Goal: Information Seeking & Learning: Learn about a topic

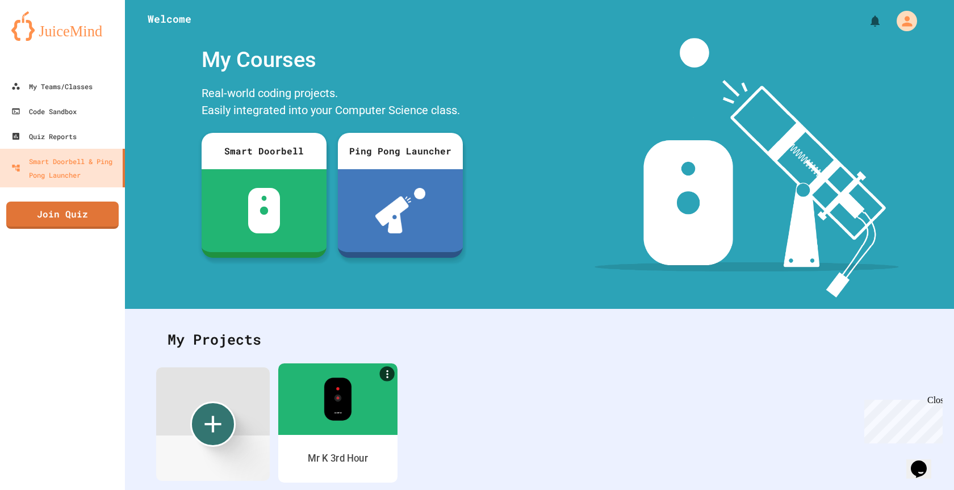
click at [357, 395] on div at bounding box center [337, 400] width 119 height 72
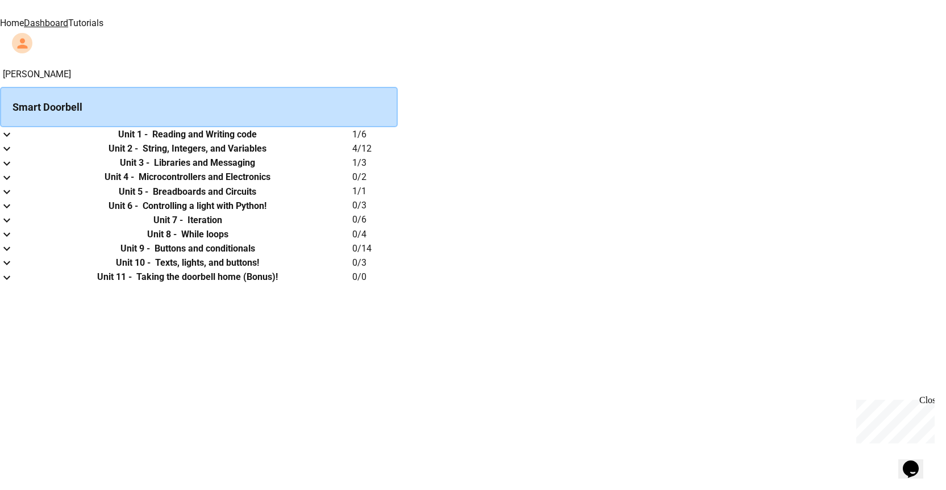
click at [257, 141] on h6 "Reading and Writing code" at bounding box center [204, 135] width 105 height 14
click at [14, 140] on icon "expand row" at bounding box center [7, 135] width 14 height 14
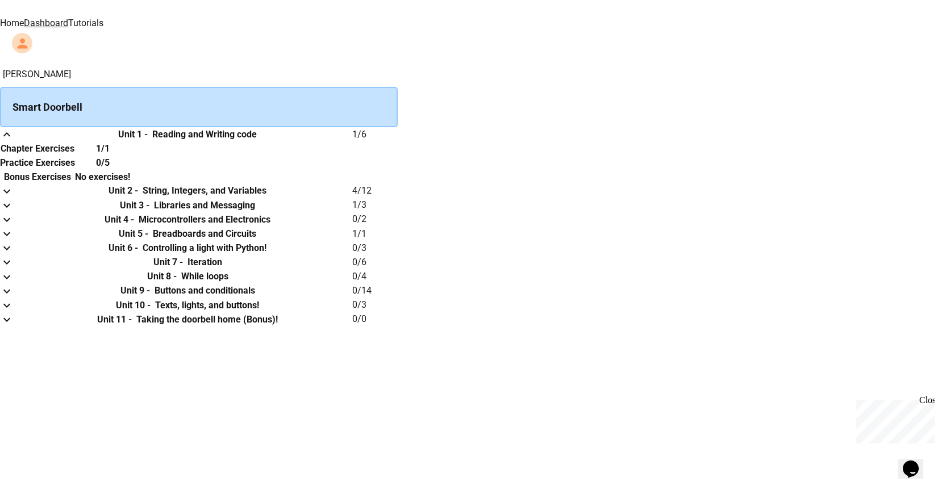
click at [14, 140] on icon "expand row" at bounding box center [7, 135] width 14 height 14
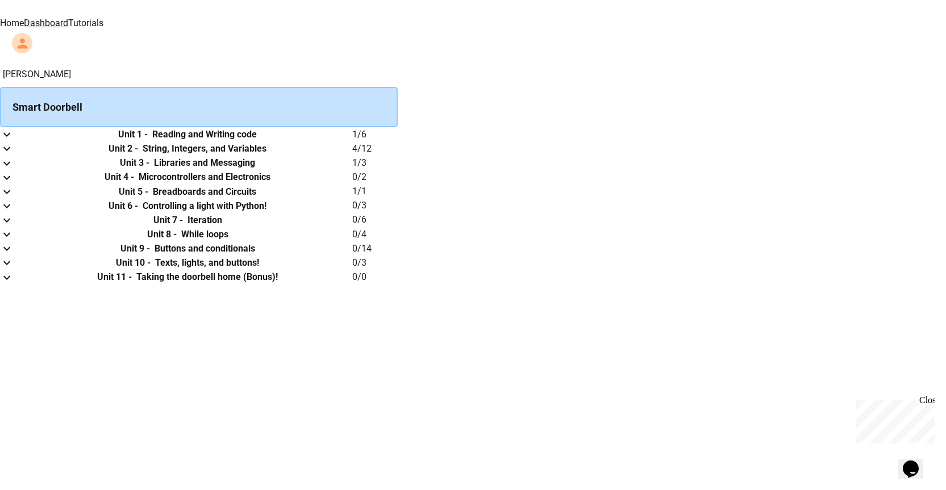
click at [103, 25] on link "Tutorials" at bounding box center [85, 23] width 35 height 11
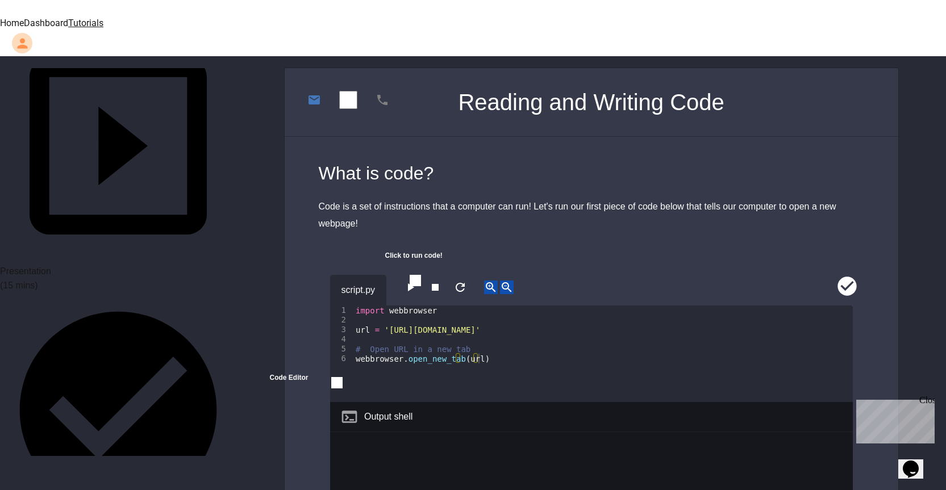
scroll to position [227, 0]
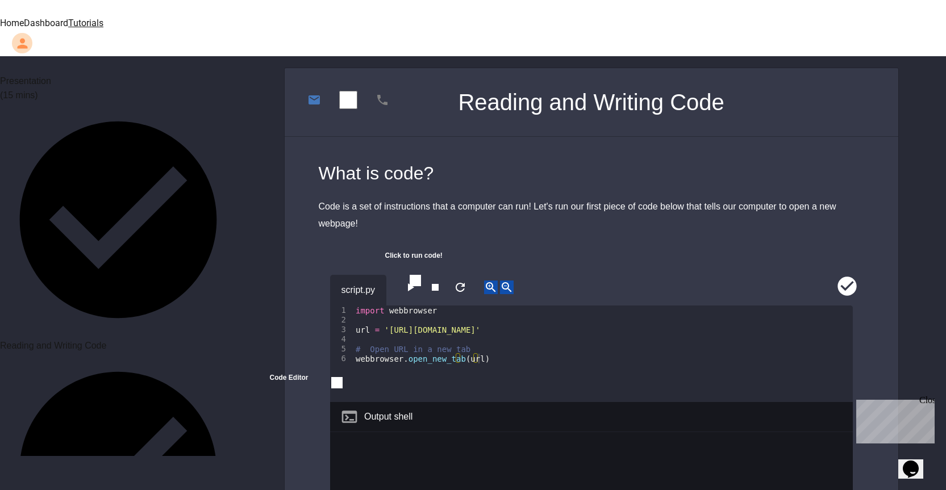
scroll to position [341, 0]
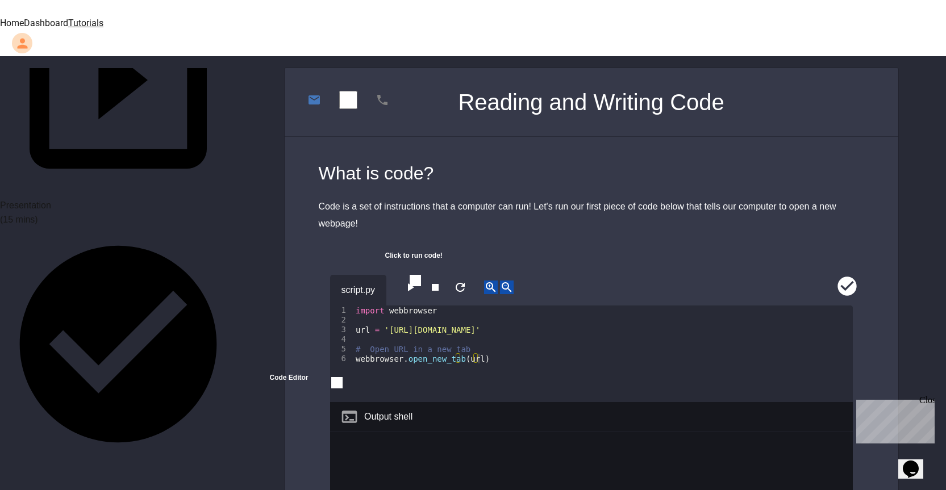
scroll to position [170, 0]
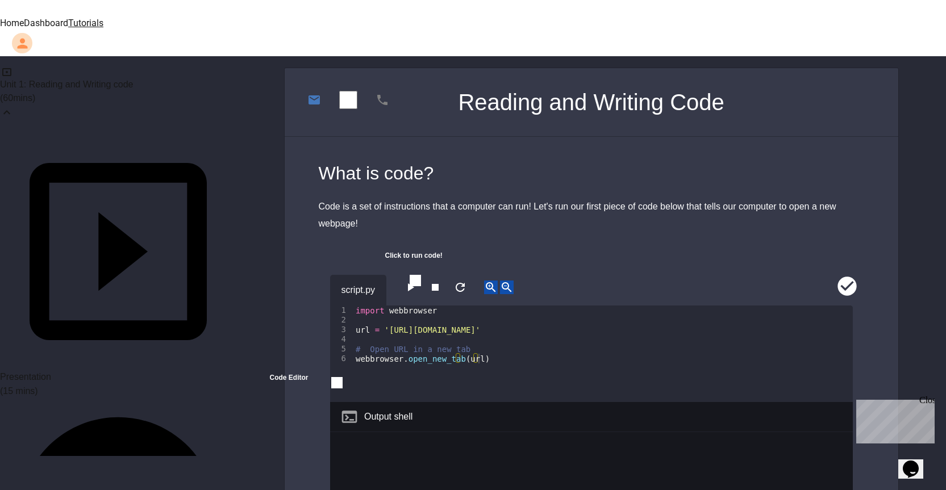
scroll to position [0, 0]
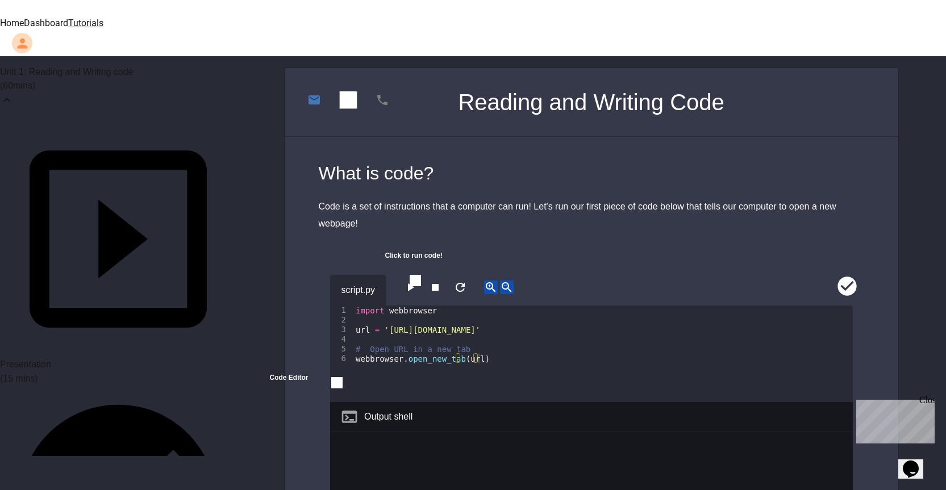
scroll to position [57, 0]
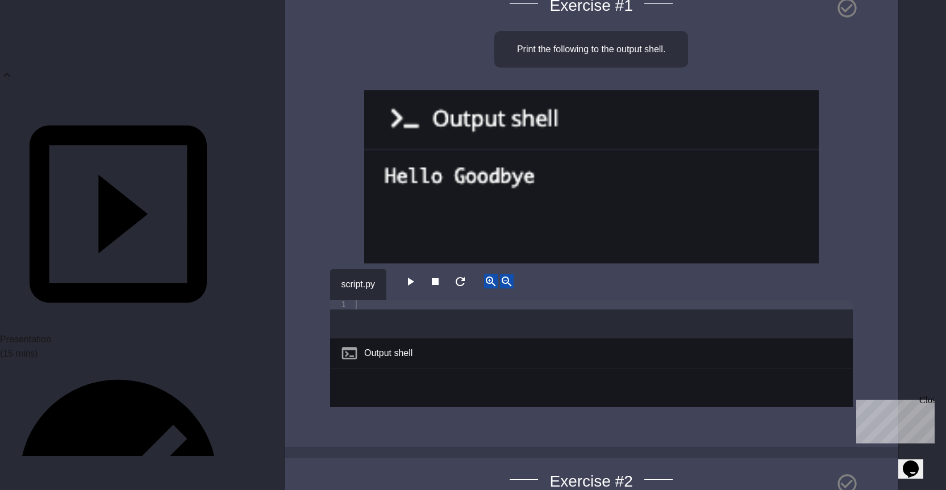
scroll to position [170, 0]
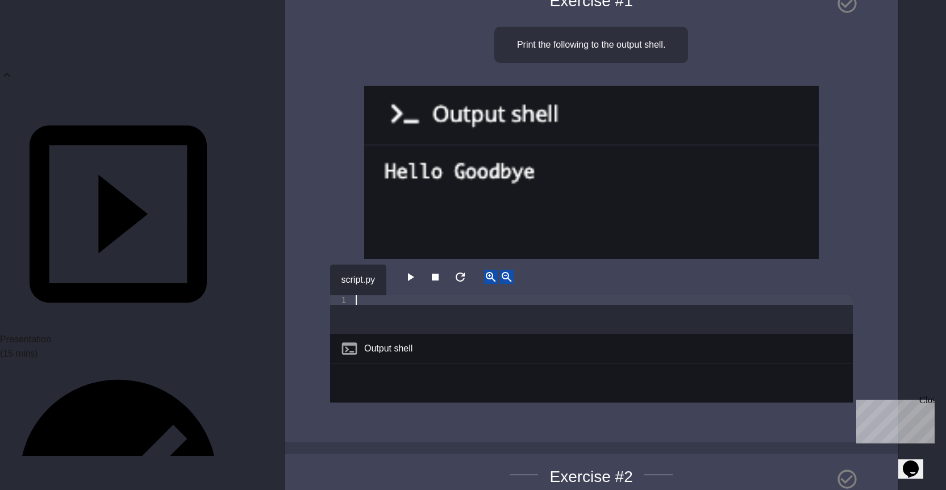
click at [411, 295] on div at bounding box center [602, 324] width 499 height 58
type textarea "**********"
click at [325, 179] on div "**********" at bounding box center [591, 210] width 613 height 465
click at [412, 270] on icon "button" at bounding box center [410, 277] width 14 height 14
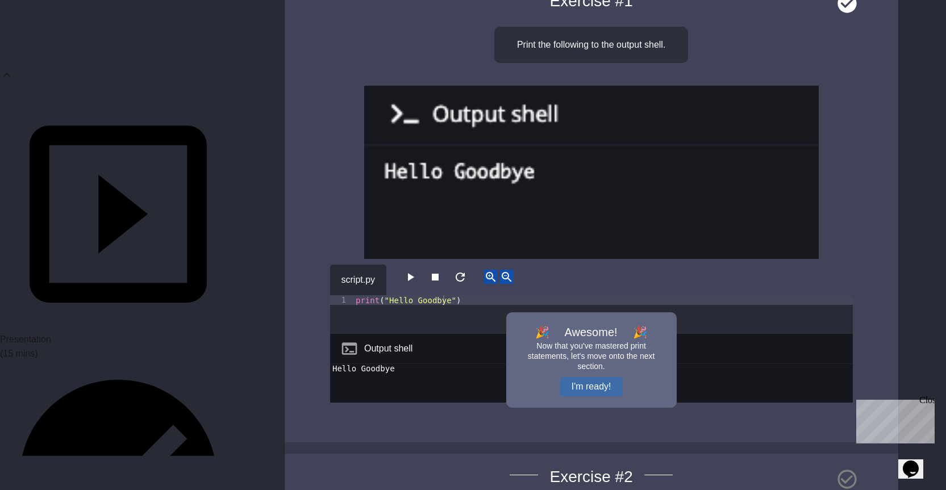
click at [592, 377] on button "I'm ready!" at bounding box center [591, 386] width 62 height 19
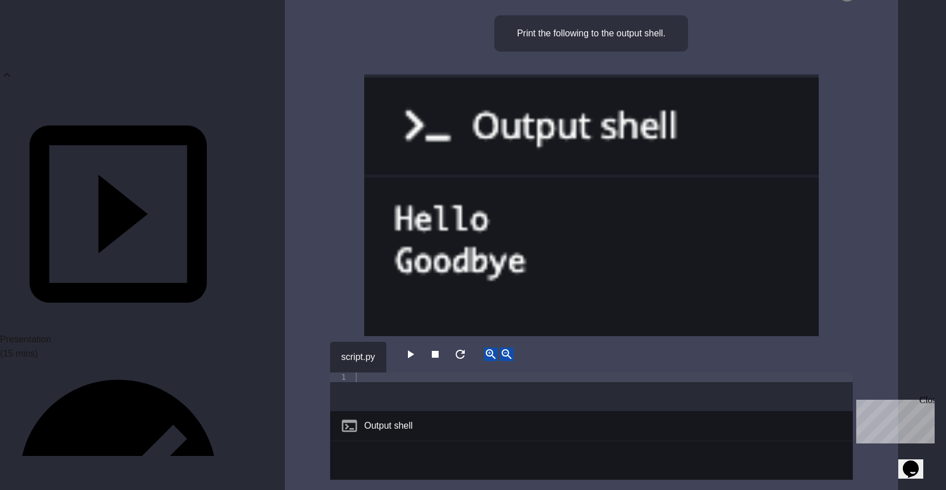
scroll to position [682, 0]
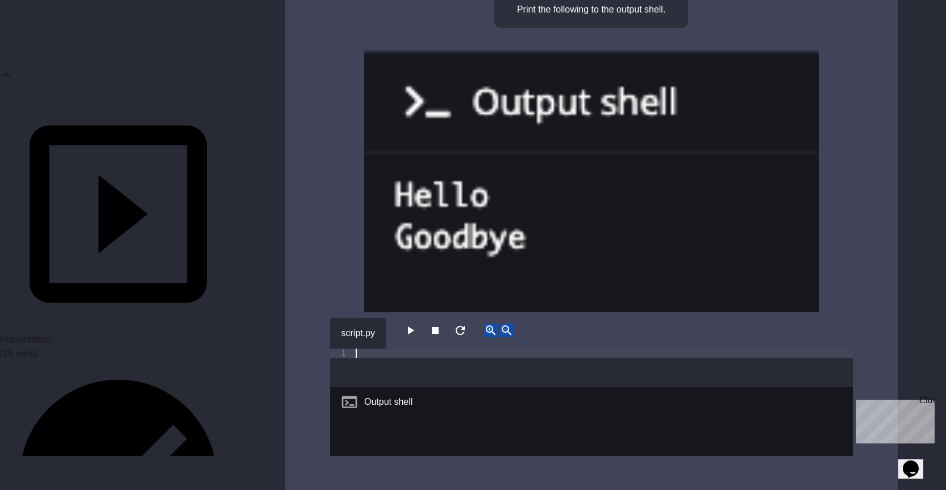
click at [361, 349] on div at bounding box center [602, 378] width 499 height 58
type textarea "**********"
click at [364, 349] on div "print ( "Hello" )" at bounding box center [602, 378] width 499 height 58
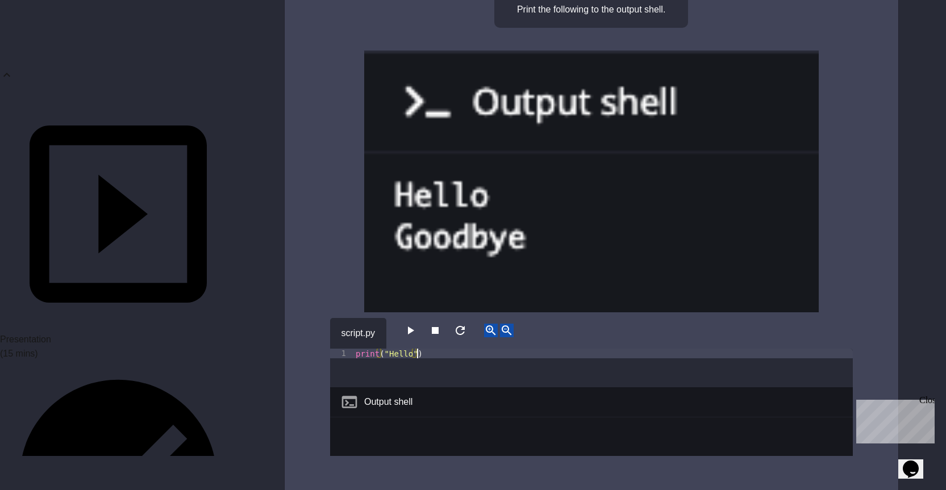
click at [434, 349] on div "print ( "Hello" )" at bounding box center [602, 378] width 499 height 58
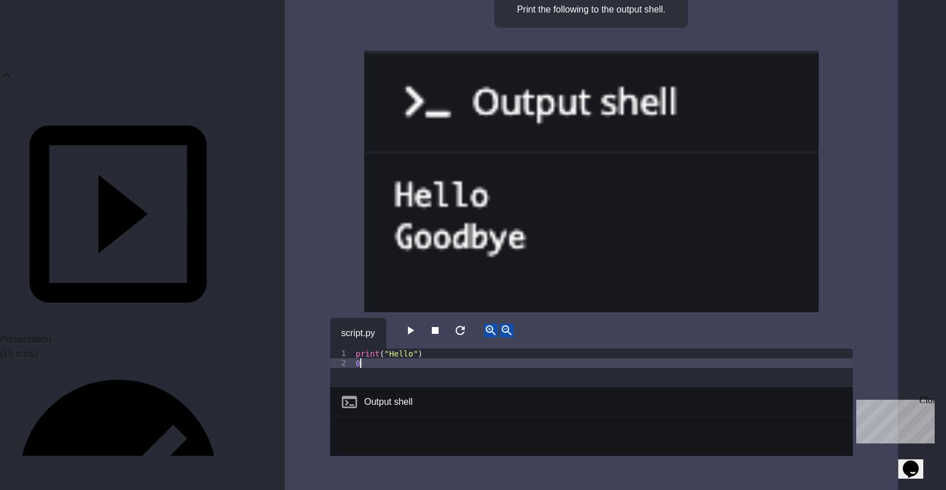
type textarea "*"
type textarea "**********"
click at [410, 324] on icon "button" at bounding box center [410, 331] width 14 height 14
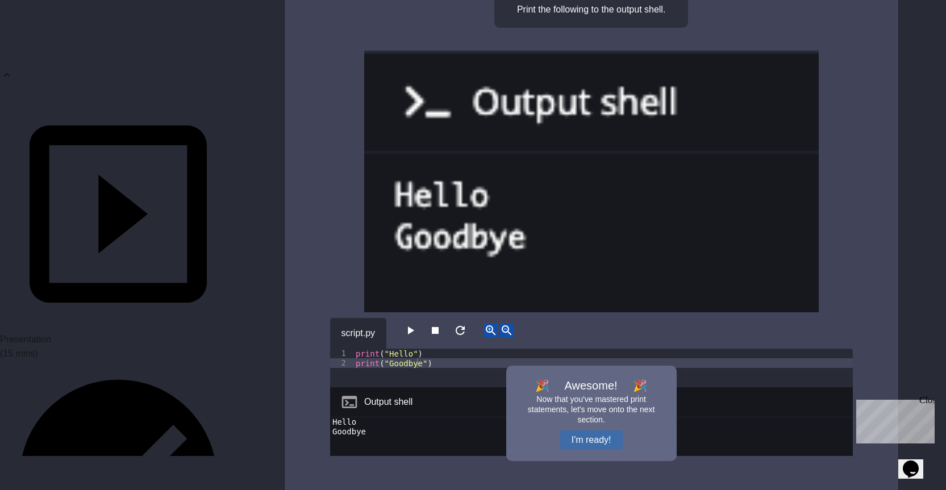
click at [591, 431] on button "I'm ready!" at bounding box center [591, 440] width 62 height 19
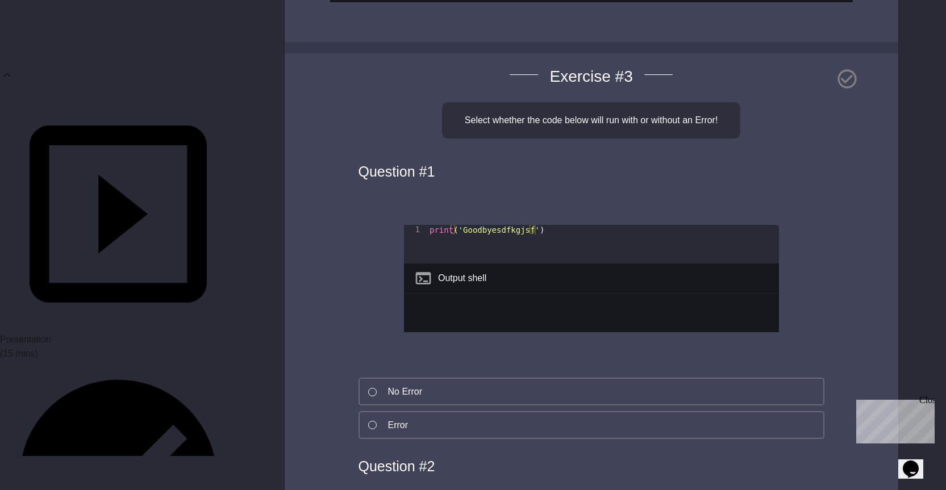
scroll to position [1136, 0]
click at [399, 411] on button "Error" at bounding box center [591, 425] width 466 height 28
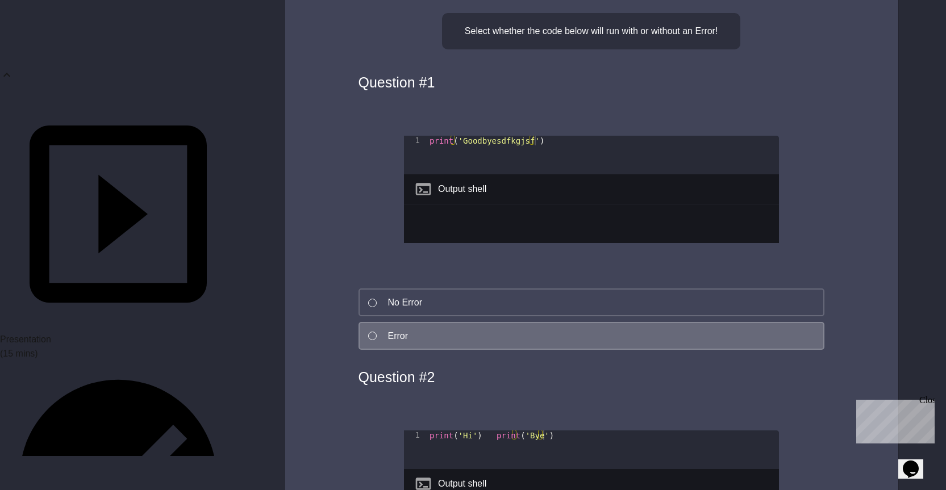
scroll to position [1250, 0]
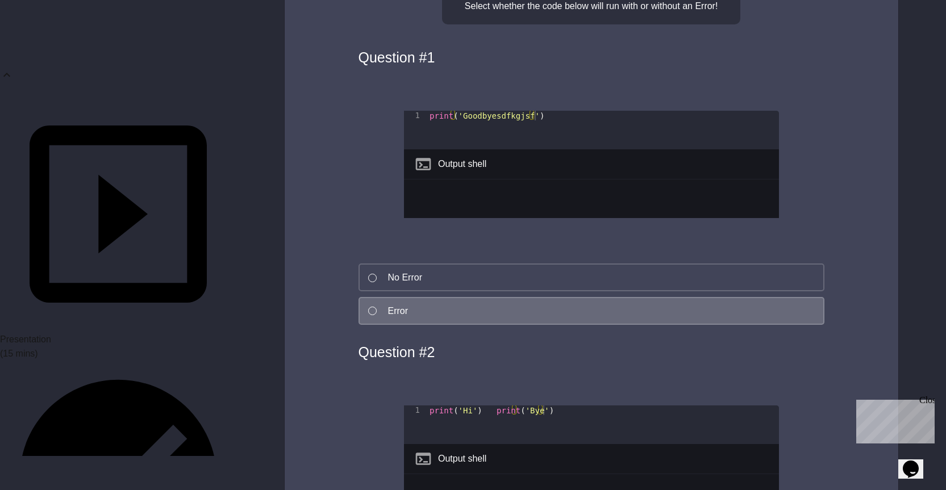
click at [371, 297] on button "Error" at bounding box center [591, 311] width 466 height 28
click at [372, 307] on div at bounding box center [372, 311] width 9 height 9
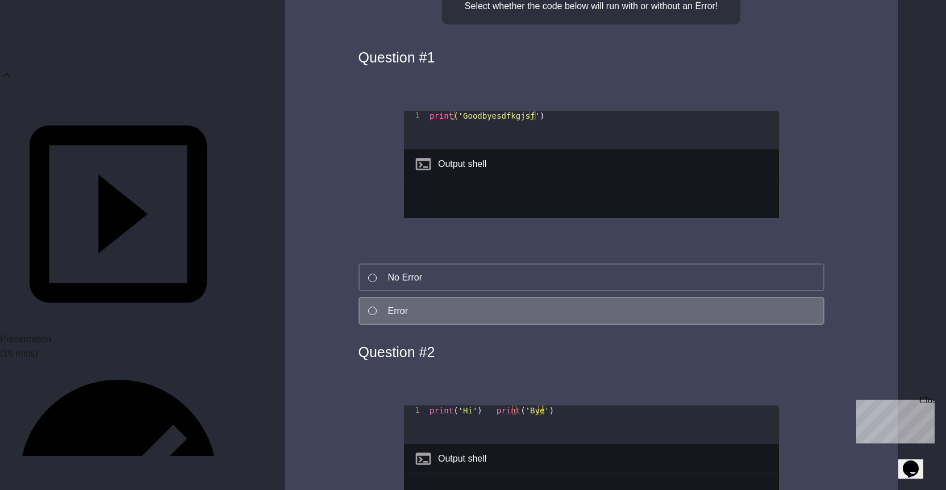
click at [375, 219] on div "1 print ( 'Goodbyesdfkgjsf' ) XXXXXXXXXXXXXXXXXXXXXXXXXXXXXXXXXXXXXXXXXXXXXXXXX…" at bounding box center [591, 177] width 466 height 161
click at [400, 304] on div "Error" at bounding box center [398, 311] width 20 height 14
click at [387, 264] on button "No Error" at bounding box center [591, 278] width 466 height 28
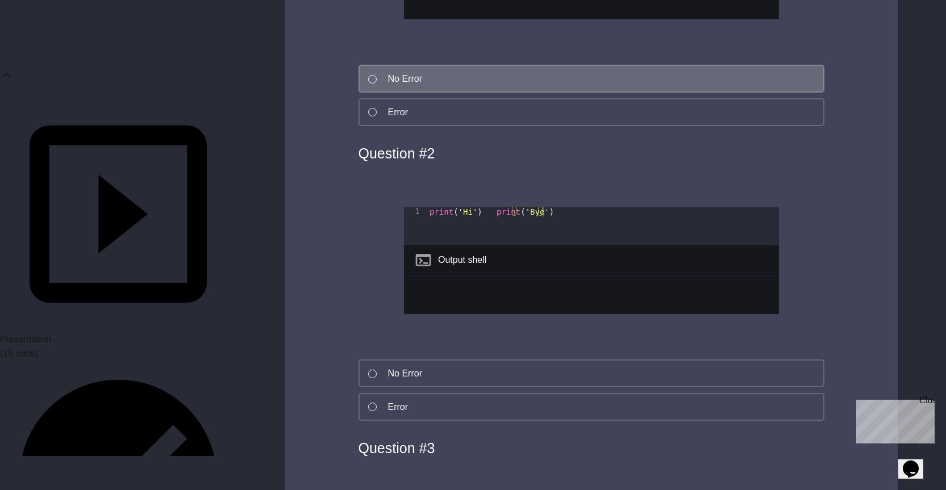
scroll to position [1477, 0]
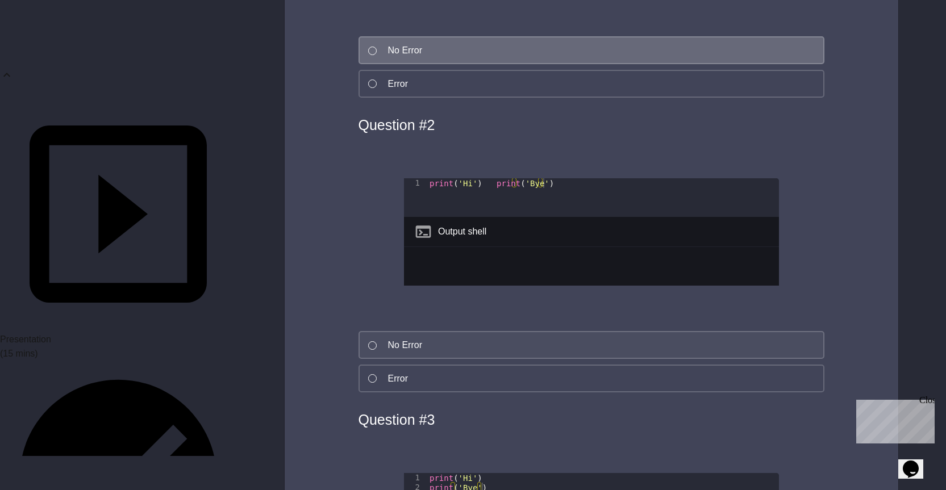
click at [408, 339] on div "No Error" at bounding box center [405, 346] width 34 height 14
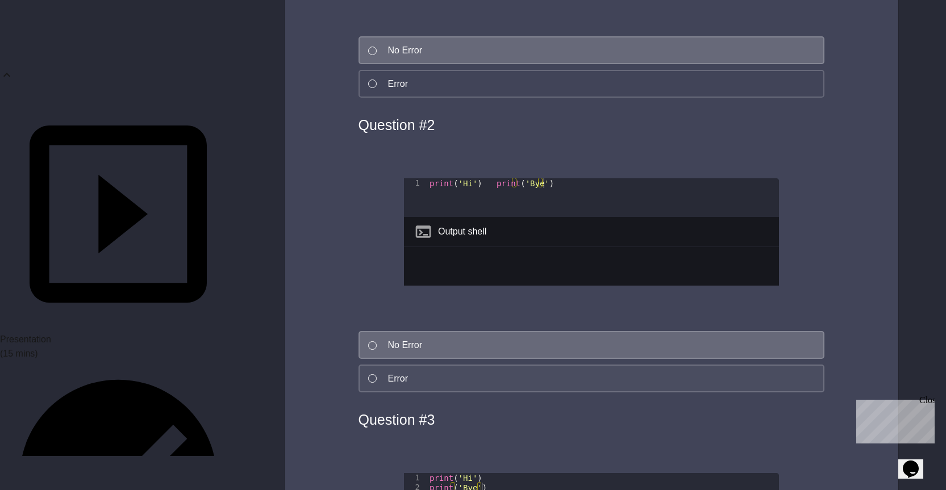
click at [395, 365] on button "Error" at bounding box center [591, 379] width 466 height 28
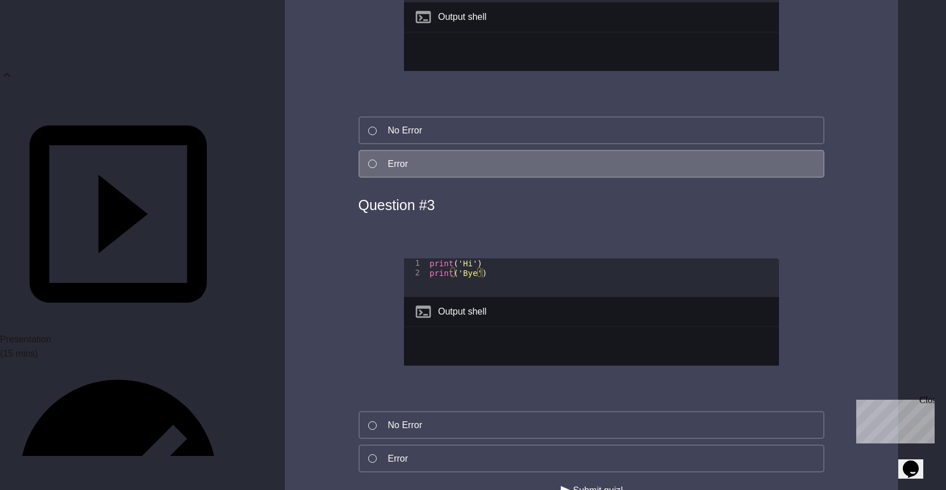
scroll to position [1704, 0]
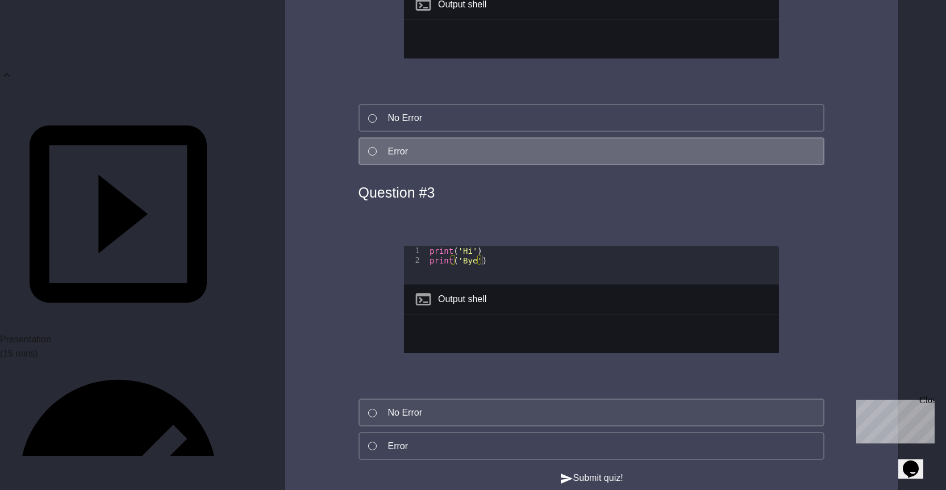
click at [412, 399] on button "No Error" at bounding box center [591, 413] width 466 height 28
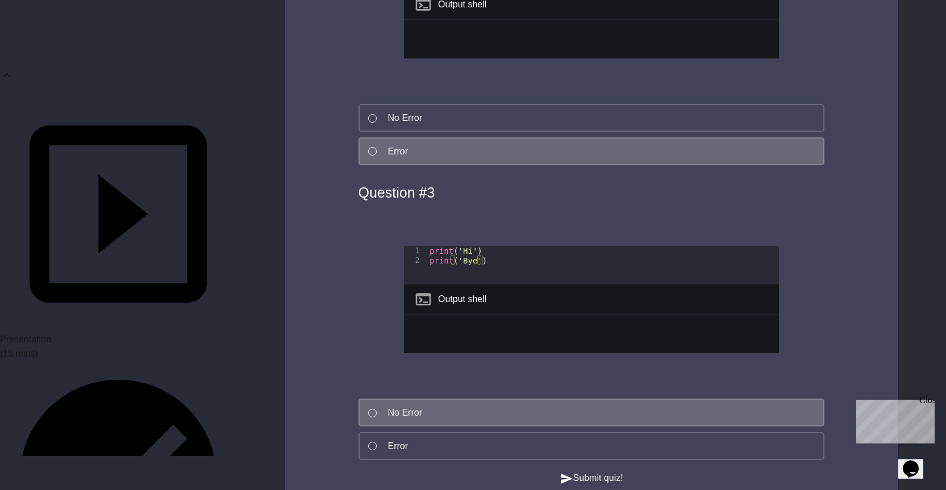
click at [418, 399] on button "No Error" at bounding box center [591, 413] width 466 height 28
click at [611, 478] on button "Submit quiz!" at bounding box center [592, 478] width 64 height 14
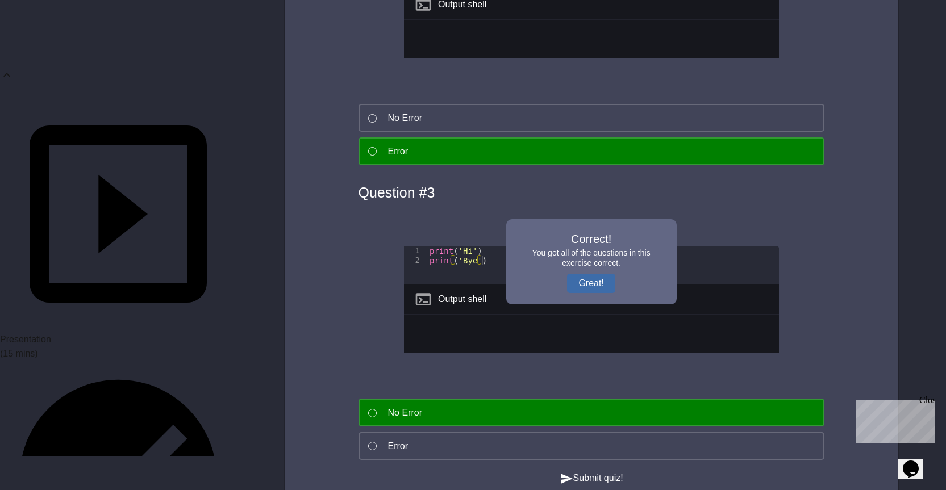
click at [586, 274] on button "Great!" at bounding box center [591, 283] width 48 height 19
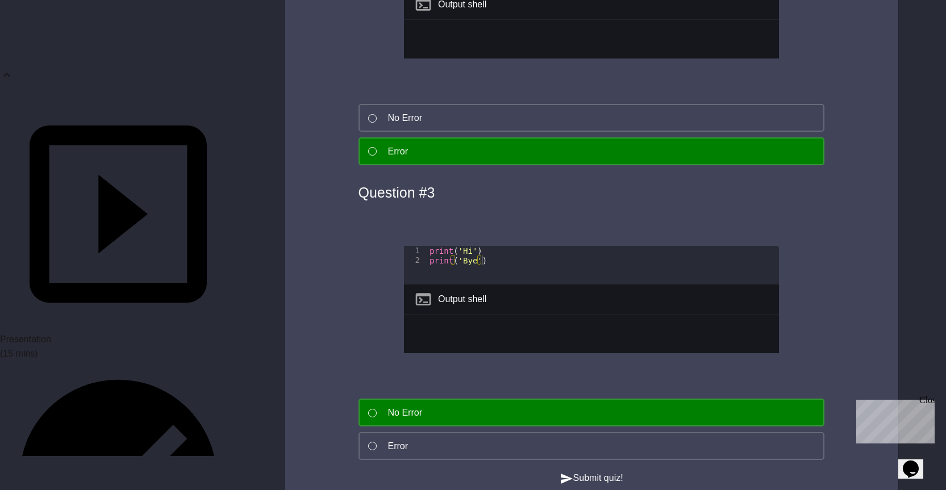
click at [619, 471] on button "Submit quiz!" at bounding box center [592, 478] width 64 height 14
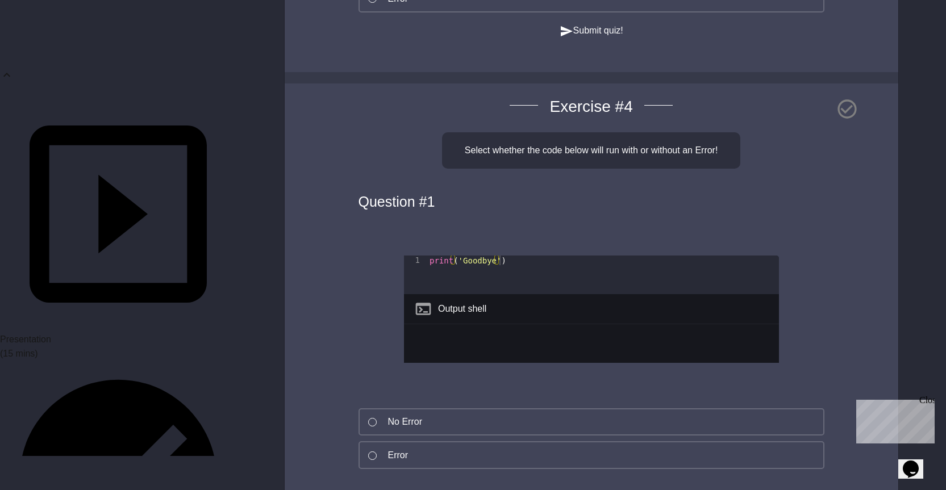
scroll to position [2159, 0]
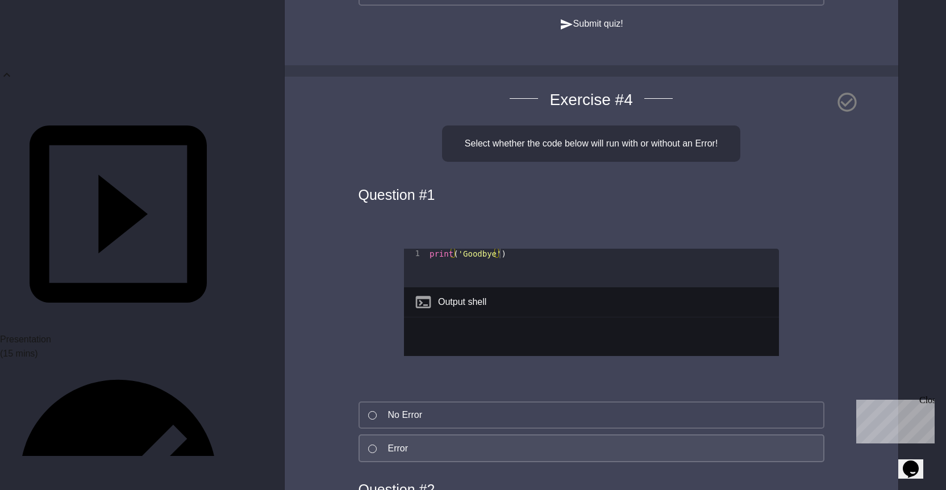
click at [445, 452] on button "Error" at bounding box center [591, 449] width 466 height 28
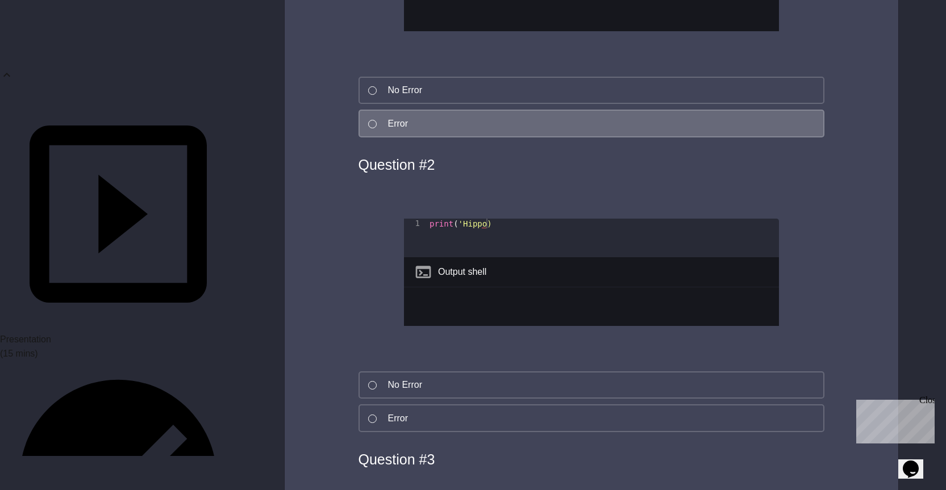
scroll to position [2499, 0]
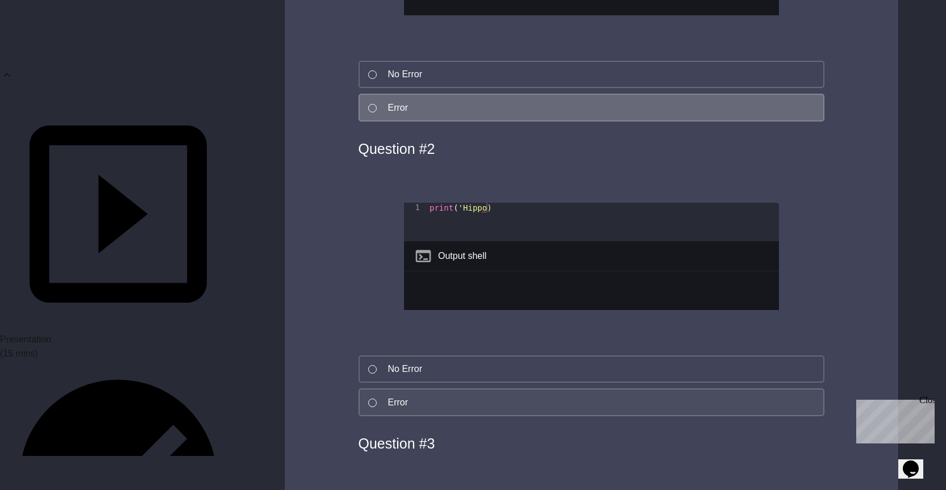
click at [434, 416] on button "Error" at bounding box center [591, 403] width 466 height 28
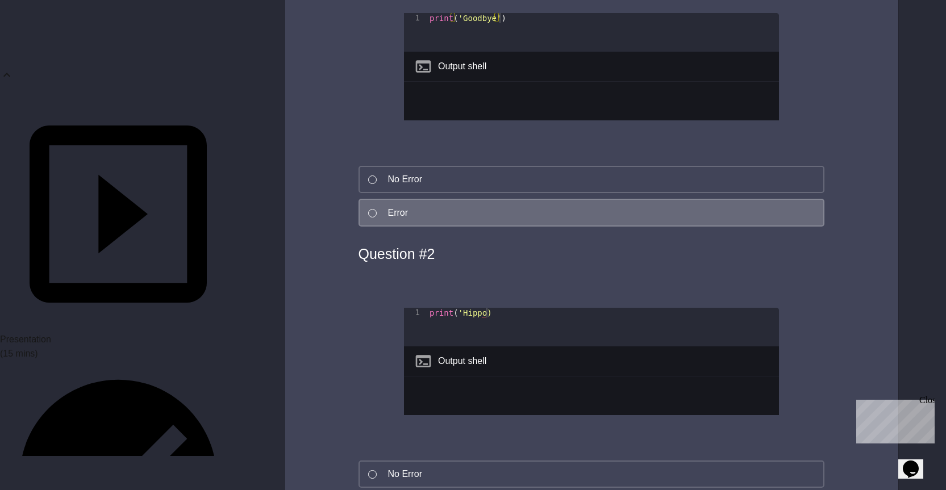
scroll to position [2329, 0]
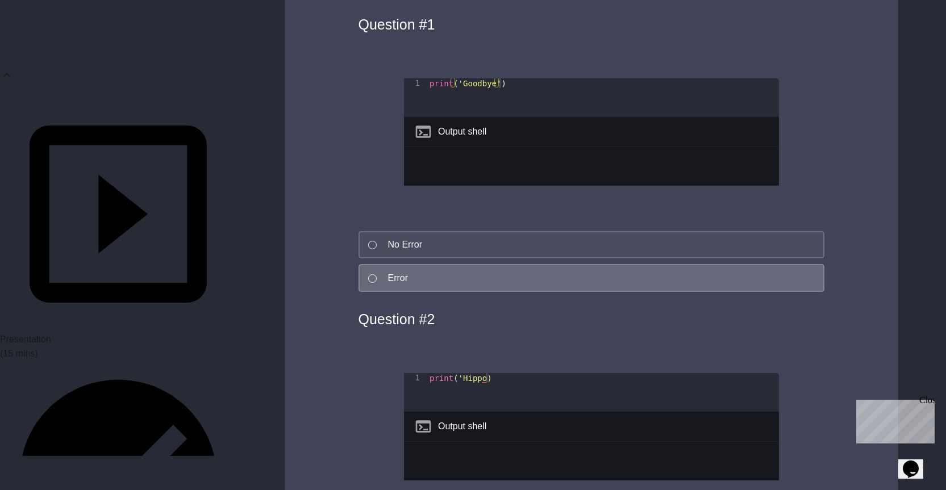
click at [401, 252] on div "No Error" at bounding box center [405, 245] width 34 height 14
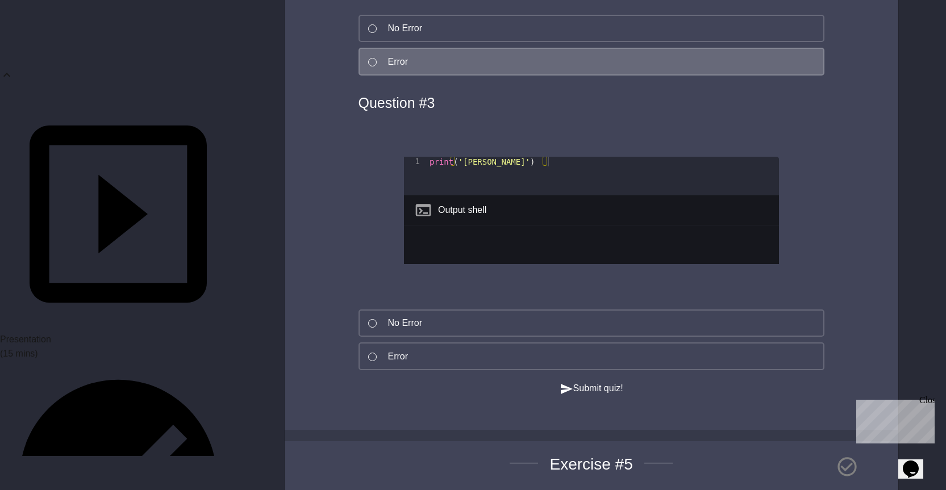
scroll to position [2897, 0]
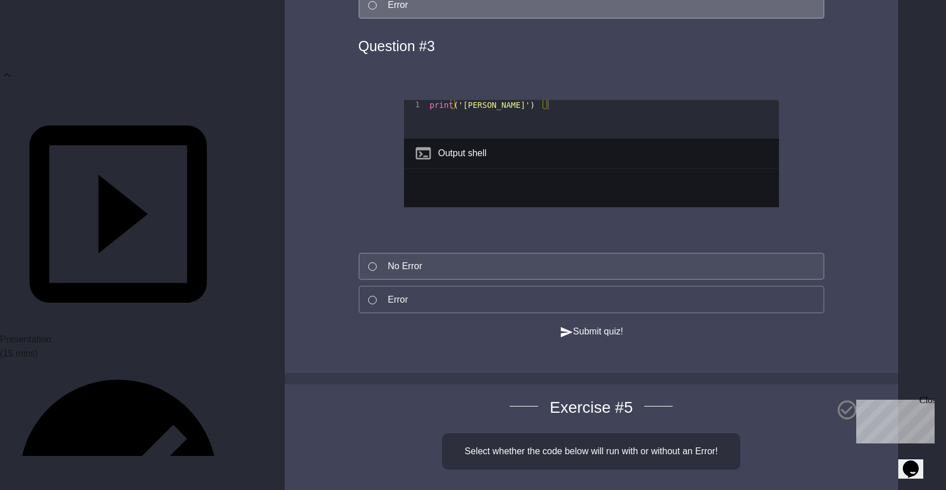
click at [437, 281] on button "No Error" at bounding box center [591, 267] width 466 height 28
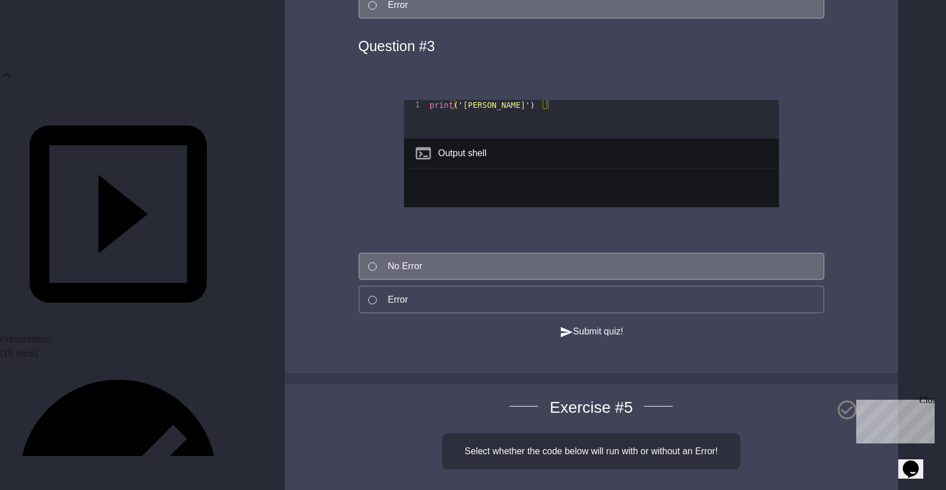
click at [570, 339] on button "Submit quiz!" at bounding box center [592, 332] width 64 height 14
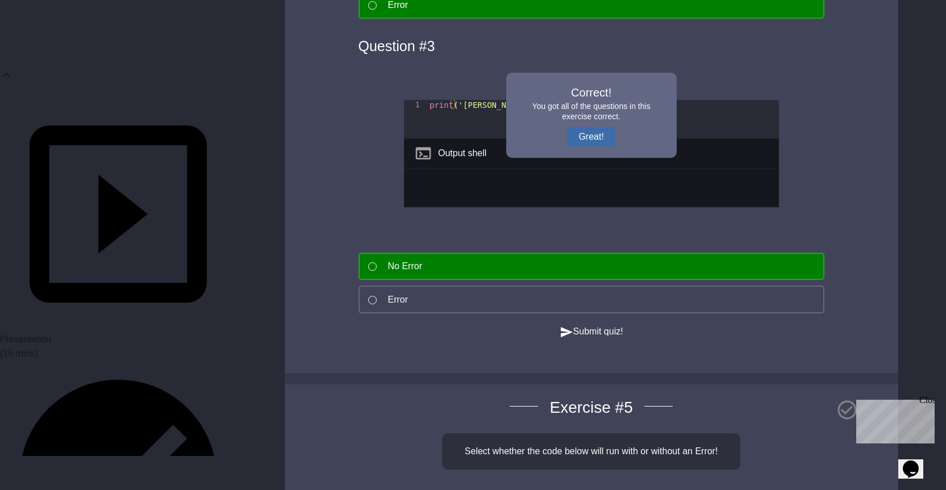
click at [582, 142] on button "Great!" at bounding box center [591, 136] width 48 height 19
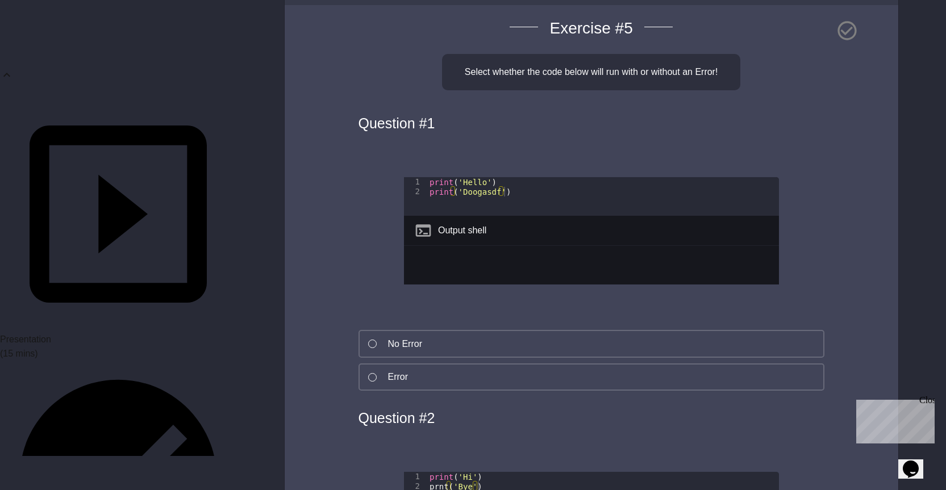
scroll to position [3295, 0]
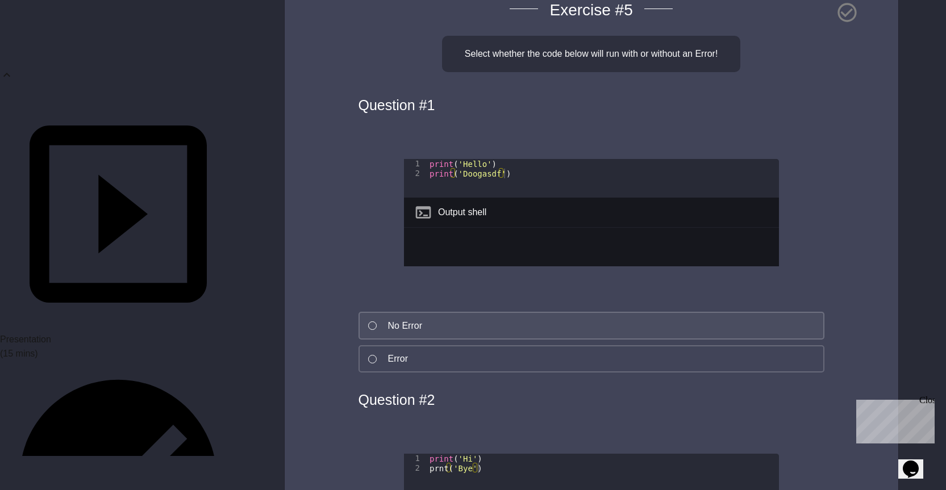
click at [448, 340] on button "No Error" at bounding box center [591, 326] width 466 height 28
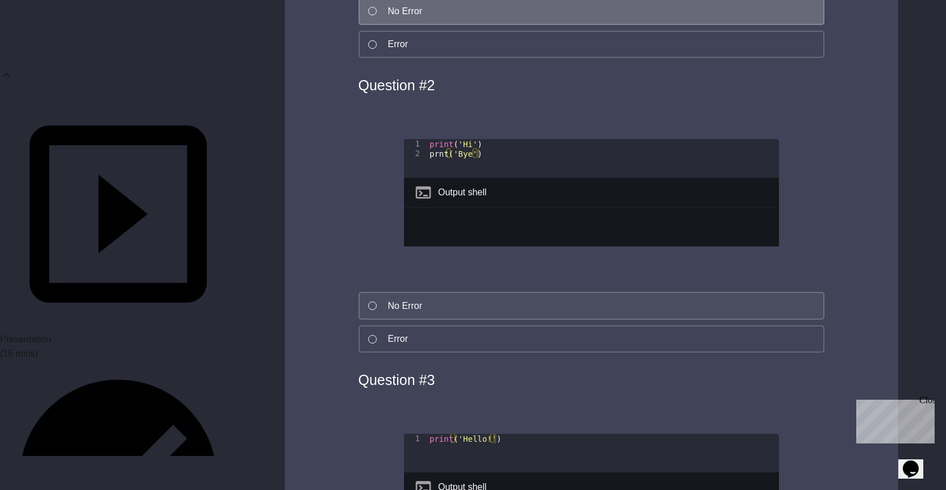
scroll to position [3635, 0]
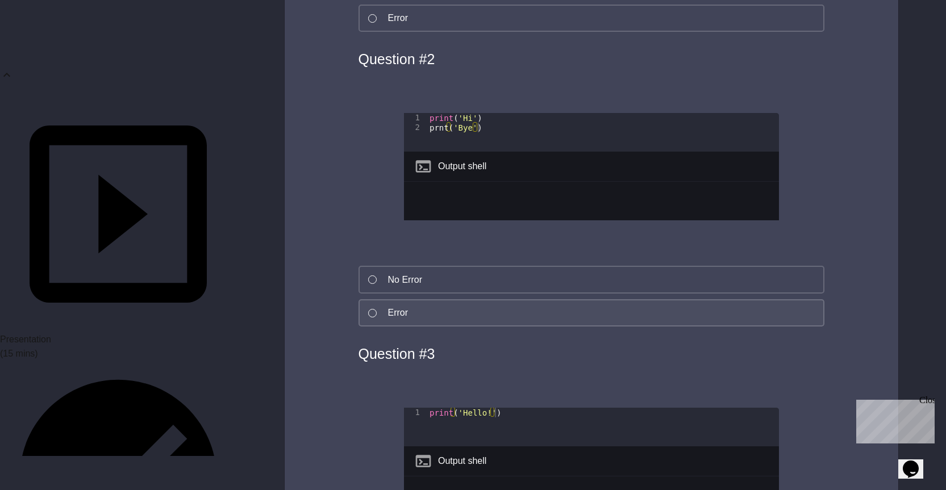
click at [432, 327] on button "Error" at bounding box center [591, 313] width 466 height 28
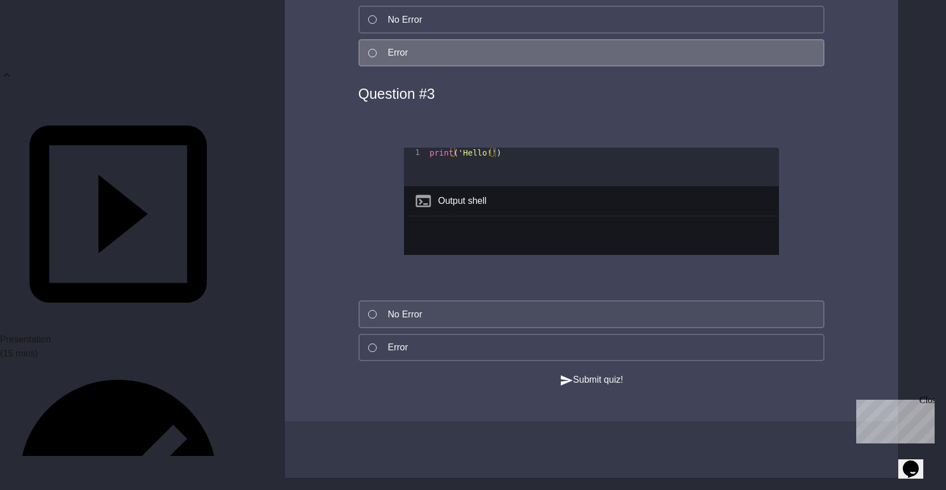
scroll to position [3956, 0]
click at [429, 300] on button "No Error" at bounding box center [591, 314] width 466 height 28
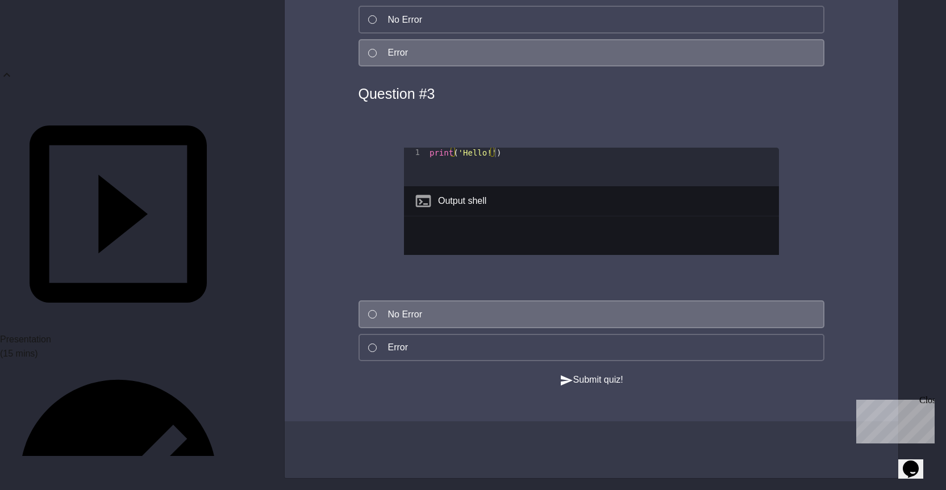
click at [582, 373] on button "Submit quiz!" at bounding box center [592, 380] width 64 height 14
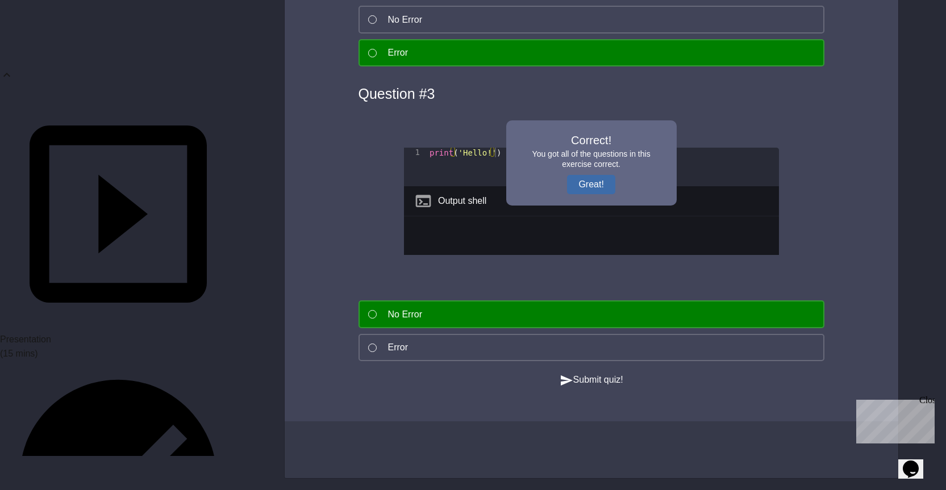
click at [583, 175] on button "Great!" at bounding box center [591, 184] width 48 height 19
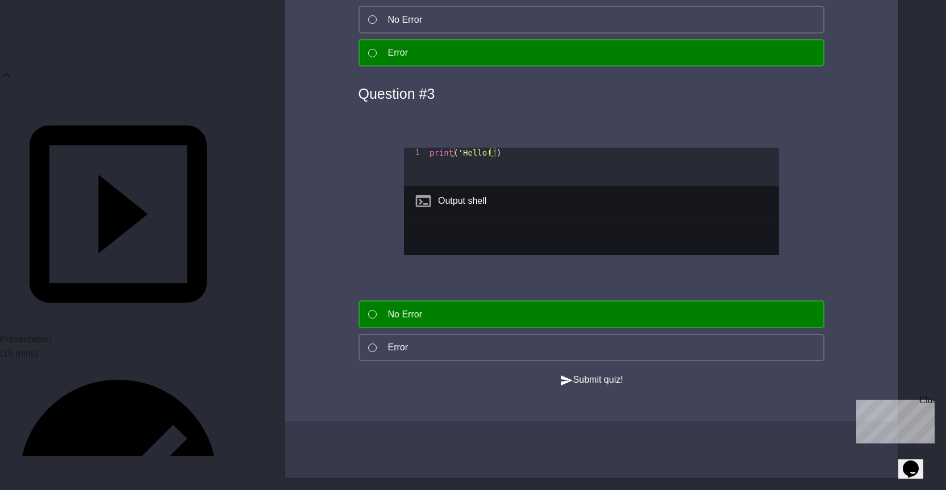
scroll to position [3785, 0]
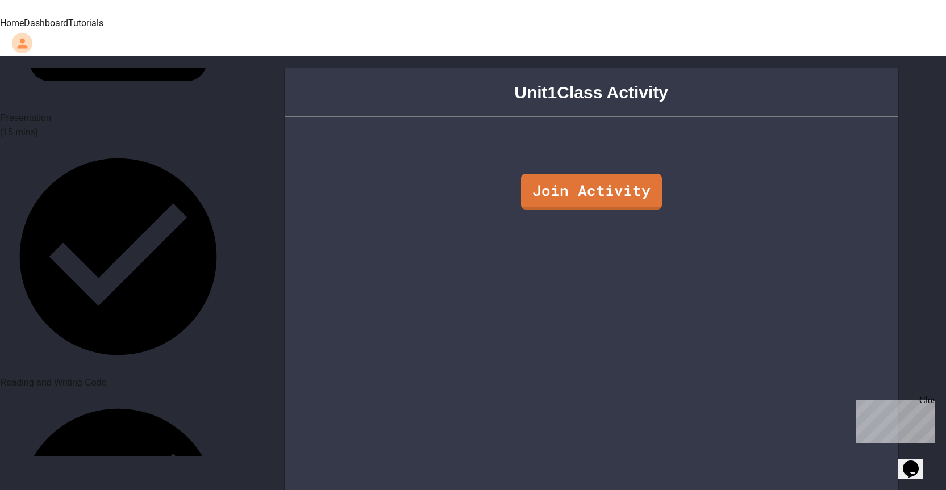
scroll to position [284, 0]
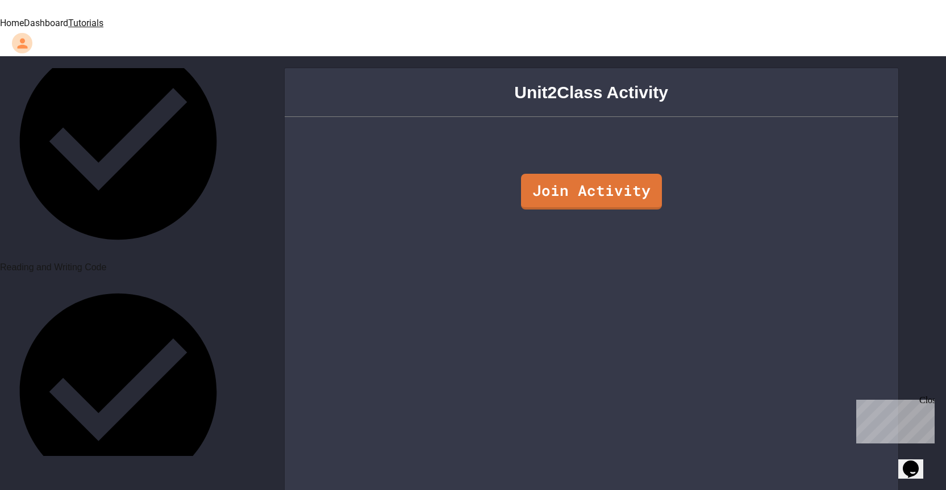
scroll to position [398, 0]
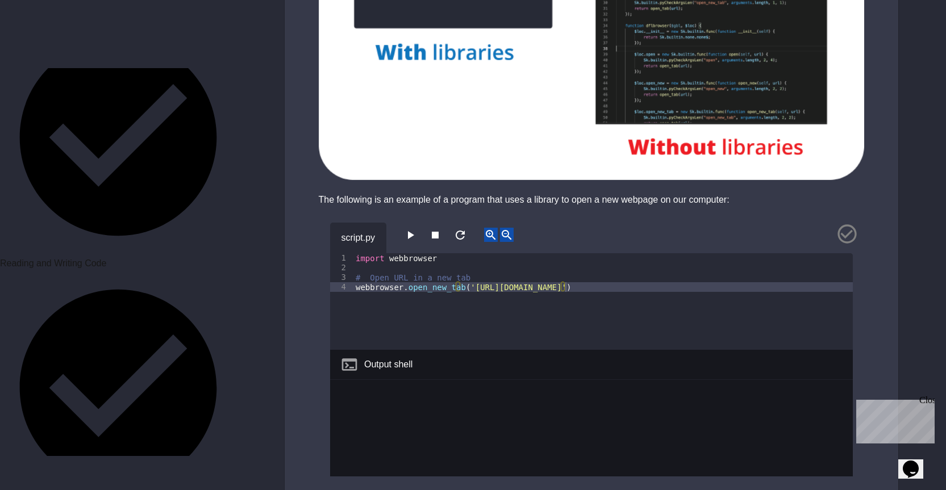
scroll to position [909, 0]
click at [413, 232] on icon "button" at bounding box center [411, 236] width 6 height 8
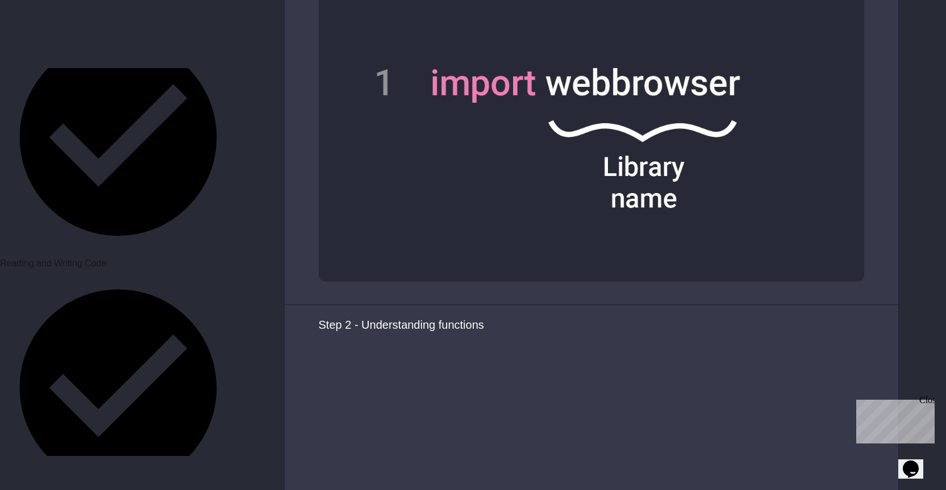
scroll to position [2159, 0]
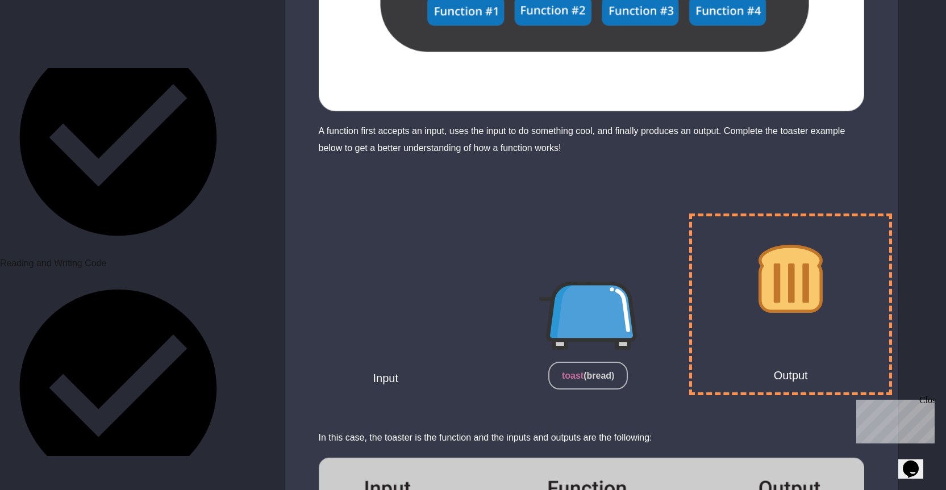
scroll to position [3295, 0]
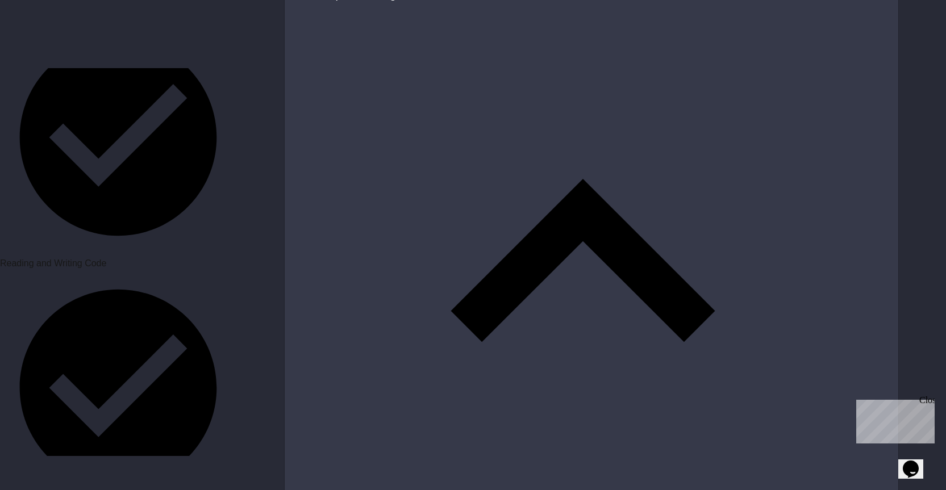
scroll to position [4033, 0]
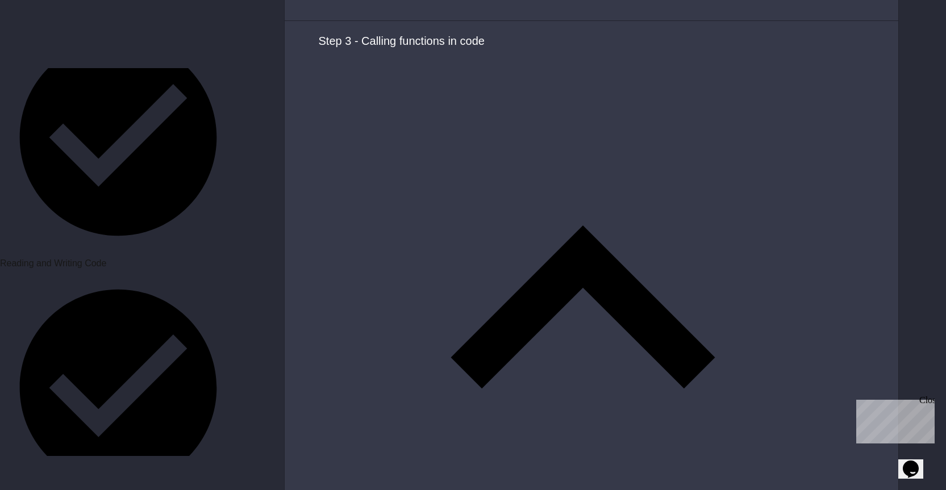
scroll to position [0, 5]
type textarea "**********"
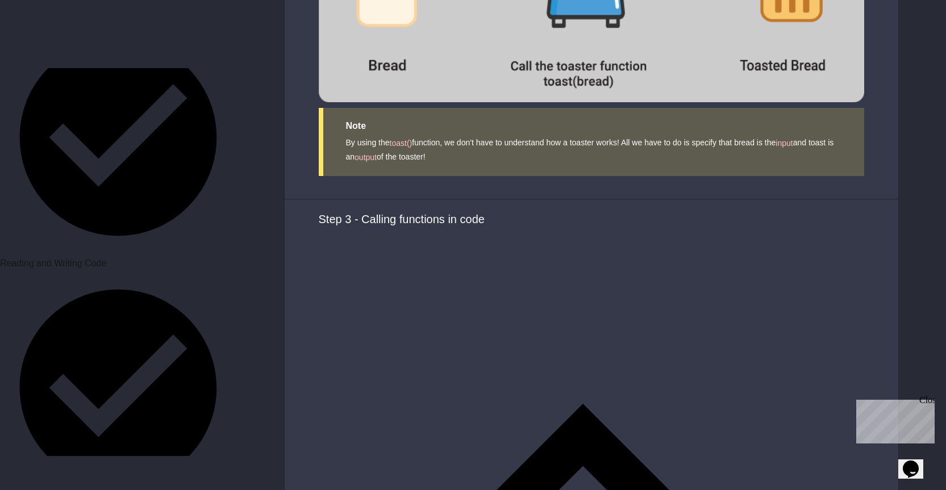
scroll to position [3863, 0]
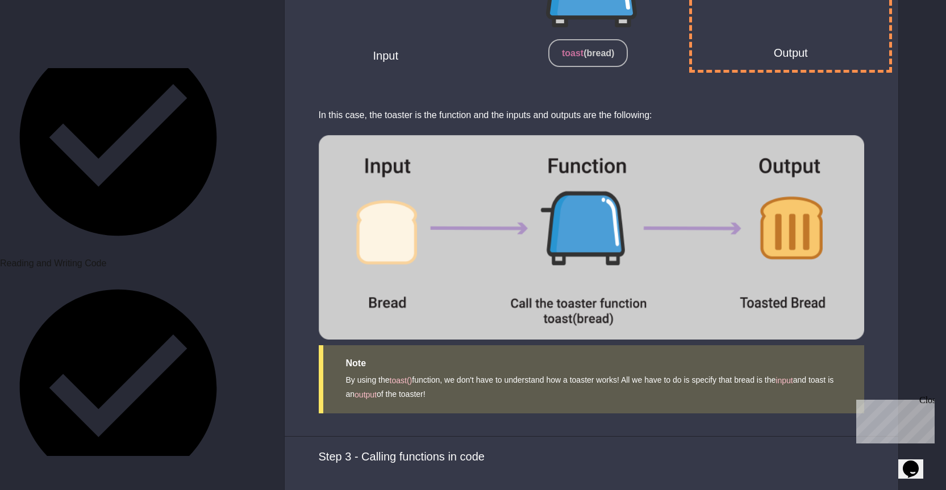
scroll to position [3351, 0]
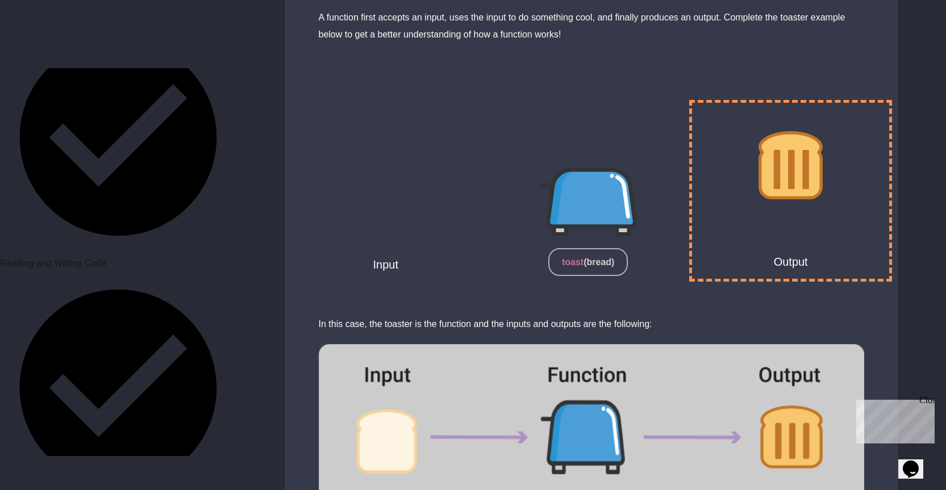
type textarea "**********"
drag, startPoint x: 465, startPoint y: 190, endPoint x: 555, endPoint y: 188, distance: 90.3
type textarea "**********"
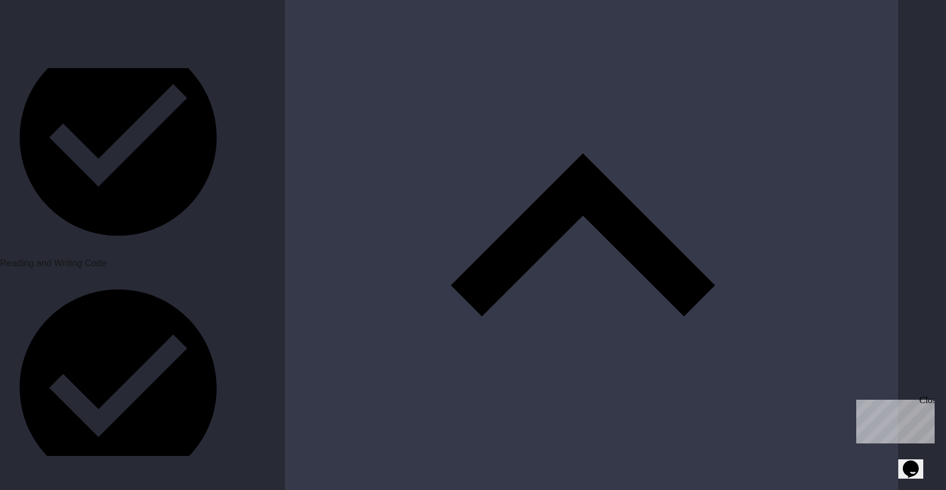
scroll to position [4090, 0]
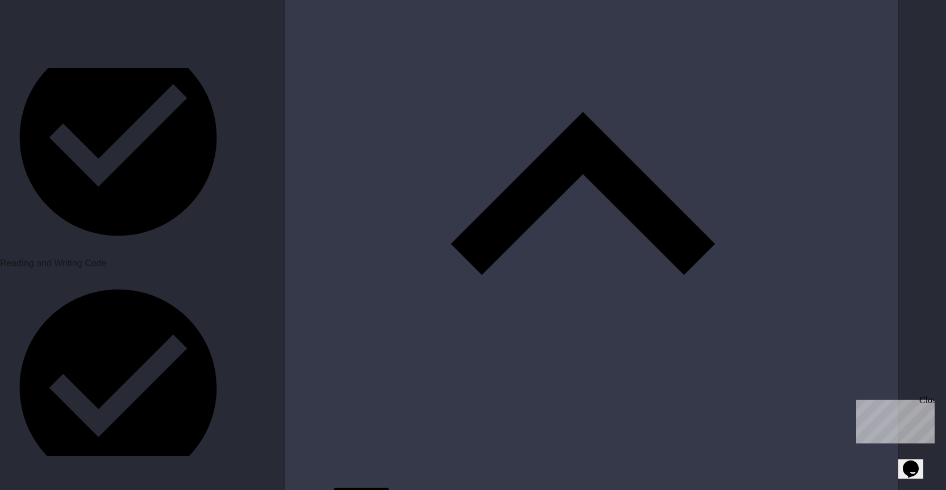
paste textarea "**********"
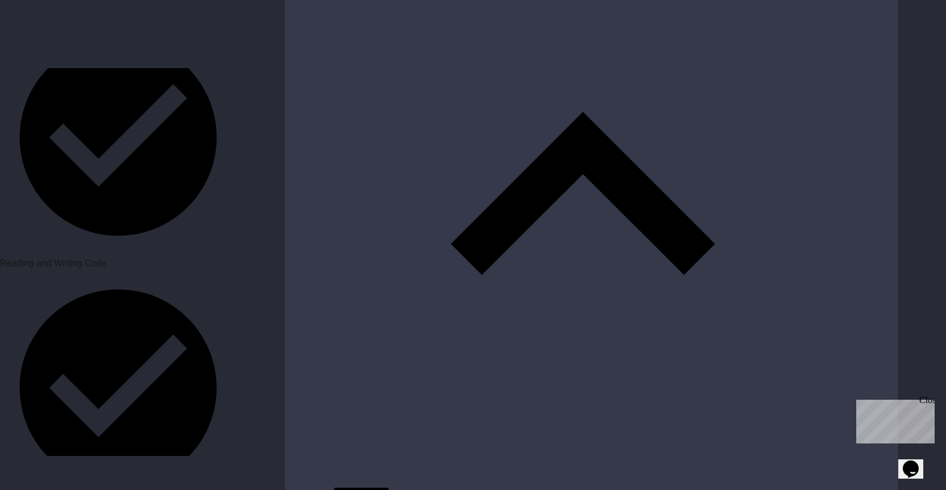
scroll to position [0, 14]
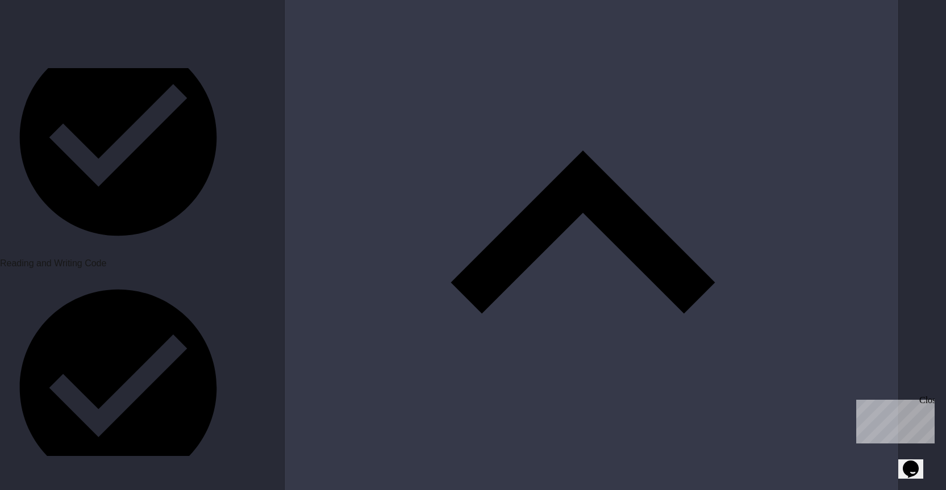
scroll to position [3994, 0]
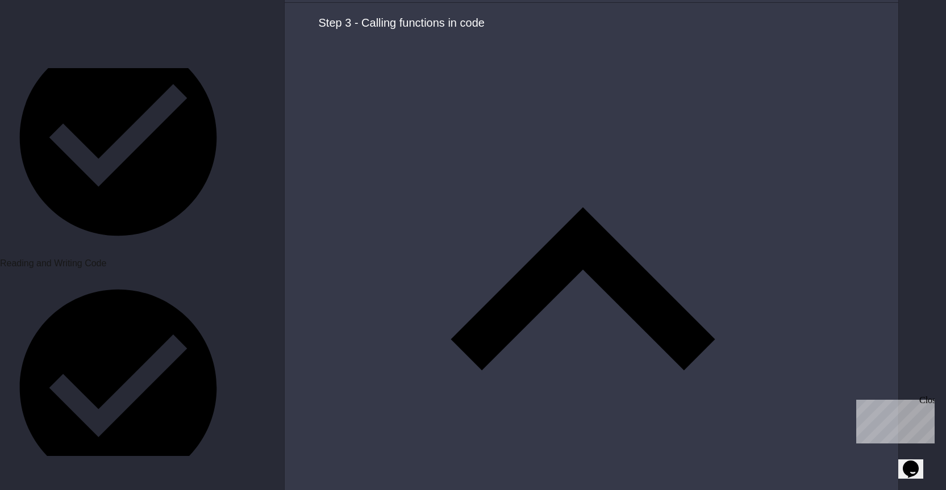
drag, startPoint x: 474, startPoint y: 128, endPoint x: 702, endPoint y: 129, distance: 227.8
copy div "([URL][DOMAIN_NAME]"
drag, startPoint x: 554, startPoint y: 223, endPoint x: 466, endPoint y: 222, distance: 88.1
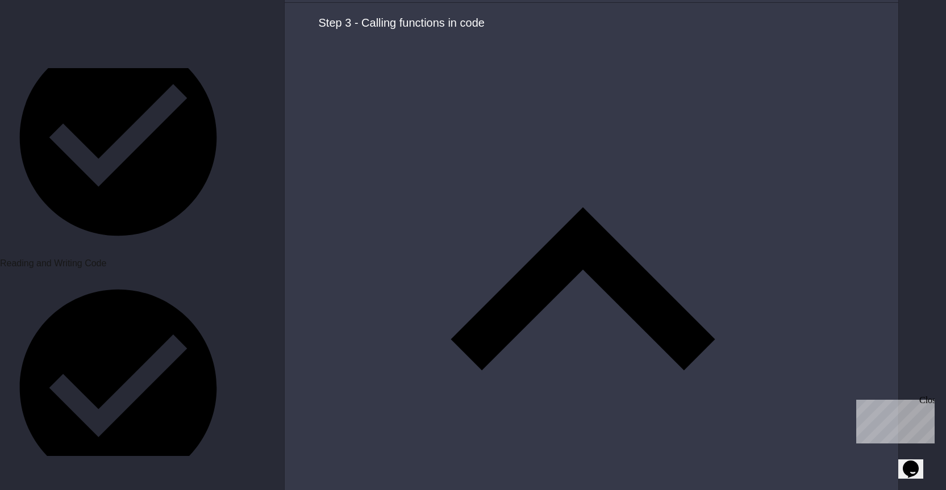
paste textarea "Cursor at row 3"
paste textarea "**********"
drag, startPoint x: 474, startPoint y: 126, endPoint x: 703, endPoint y: 126, distance: 228.3
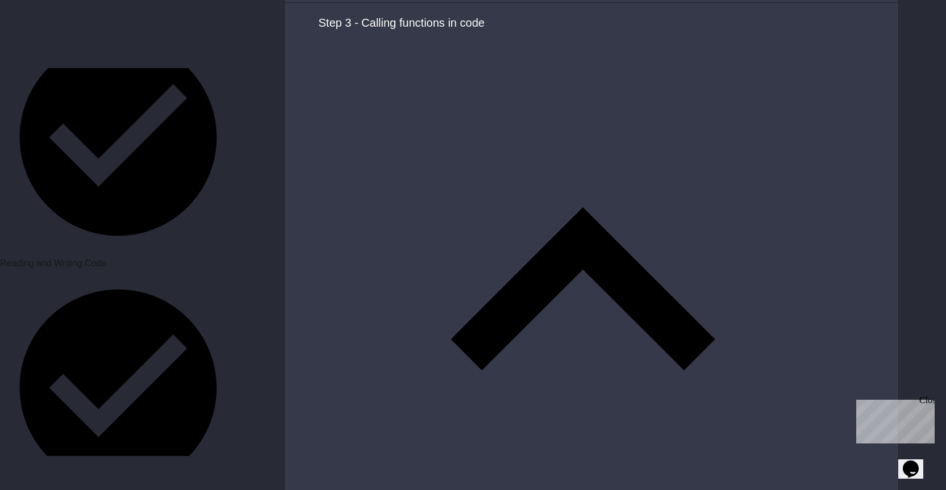
copy div "[URL][DOMAIN_NAME]"
paste textarea "**********"
type textarea "**********"
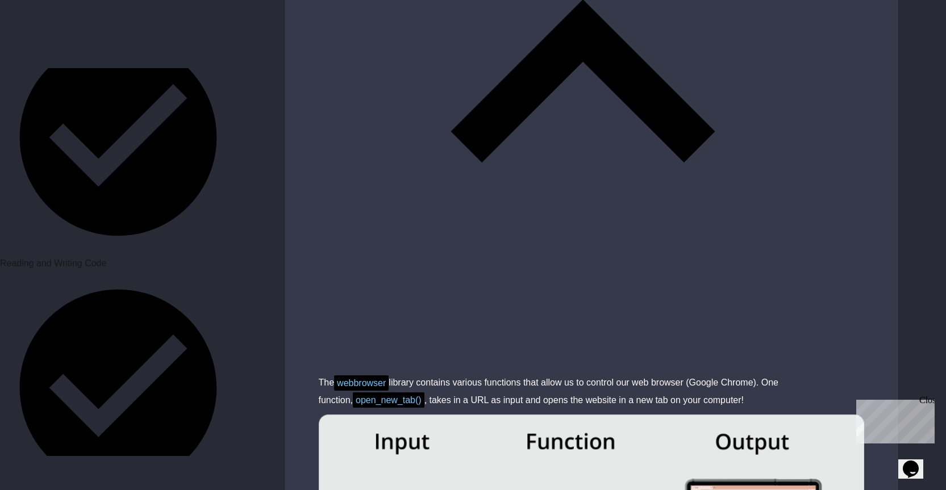
scroll to position [4222, 0]
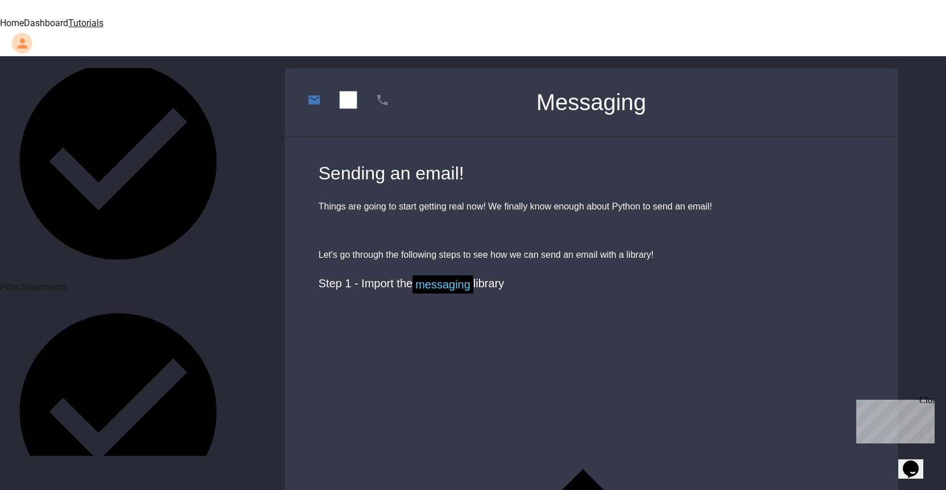
scroll to position [625, 0]
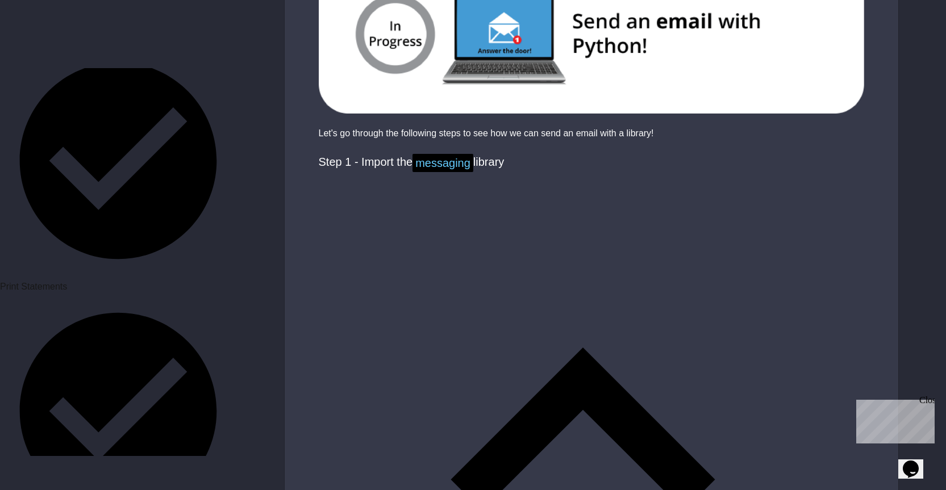
scroll to position [398, 0]
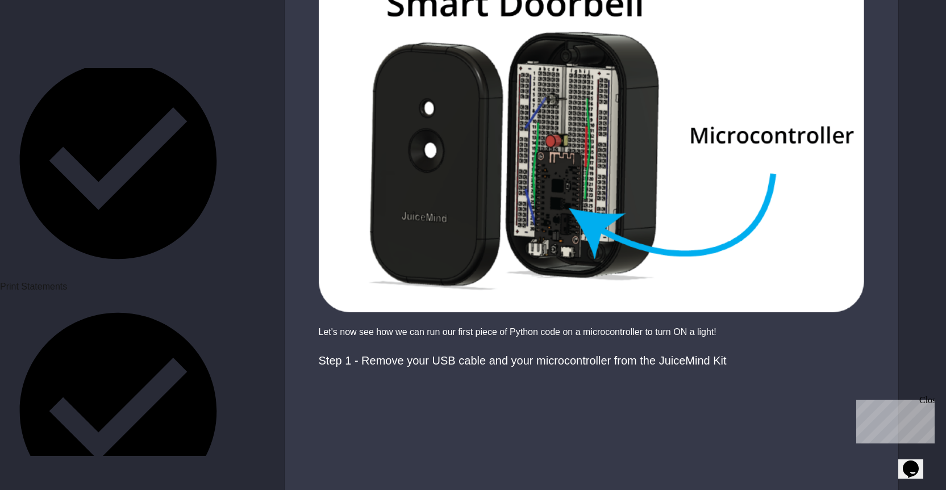
scroll to position [511, 0]
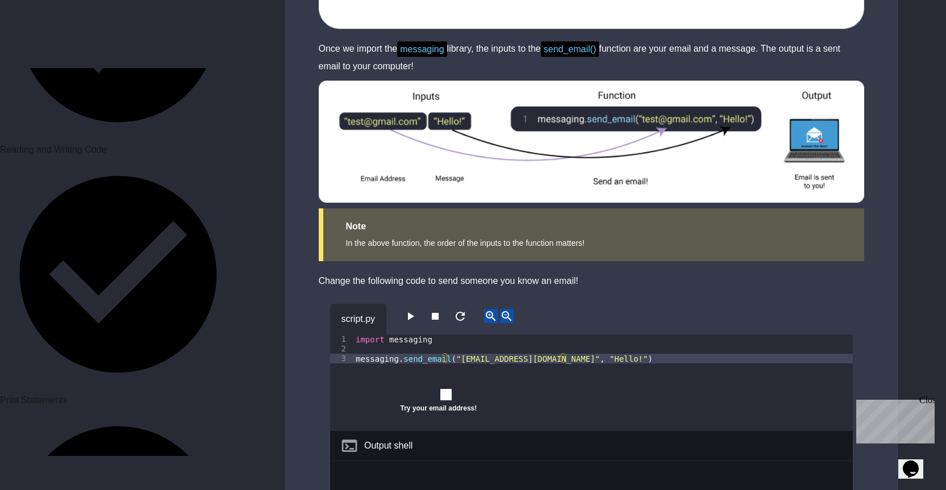
scroll to position [2247, 0]
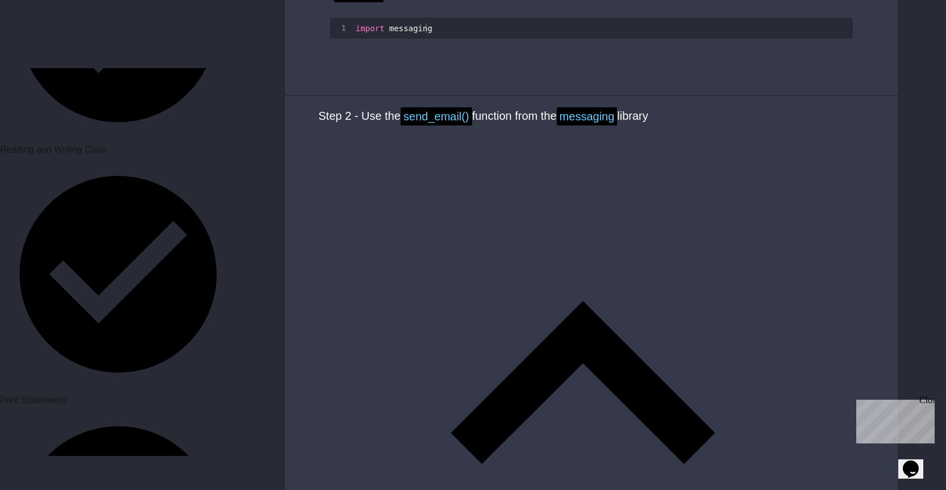
scroll to position [1136, 0]
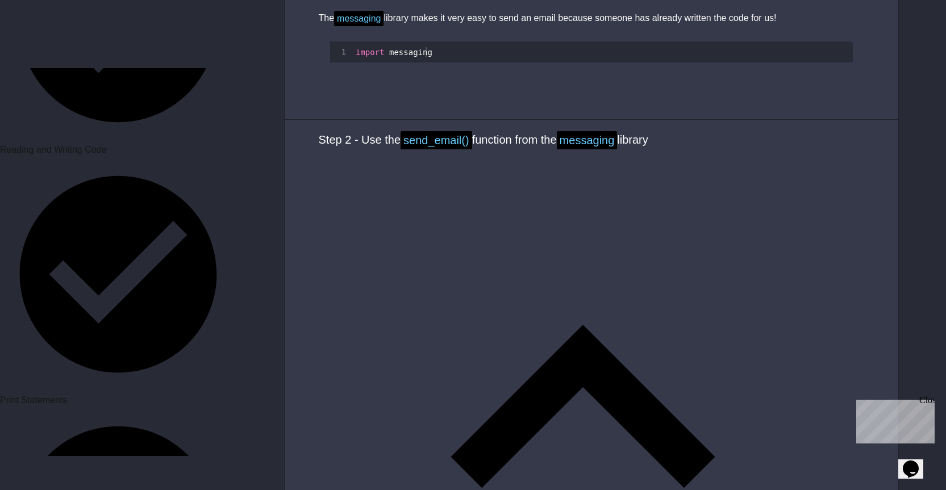
drag, startPoint x: 354, startPoint y: 260, endPoint x: 588, endPoint y: 290, distance: 235.4
type textarea "**********"
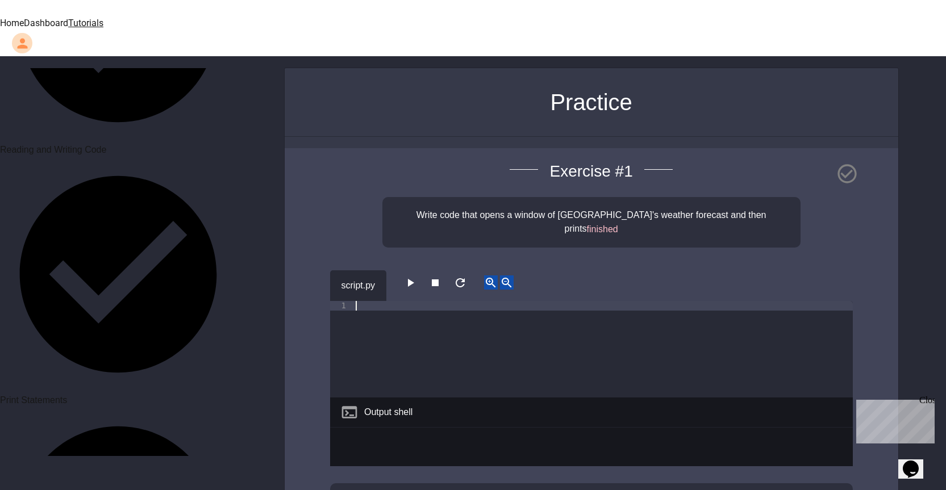
click at [440, 301] on div at bounding box center [602, 359] width 499 height 116
paste textarea "**********"
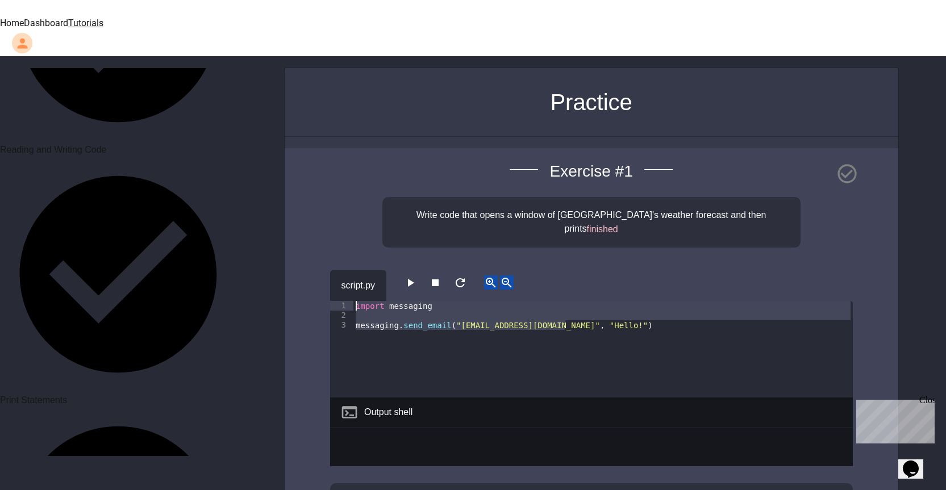
drag, startPoint x: 585, startPoint y: 291, endPoint x: 325, endPoint y: 269, distance: 260.5
click at [325, 269] on div "**********" at bounding box center [591, 402] width 613 height 508
type textarea "**********"
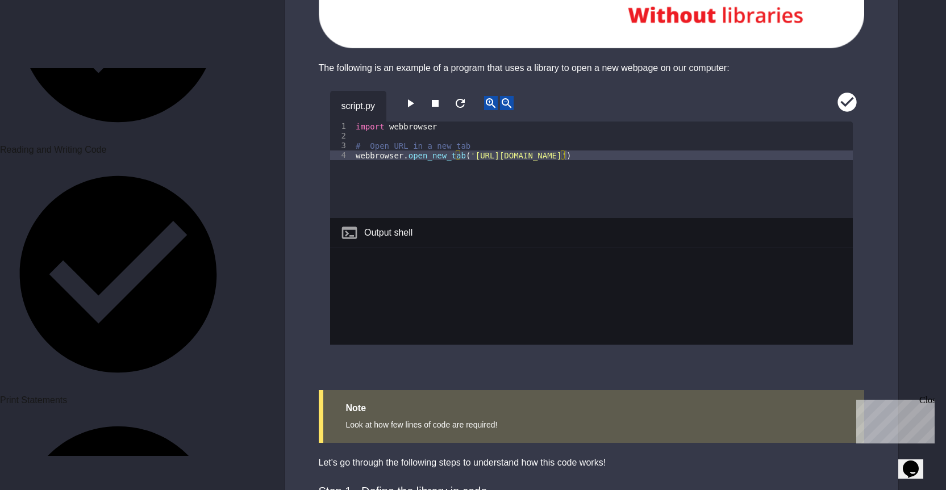
scroll to position [1079, 0]
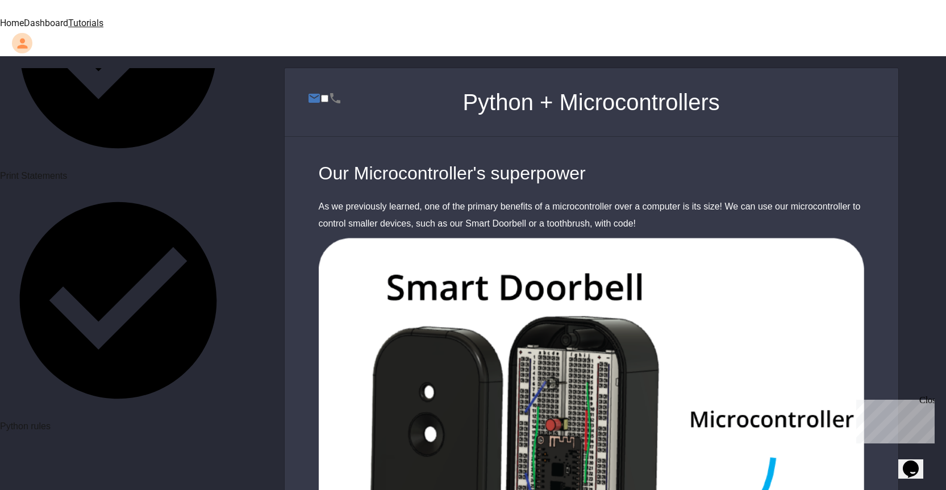
scroll to position [738, 0]
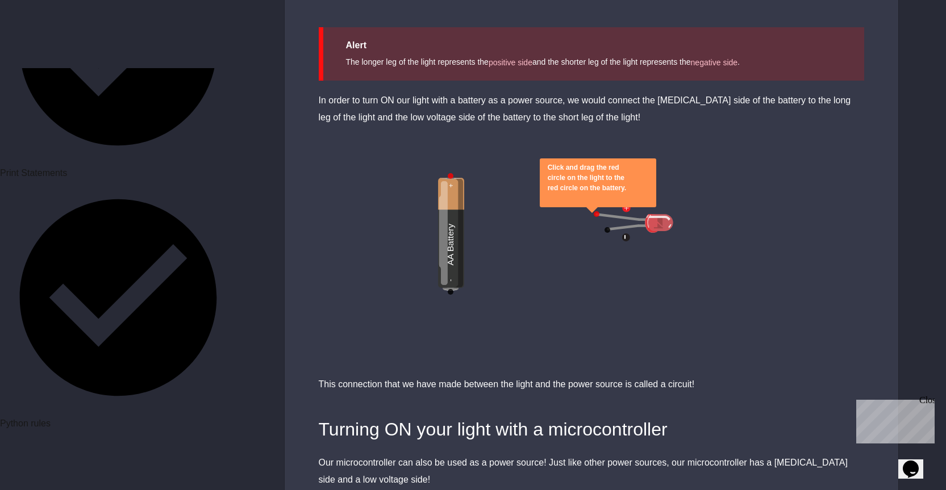
scroll to position [1590, 0]
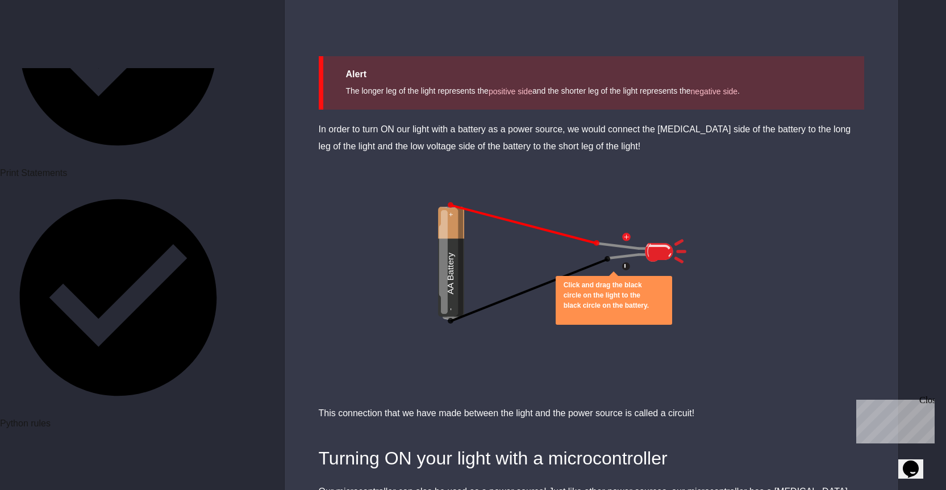
click at [563, 316] on icon "close" at bounding box center [563, 316] width 0 height 0
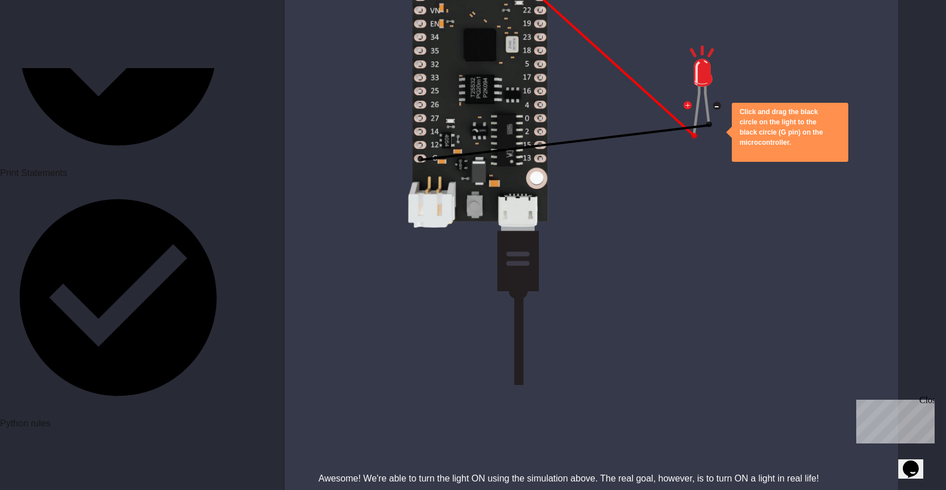
scroll to position [3295, 0]
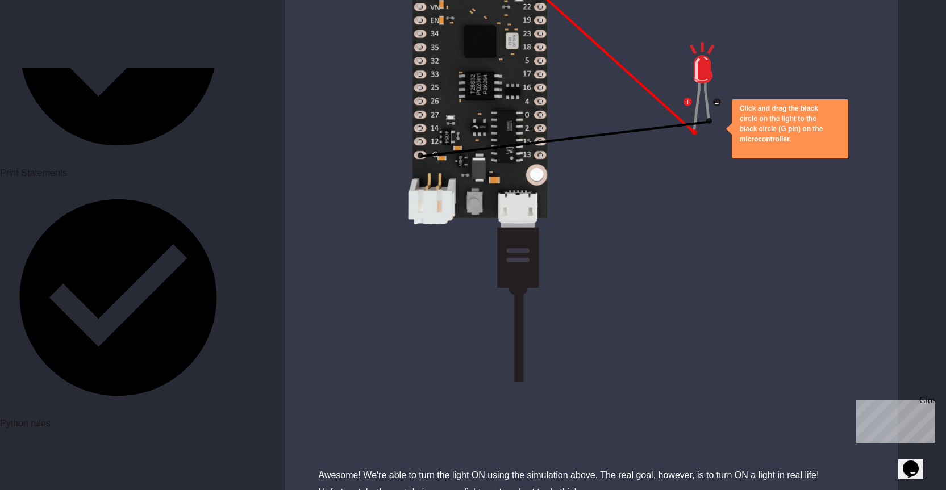
click at [740, 150] on icon "close" at bounding box center [740, 150] width 0 height 0
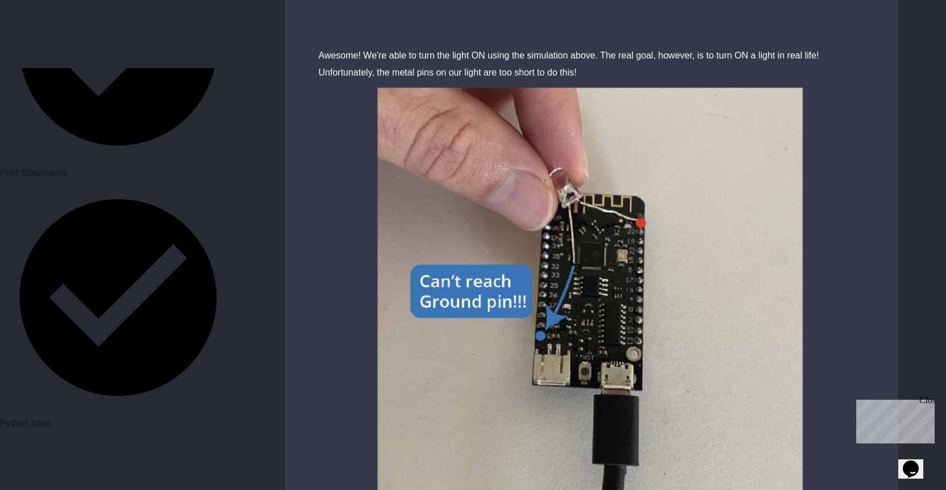
scroll to position [3831, 0]
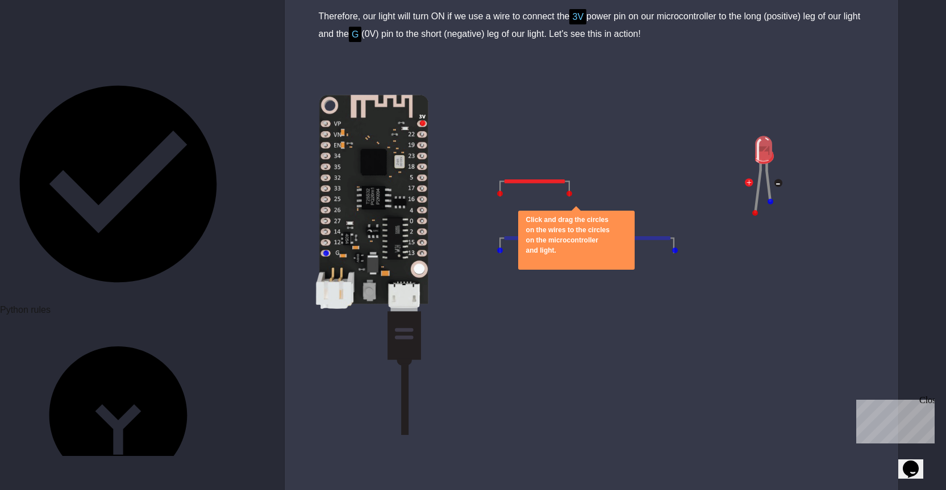
scroll to position [1193, 0]
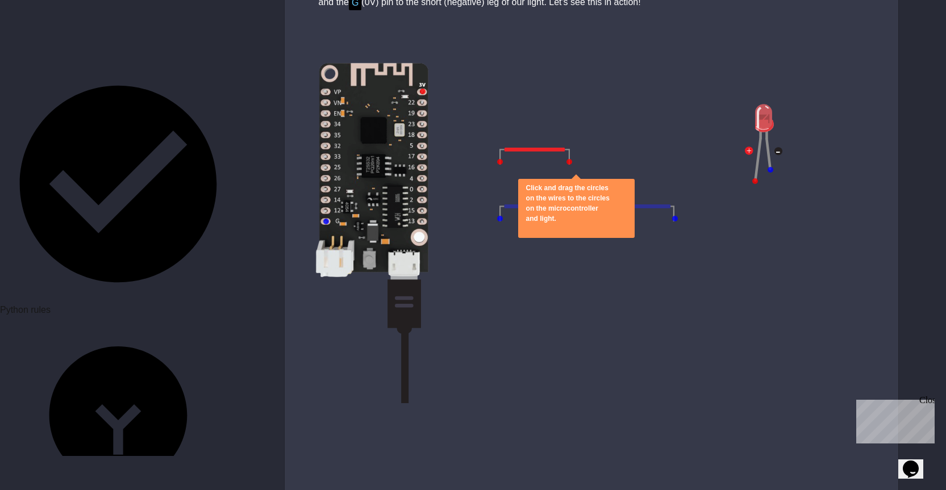
click at [526, 229] on icon "close" at bounding box center [526, 229] width 0 height 0
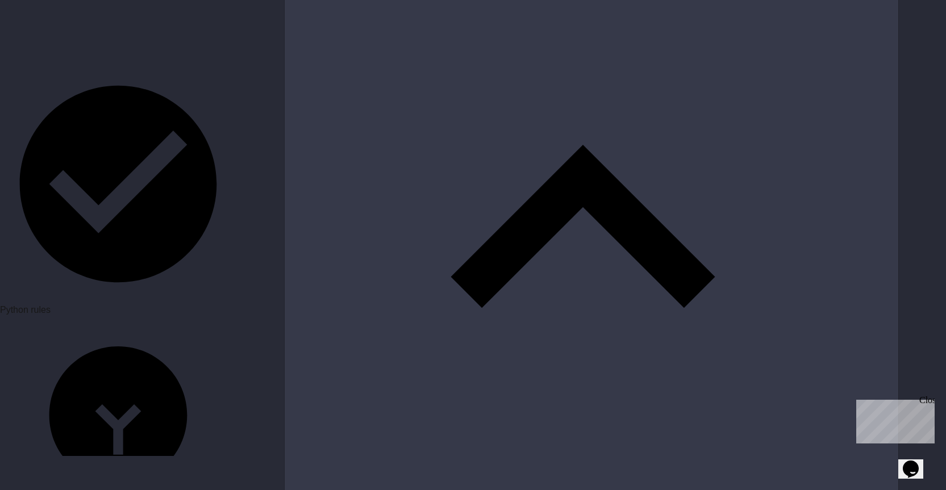
scroll to position [2556, 0]
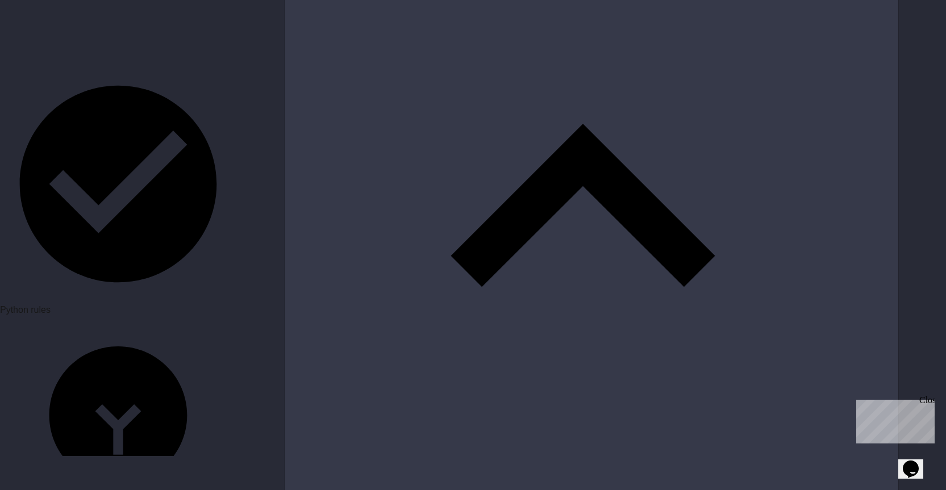
drag, startPoint x: 638, startPoint y: 192, endPoint x: 498, endPoint y: 135, distance: 150.8
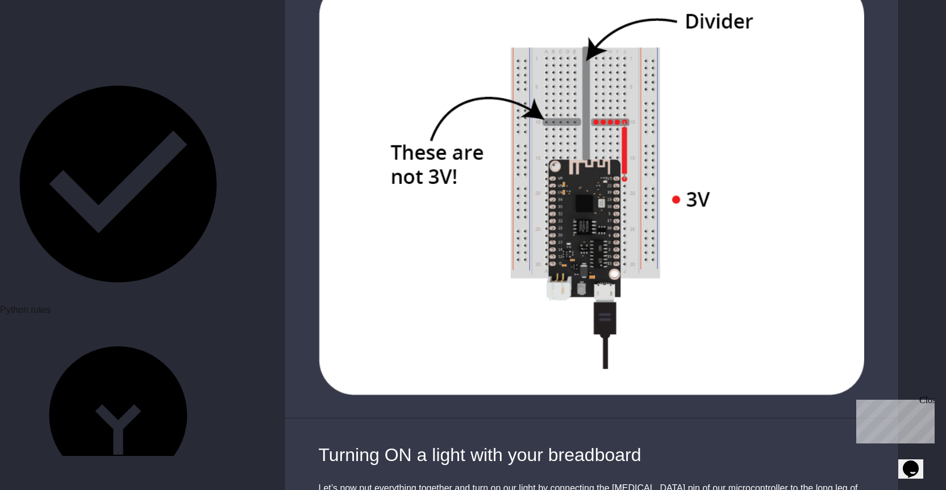
scroll to position [3635, 0]
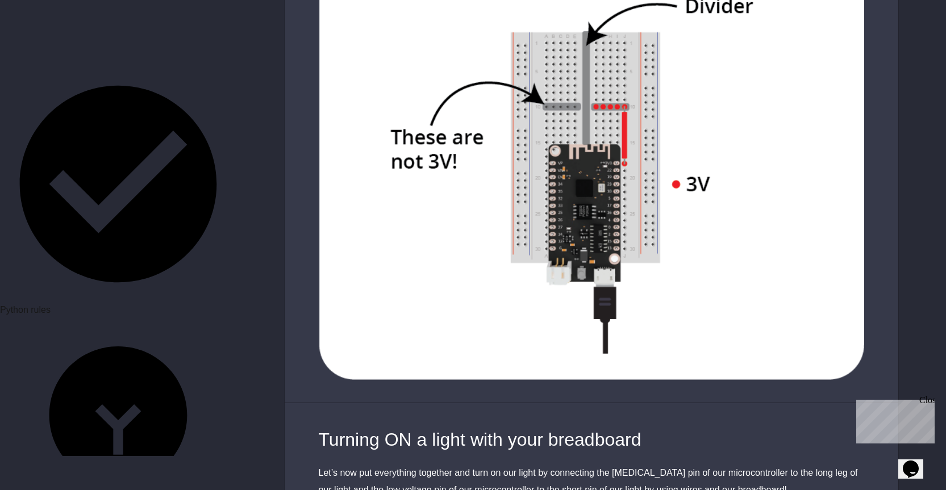
drag, startPoint x: 745, startPoint y: 162, endPoint x: 401, endPoint y: 146, distance: 344.6
drag, startPoint x: 607, startPoint y: 100, endPoint x: 583, endPoint y: 108, distance: 25.3
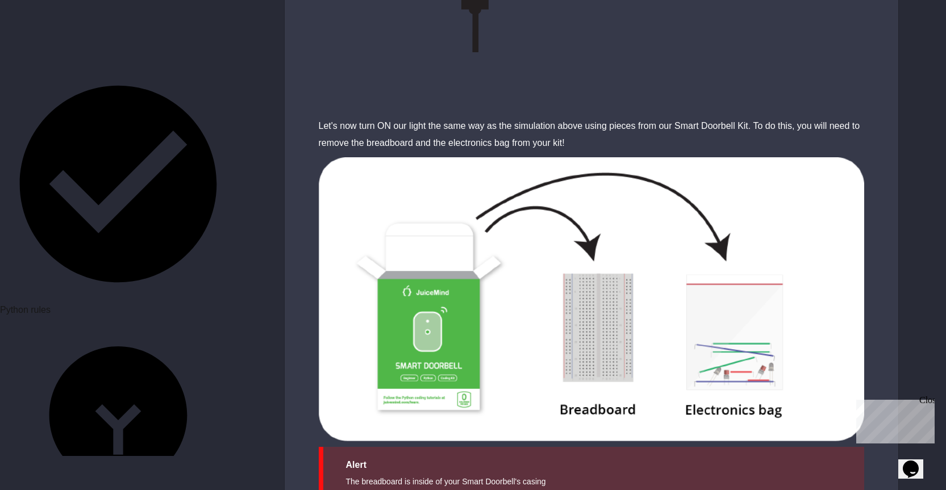
scroll to position [4558, 0]
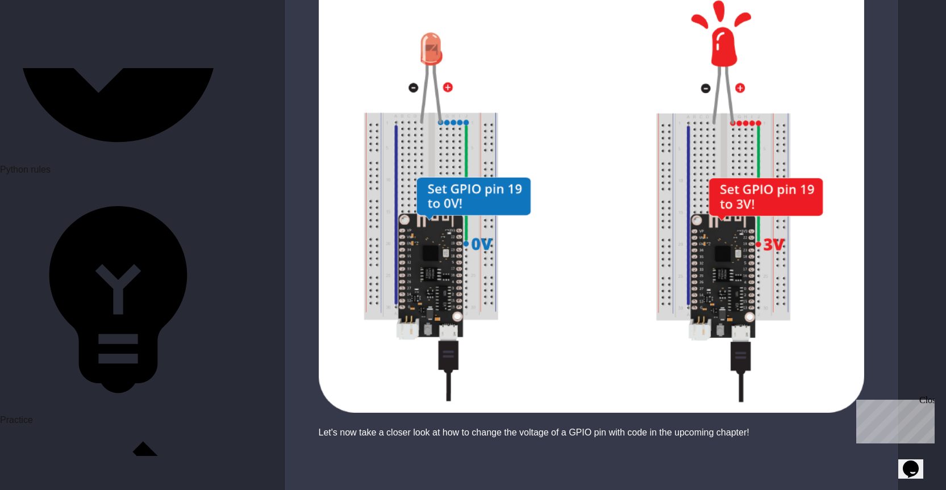
scroll to position [1022, 0]
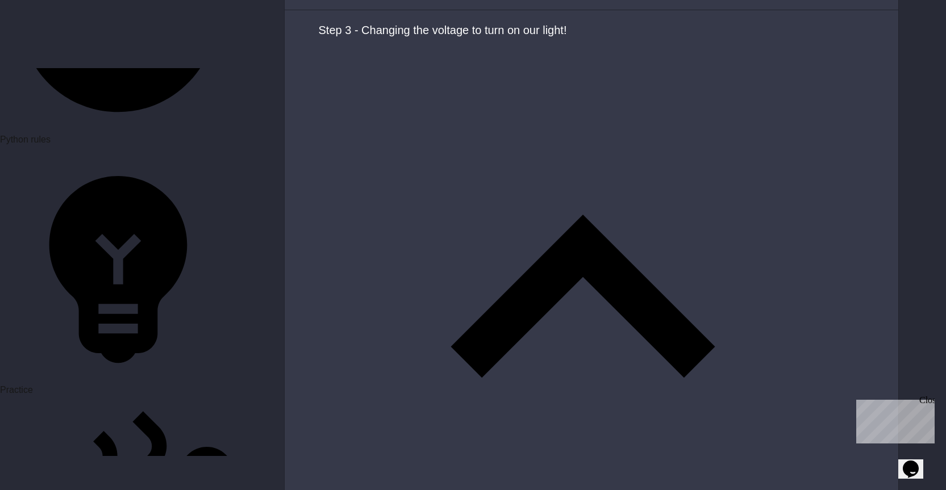
scroll to position [3848, 0]
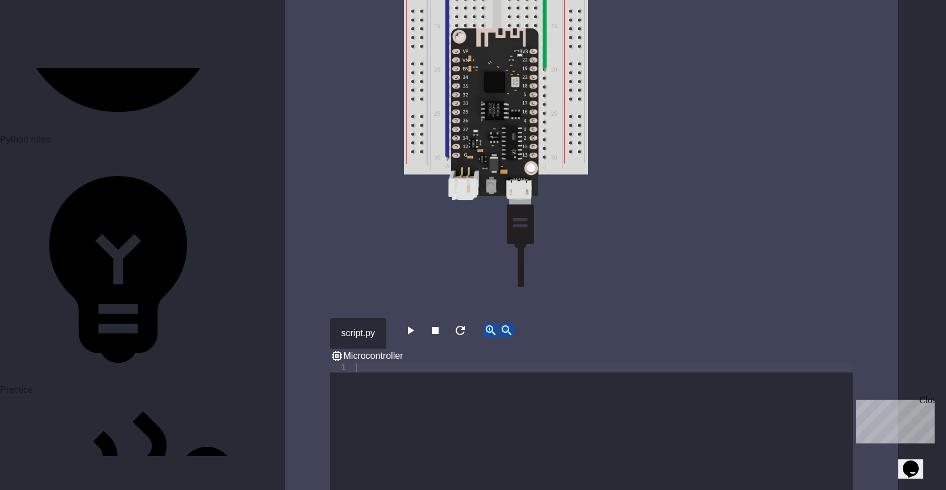
scroll to position [3465, 0]
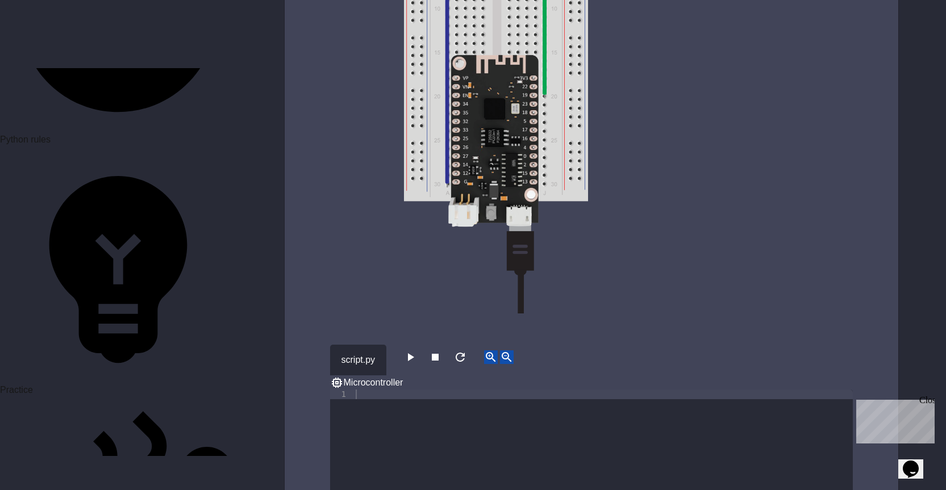
click at [434, 390] on div at bounding box center [602, 472] width 499 height 164
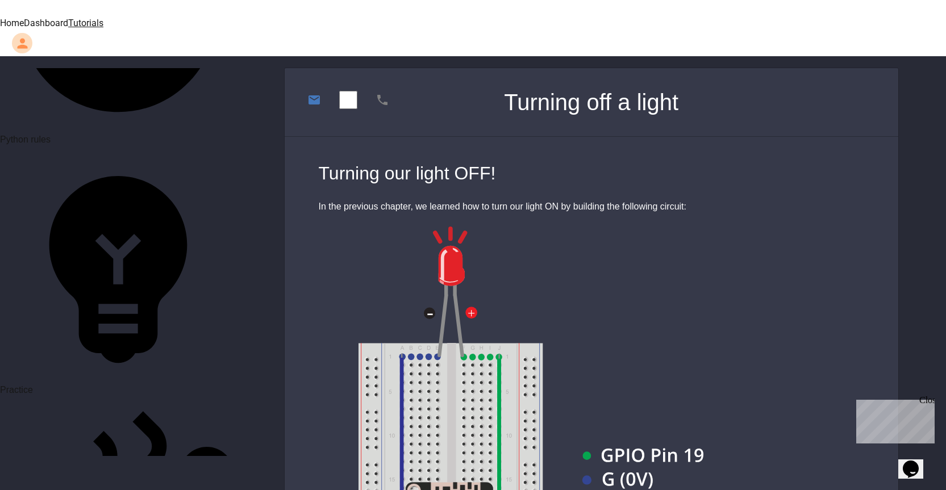
scroll to position [966, 0]
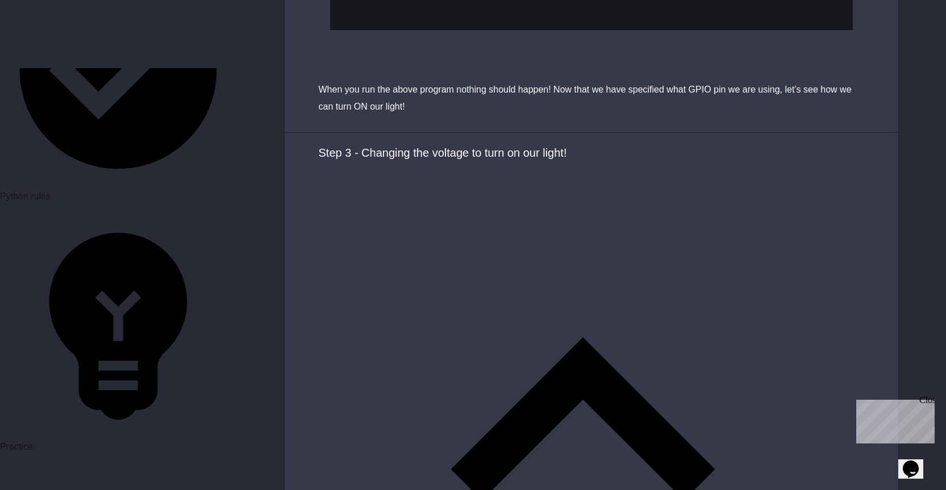
scroll to position [3848, 0]
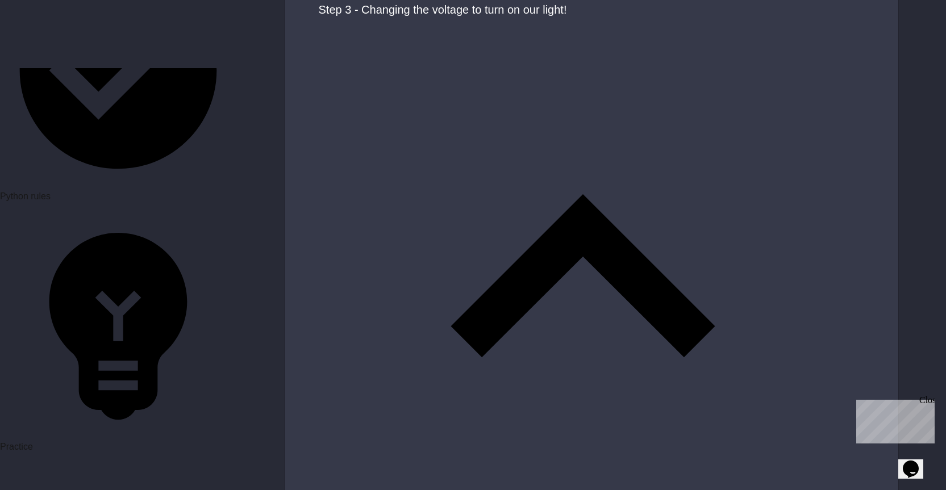
drag, startPoint x: 354, startPoint y: 211, endPoint x: 538, endPoint y: 240, distance: 186.2
type textarea "**********"
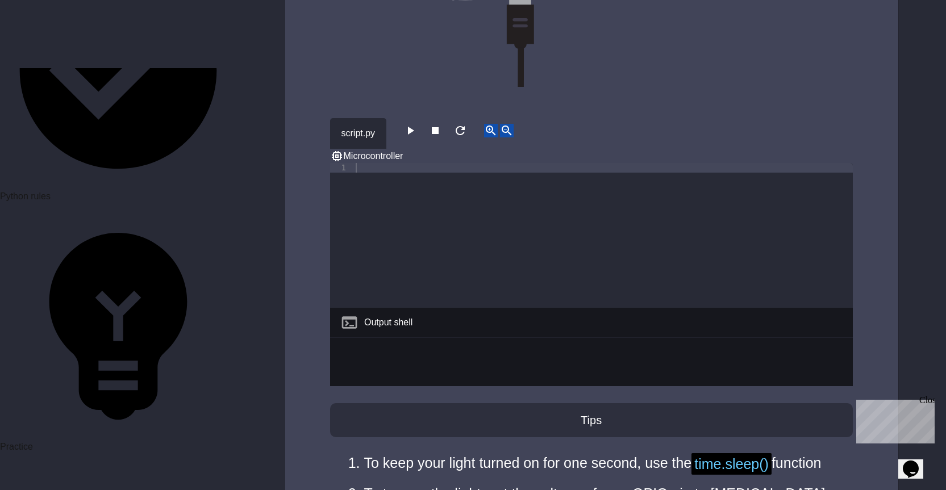
scroll to position [3692, 0]
click at [366, 162] on div at bounding box center [602, 244] width 499 height 164
paste textarea "**********"
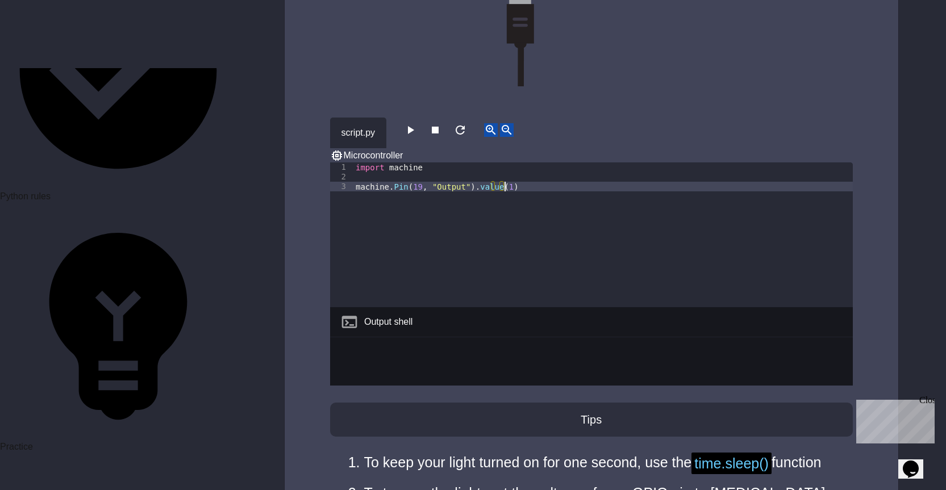
type textarea "**********"
click at [519, 162] on div "import machine machine . Pin ( 19 , "Output" ) . value ( 1 )" at bounding box center [602, 244] width 499 height 164
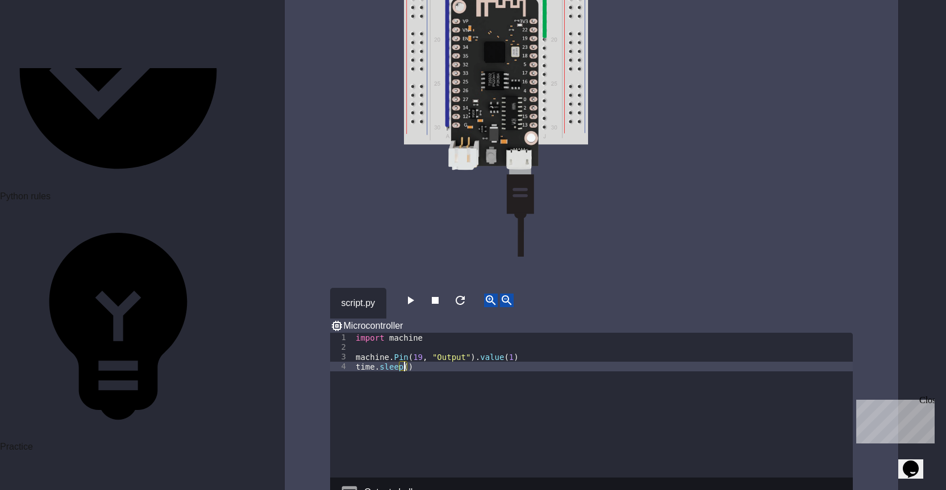
scroll to position [0, 3]
click at [428, 333] on div "import machine machine . Pin ( 19 , "Output" ) . value ( 1 ) time . sleep ( 1 )" at bounding box center [602, 415] width 499 height 164
type textarea "**********"
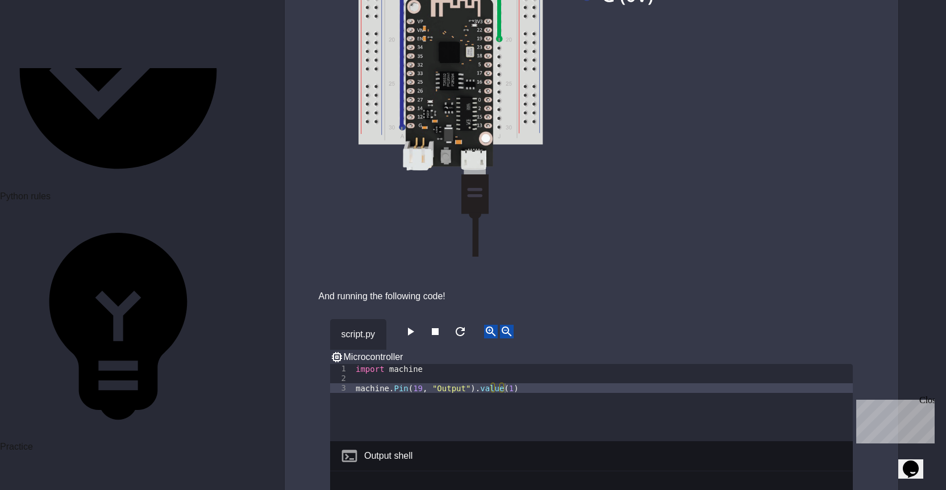
scroll to position [568, 0]
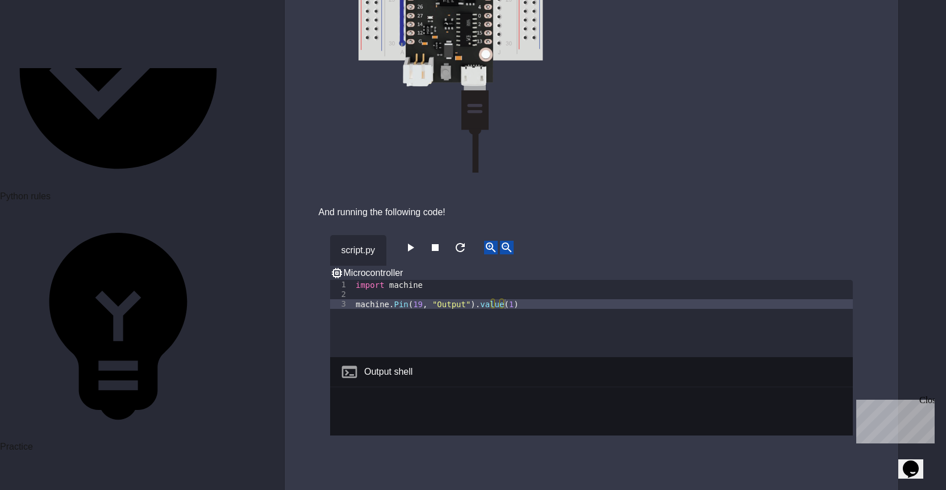
click at [519, 280] on div "import machine machine . Pin ( 19 , "Output" ) . value ( 1 )" at bounding box center [602, 328] width 499 height 97
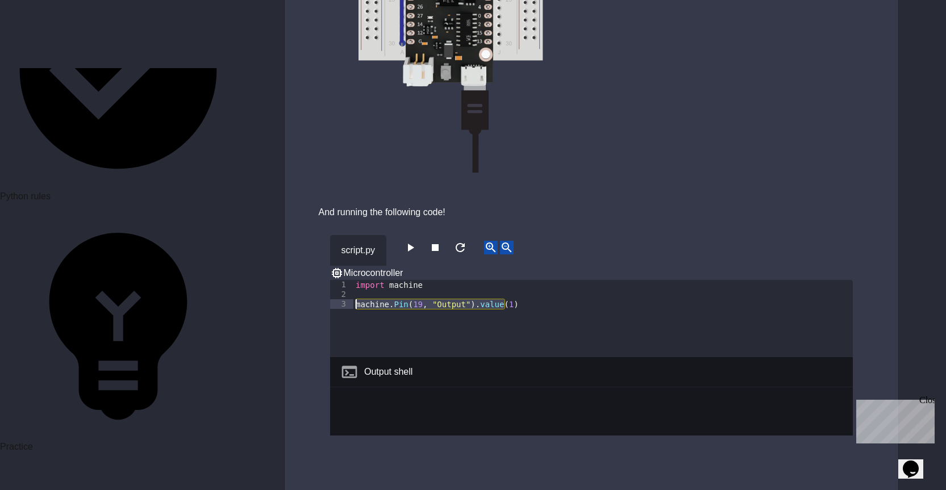
drag, startPoint x: 519, startPoint y: 269, endPoint x: 353, endPoint y: 272, distance: 165.9
click at [353, 280] on div "1 2 3 import machine machine . Pin ( 19 , "Output" ) . value ( 1 ) XXXXXXXXXXXX…" at bounding box center [591, 318] width 523 height 77
type textarea "**********"
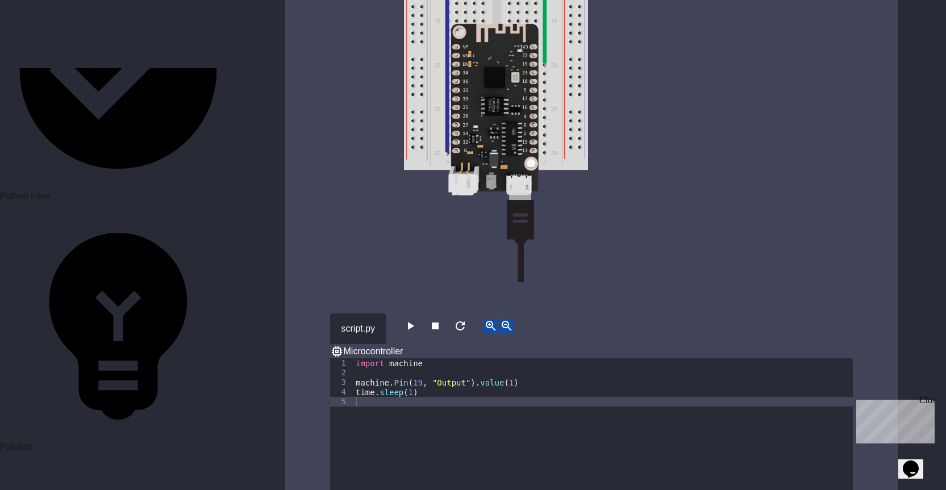
scroll to position [3522, 0]
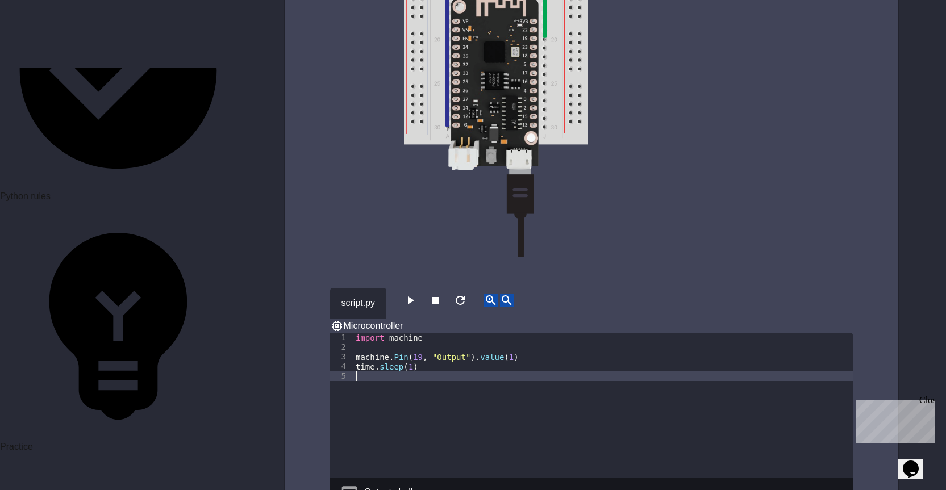
click at [406, 333] on div "import machine machine . Pin ( 19 , "Output" ) . value ( 1 ) time . sleep ( 1 )" at bounding box center [602, 415] width 499 height 164
paste textarea "**********"
click at [358, 209] on div "**********" at bounding box center [591, 351] width 613 height 1398
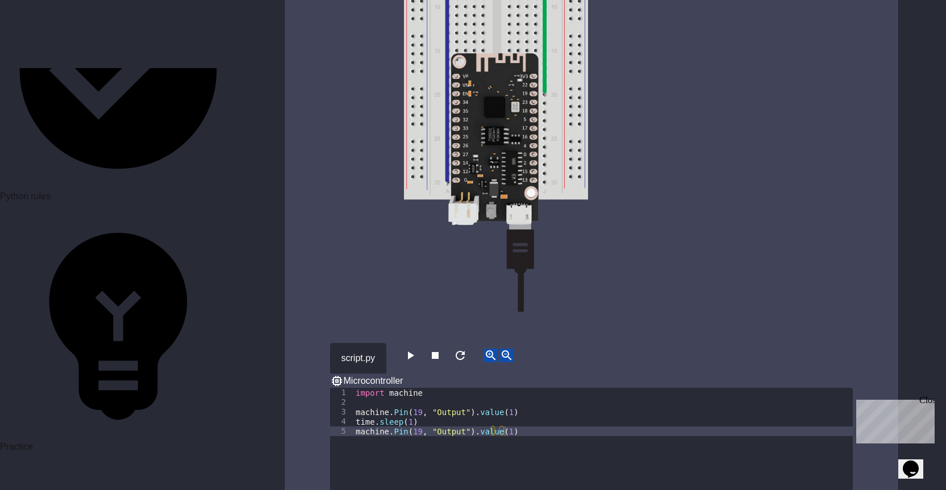
scroll to position [3465, 0]
click at [417, 350] on icon "button" at bounding box center [410, 357] width 14 height 14
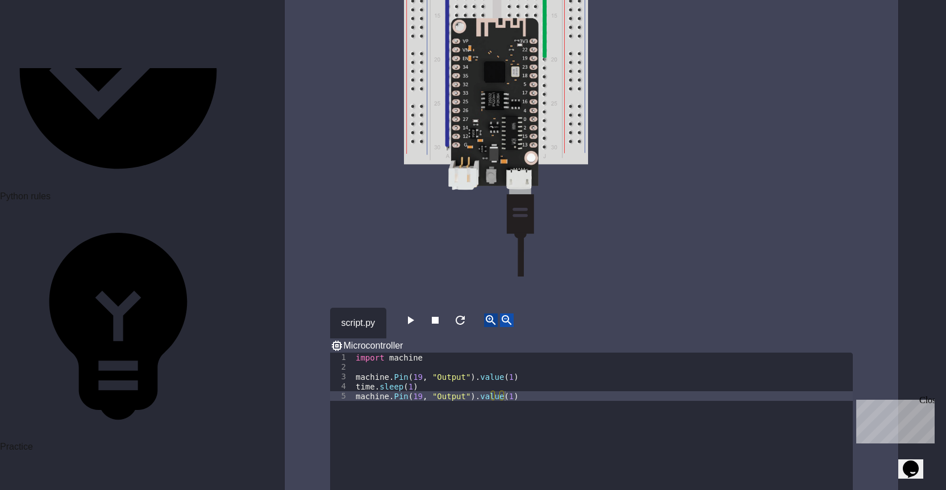
scroll to position [3522, 0]
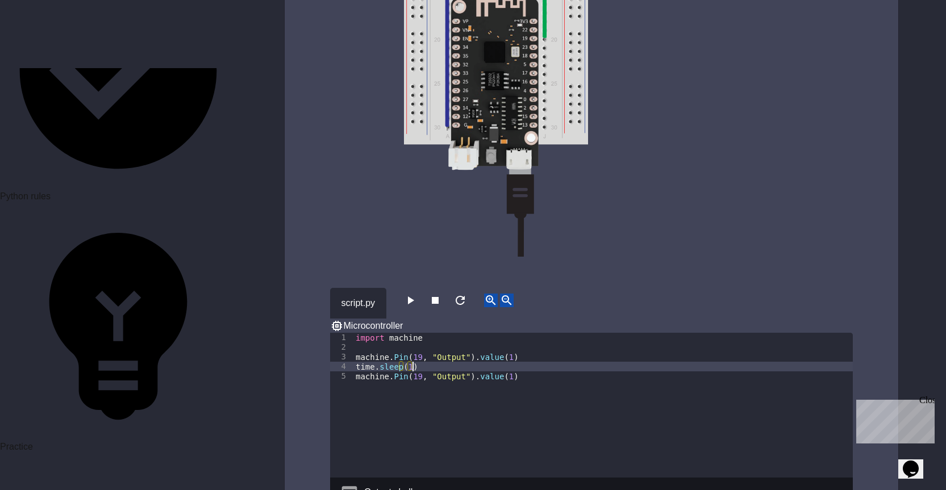
click at [504, 333] on div "import machine machine . Pin ( 19 , "Output" ) . value ( 1 ) time . sleep ( 1 )…" at bounding box center [602, 415] width 499 height 164
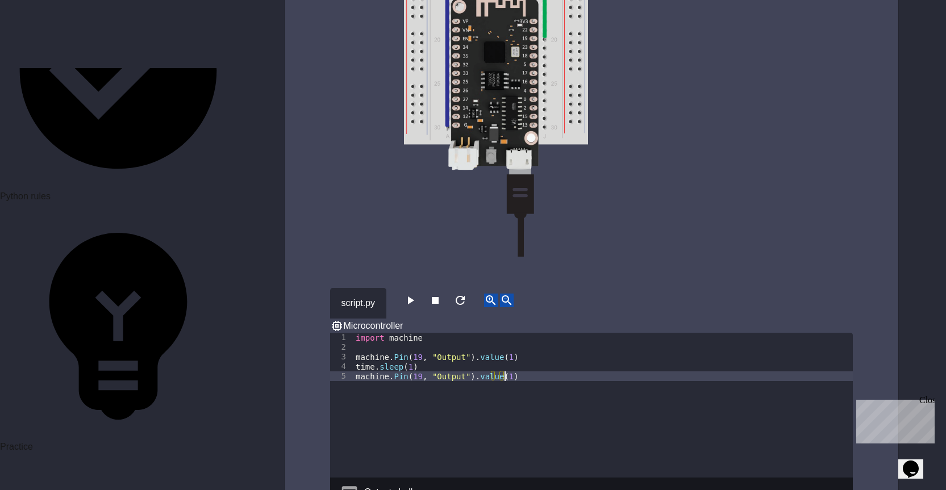
click at [512, 333] on div "import machine machine . Pin ( 19 , "Output" ) . value ( 1 ) time . sleep ( 1 )…" at bounding box center [602, 415] width 499 height 164
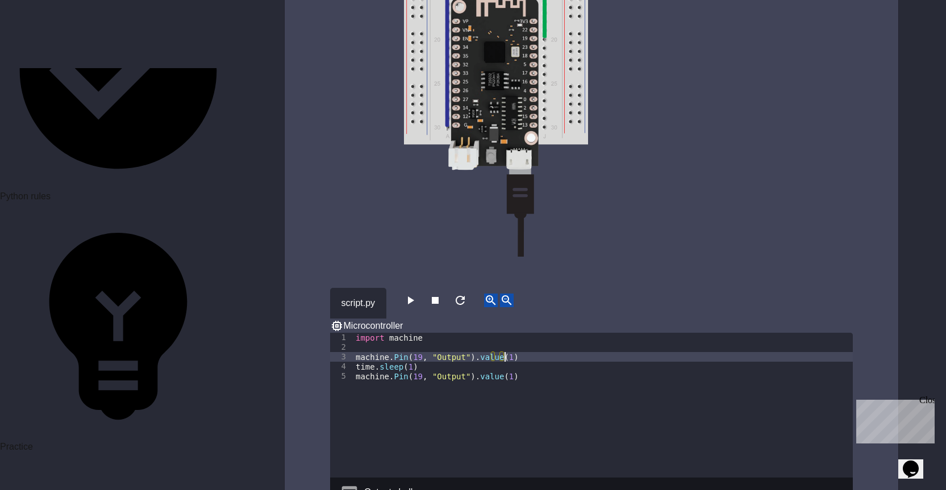
click at [512, 333] on div "import machine machine . Pin ( 19 , "Output" ) . value ( 1 ) time . sleep ( 1 )…" at bounding box center [602, 415] width 499 height 164
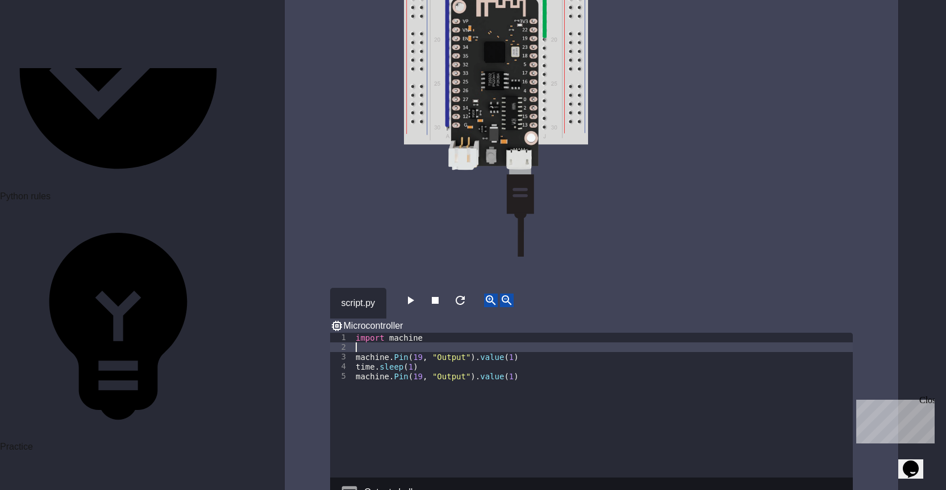
click at [497, 333] on div "import machine machine . Pin ( 19 , "Output" ) . value ( 1 ) time . sleep ( 1 )…" at bounding box center [602, 415] width 499 height 164
click at [510, 333] on div "import machine machine . Pin ( 19 , "Output" ) . value ( 1 ) time . sleep ( 1 )…" at bounding box center [602, 415] width 499 height 164
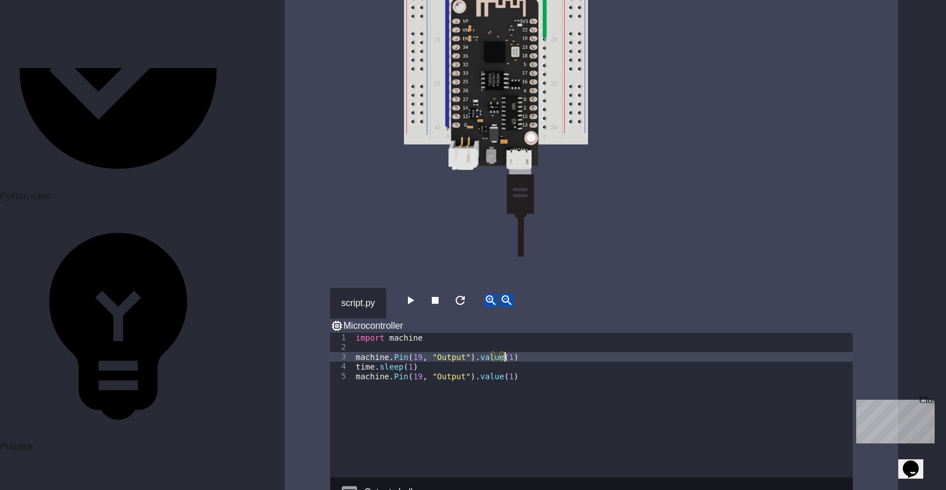
click at [510, 333] on div "import machine machine . Pin ( 19 , "Output" ) . value ( 1 ) time . sleep ( 1 )…" at bounding box center [602, 415] width 499 height 164
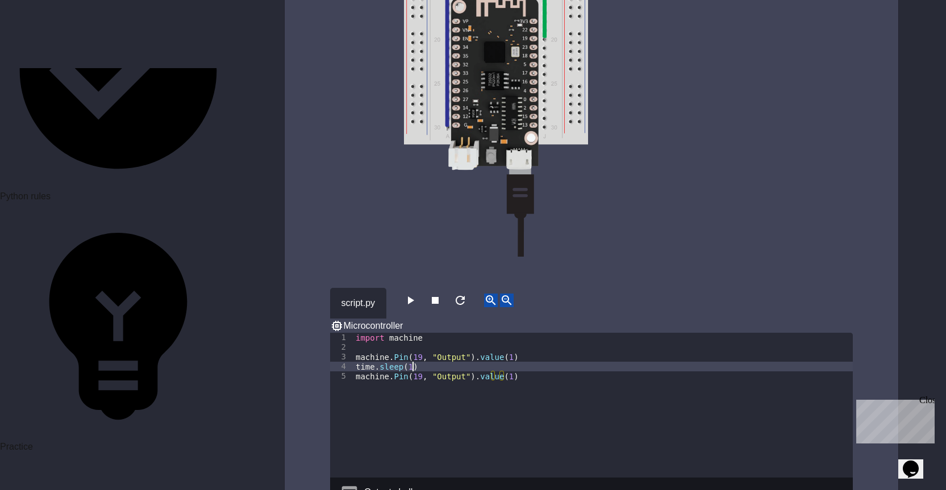
click at [511, 333] on div "import machine machine . Pin ( 19 , "Output" ) . value ( 1 ) time . sleep ( 1 )…" at bounding box center [602, 415] width 499 height 164
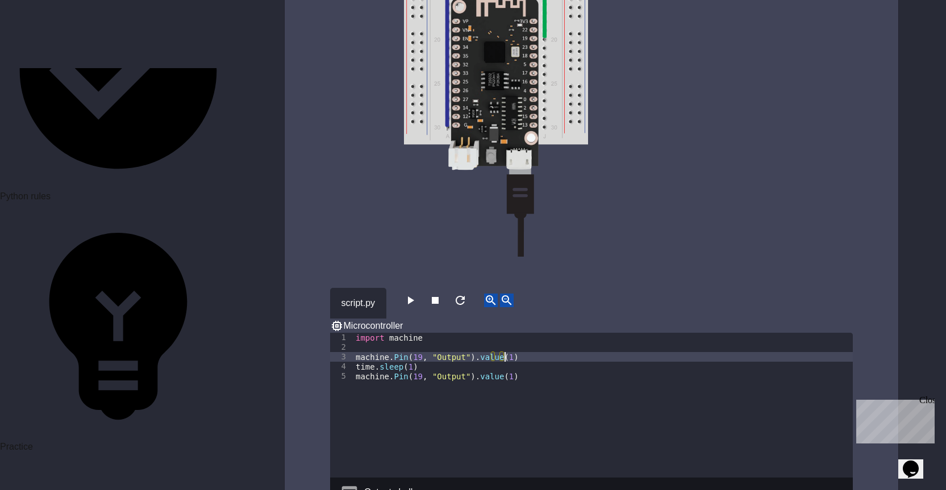
click at [511, 333] on div "import machine machine . Pin ( 19 , "Output" ) . value ( 1 ) time . sleep ( 1 )…" at bounding box center [602, 415] width 499 height 164
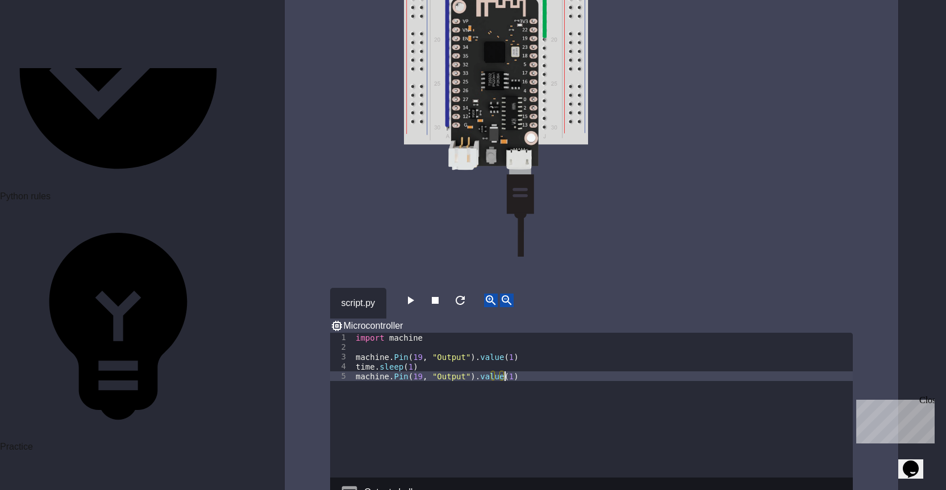
click at [519, 333] on div "import machine machine . Pin ( 19 , "Output" ) . value ( 1 ) time . sleep ( 1 )…" at bounding box center [602, 415] width 499 height 164
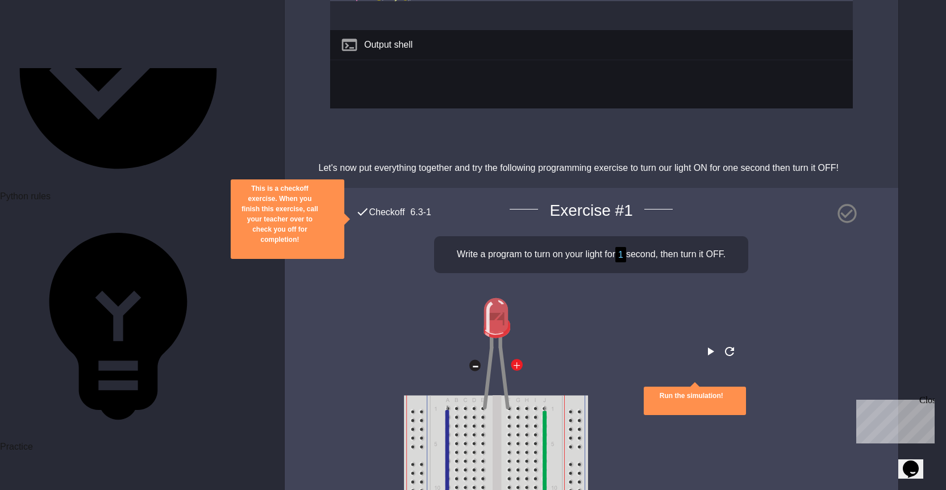
scroll to position [2954, 0]
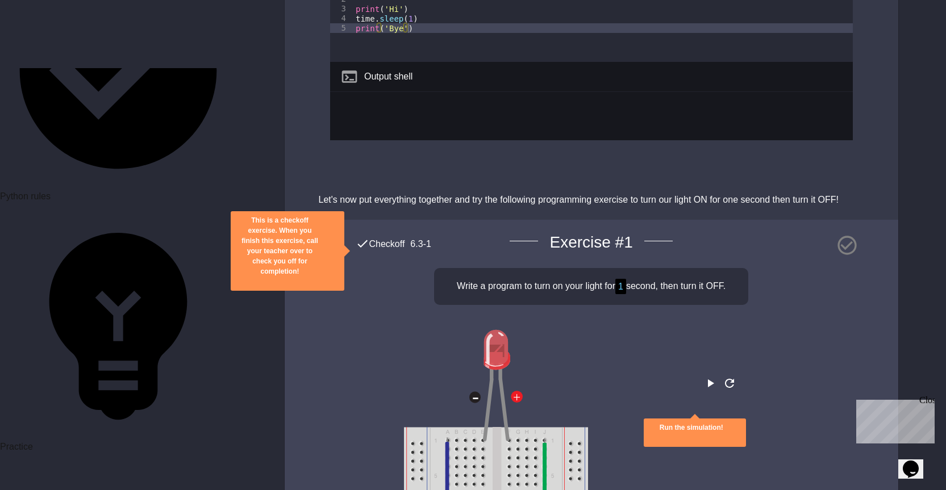
click at [703, 377] on icon "play" at bounding box center [710, 384] width 14 height 14
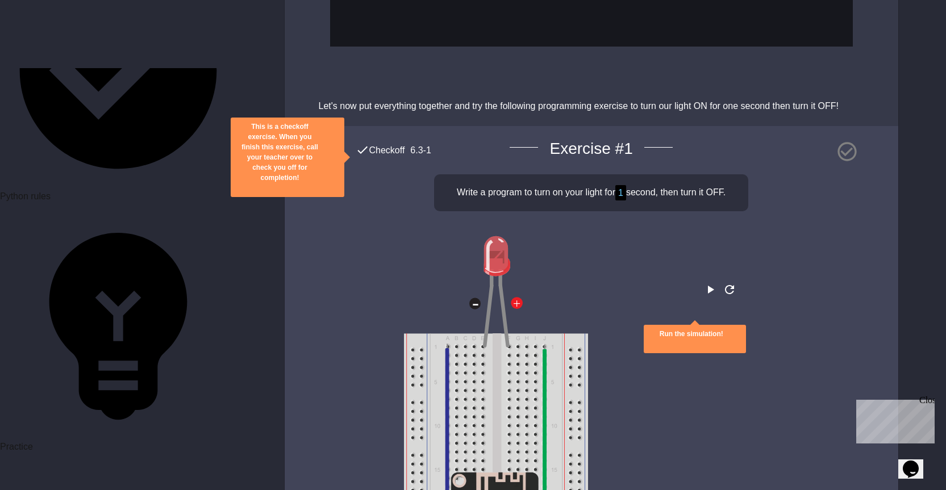
scroll to position [3067, 0]
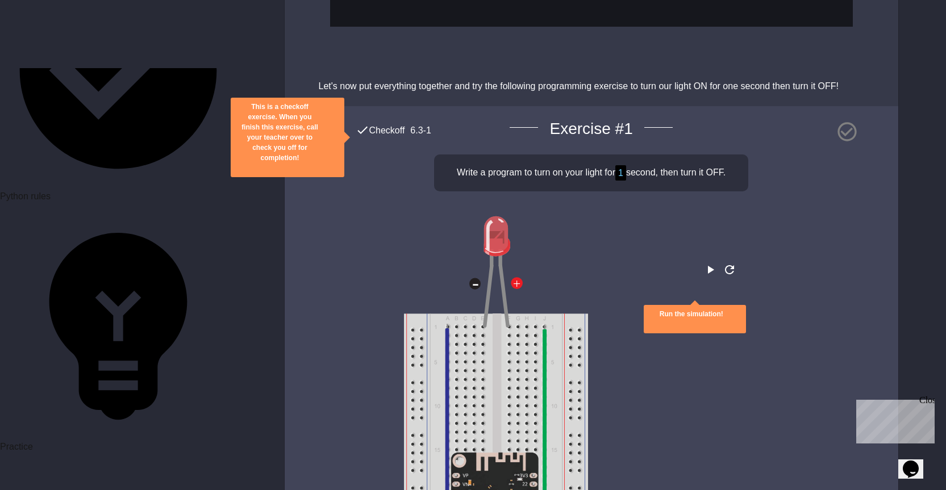
click at [703, 262] on button "play" at bounding box center [710, 269] width 14 height 14
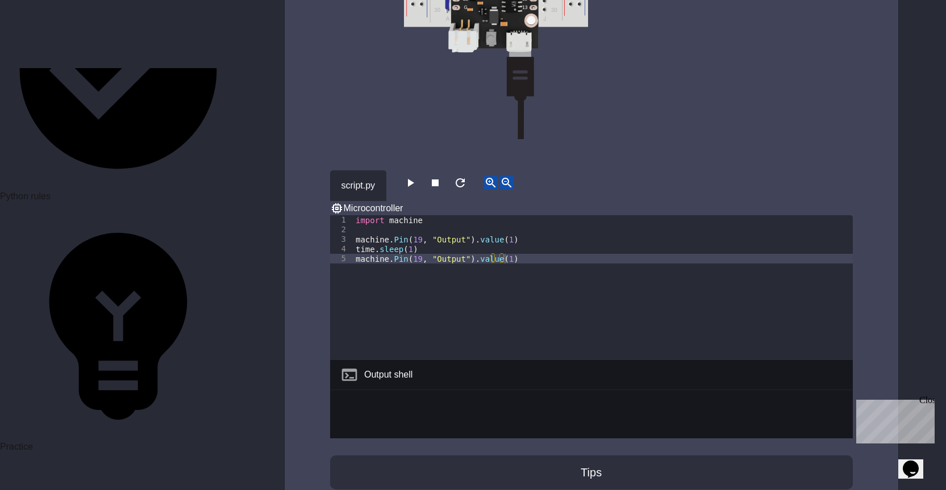
scroll to position [3635, 0]
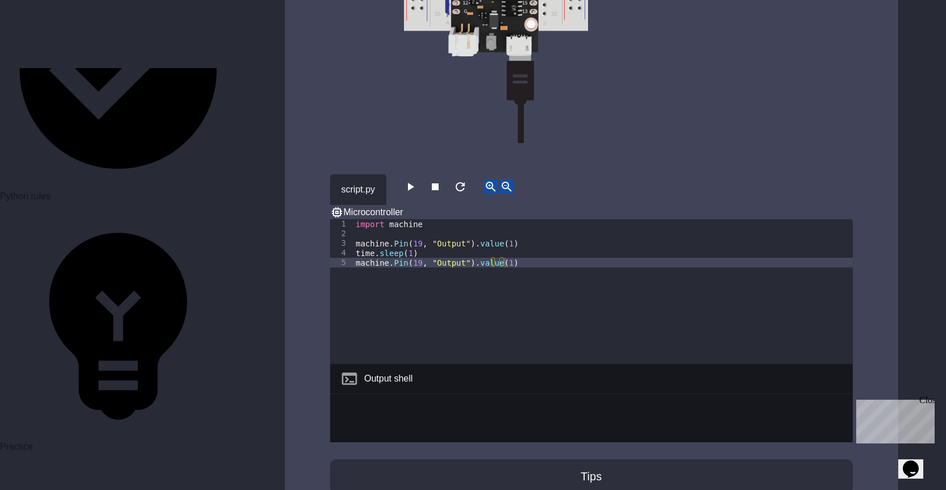
click at [416, 219] on div "import machine machine . Pin ( 19 , "Output" ) . value ( 1 ) time . sleep ( 1 )…" at bounding box center [602, 301] width 499 height 164
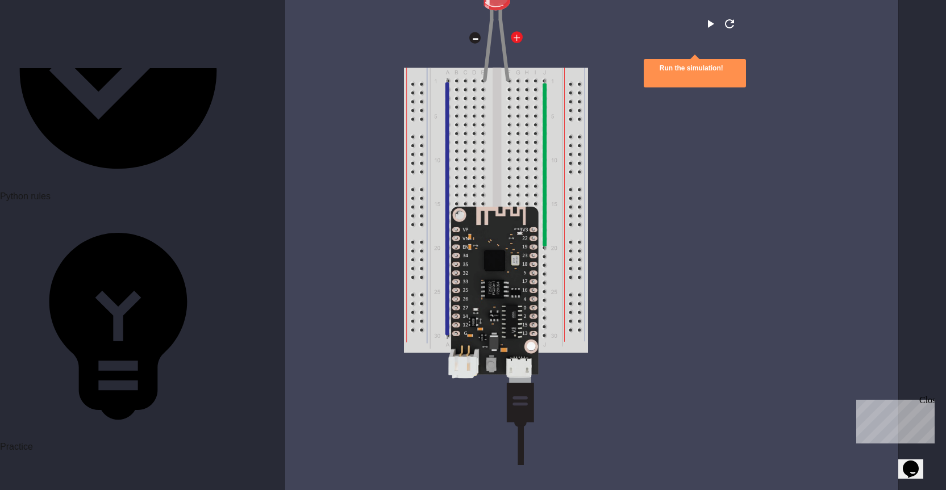
scroll to position [3067, 0]
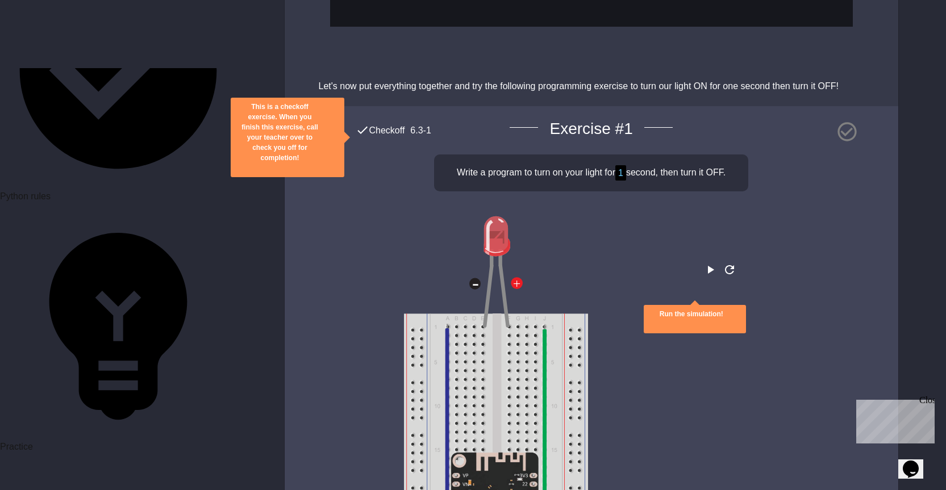
click at [708, 266] on icon "play" at bounding box center [711, 270] width 6 height 8
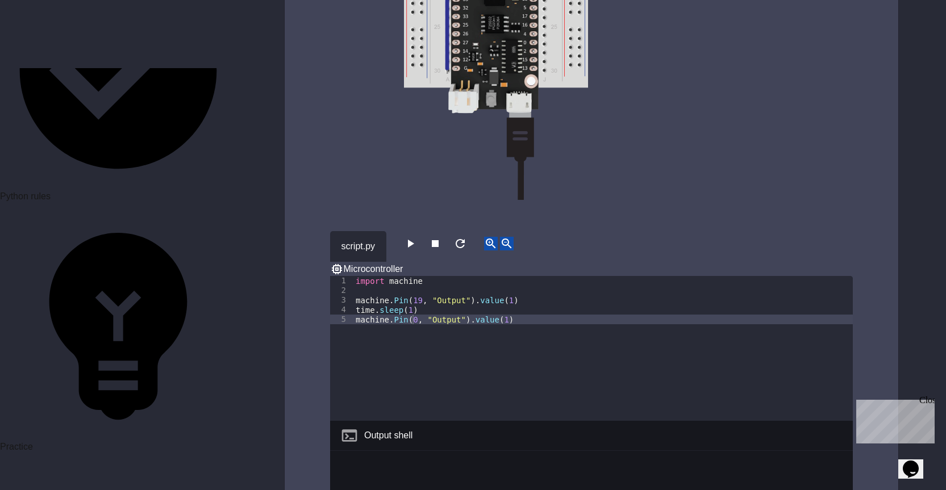
scroll to position [3635, 0]
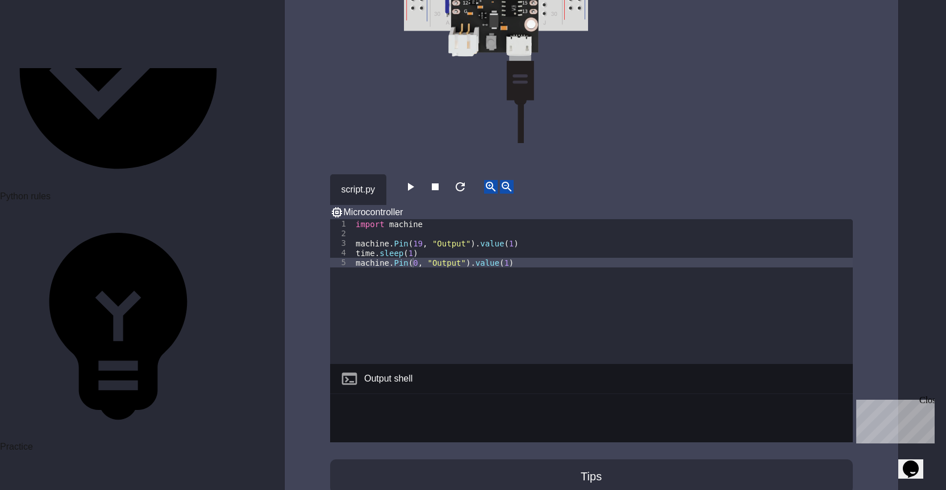
click at [412, 219] on div "import machine machine . Pin ( 19 , "Output" ) . value ( 1 ) time . sleep ( 1 )…" at bounding box center [602, 301] width 499 height 164
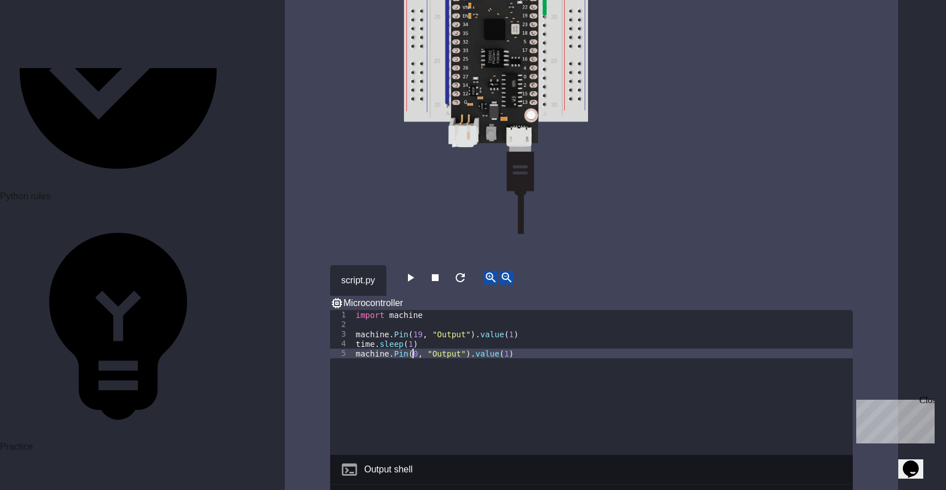
scroll to position [3522, 0]
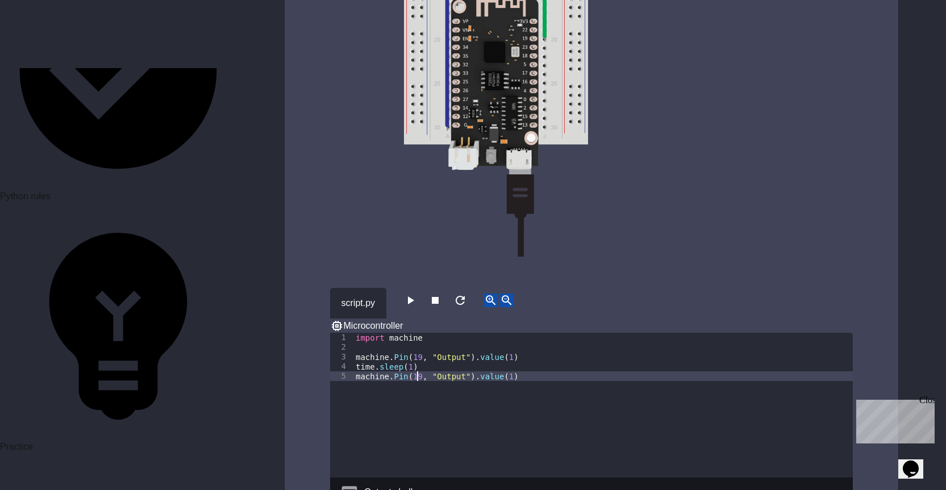
click at [353, 182] on div "**********" at bounding box center [591, 351] width 613 height 1398
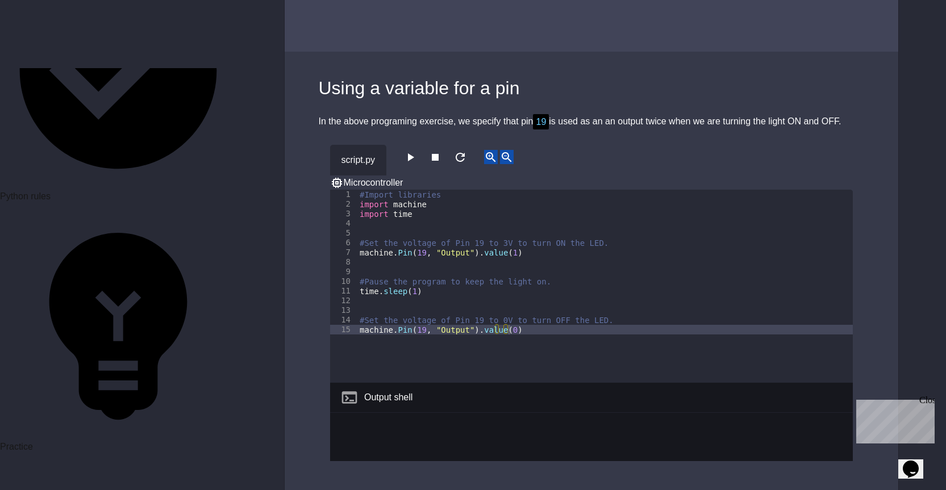
scroll to position [4374, 0]
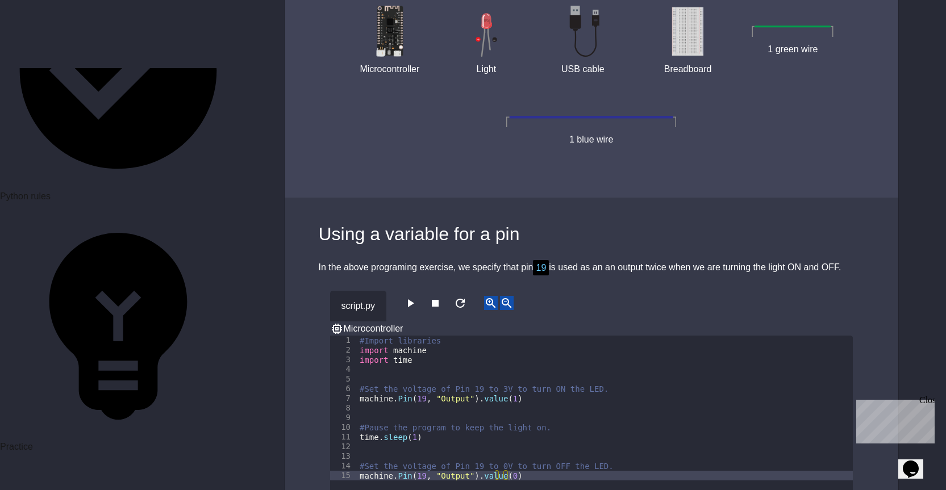
click at [404, 296] on button "button" at bounding box center [410, 303] width 14 height 14
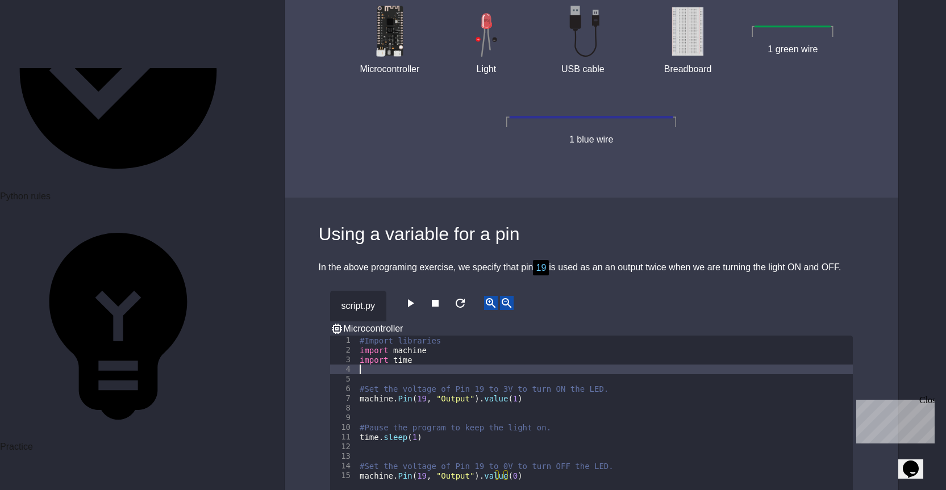
click at [406, 336] on div "#Import libraries import machine import time #Set the voltage of Pin 19 to 3V t…" at bounding box center [604, 442] width 495 height 212
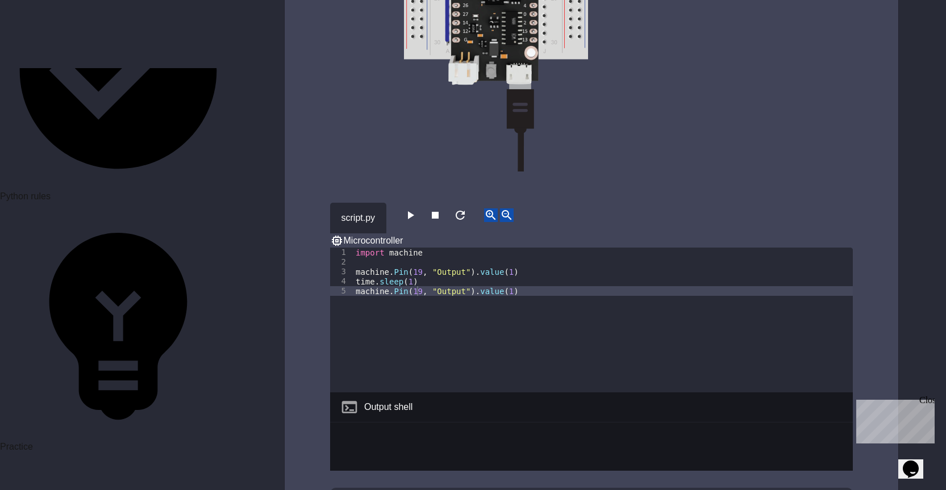
scroll to position [3635, 0]
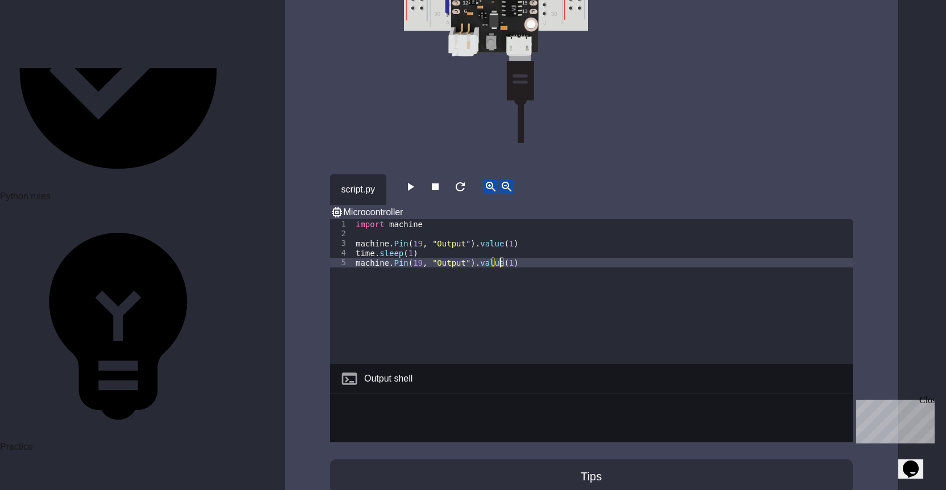
click at [500, 219] on div "import machine machine . Pin ( 19 , "Output" ) . value ( 1 ) time . sleep ( 1 )…" at bounding box center [602, 301] width 499 height 164
click at [395, 76] on div "**********" at bounding box center [591, 237] width 613 height 1398
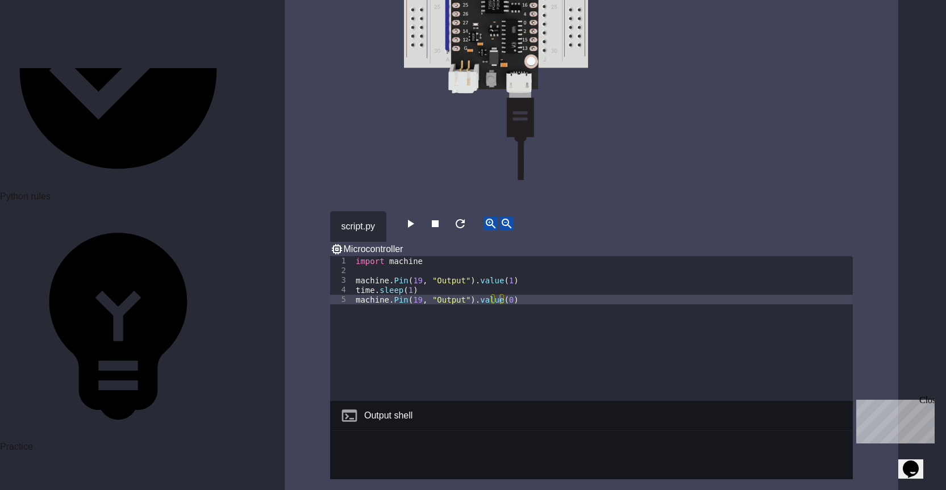
scroll to position [3579, 0]
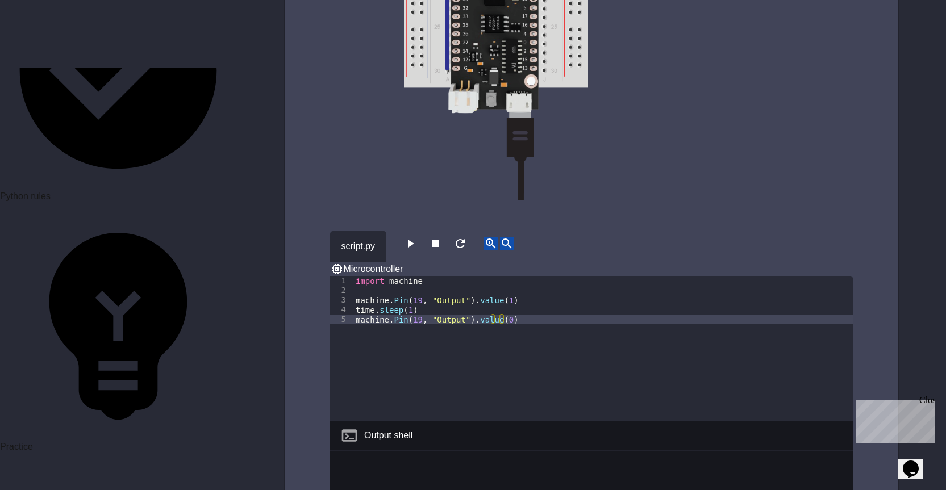
click at [500, 276] on div "import machine machine . Pin ( 19 , "Output" ) . value ( 1 ) time . sleep ( 1 )…" at bounding box center [602, 358] width 499 height 164
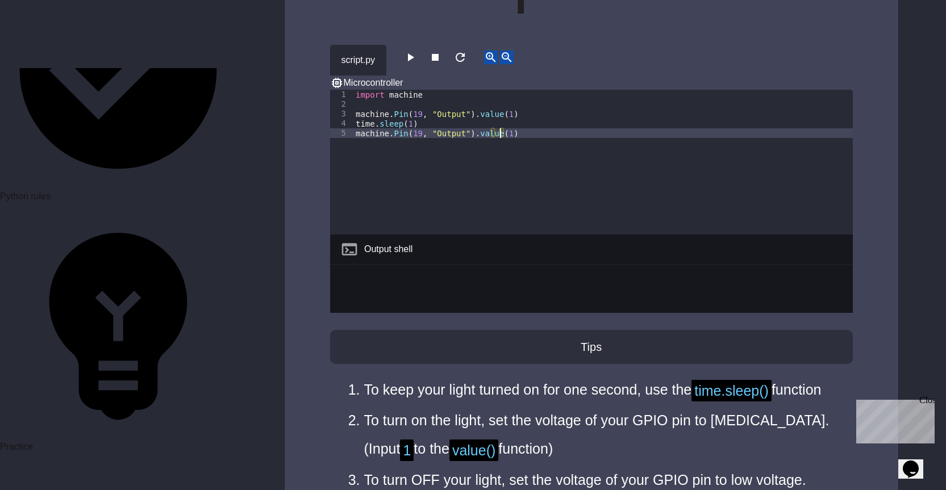
scroll to position [3749, 0]
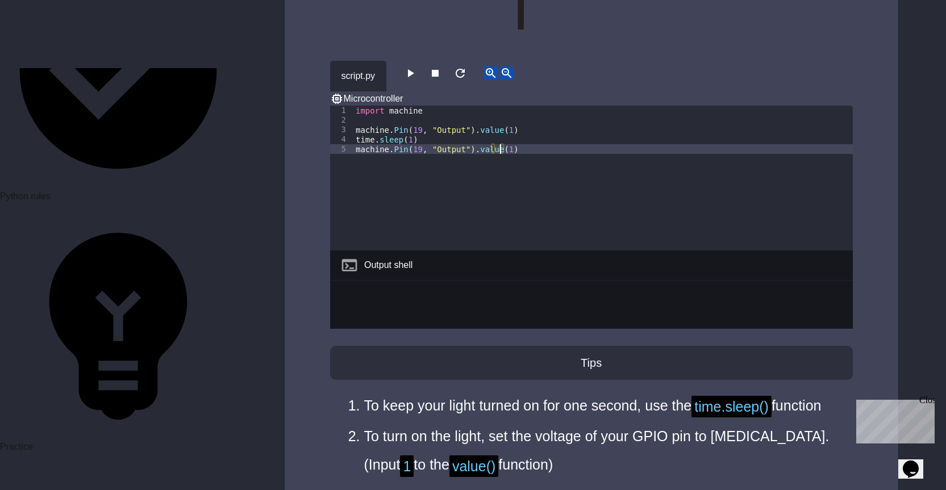
type textarea "**********"
click at [327, 291] on div "**********" at bounding box center [591, 124] width 613 height 1398
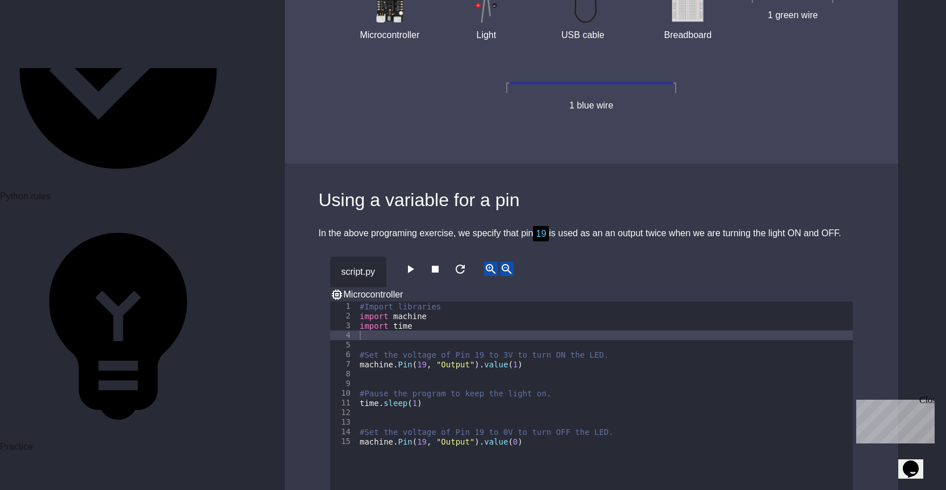
scroll to position [4487, 0]
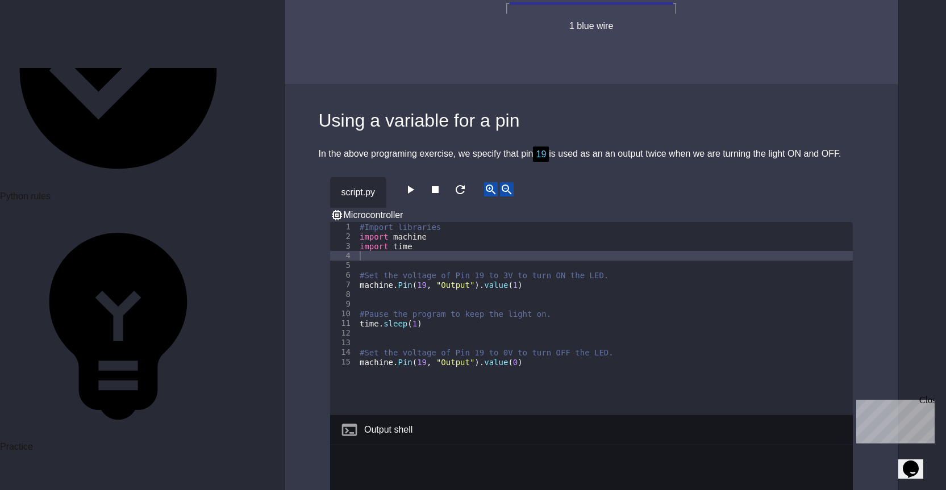
type textarea "*"
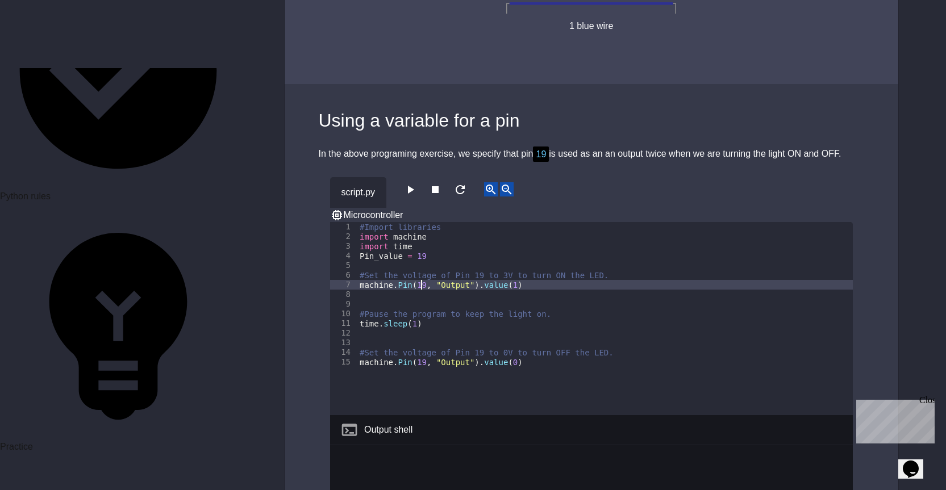
click at [420, 222] on div "#Import libraries import machine import time Pin_value = 19 #Set the voltage of…" at bounding box center [604, 328] width 495 height 212
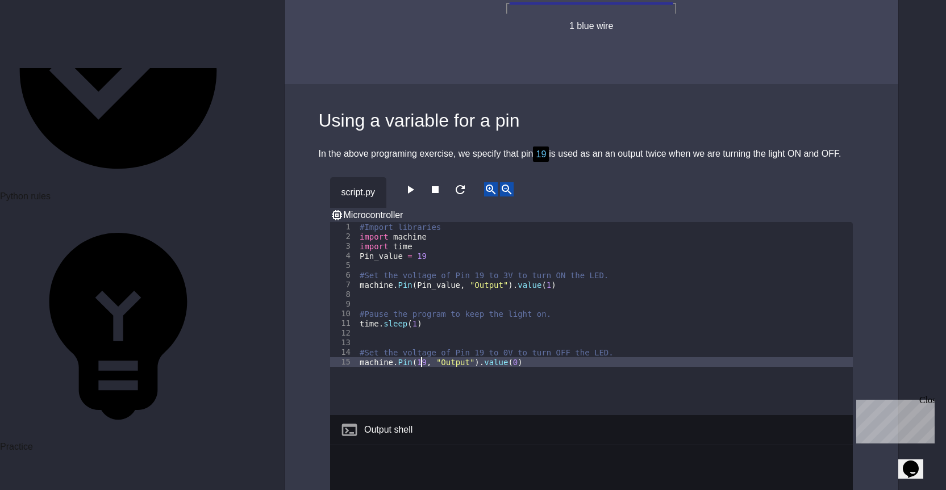
click at [419, 273] on div "#Import libraries import machine import time Pin_value = 19 #Set the voltage of…" at bounding box center [604, 328] width 495 height 212
click at [417, 182] on button "button" at bounding box center [410, 189] width 14 height 14
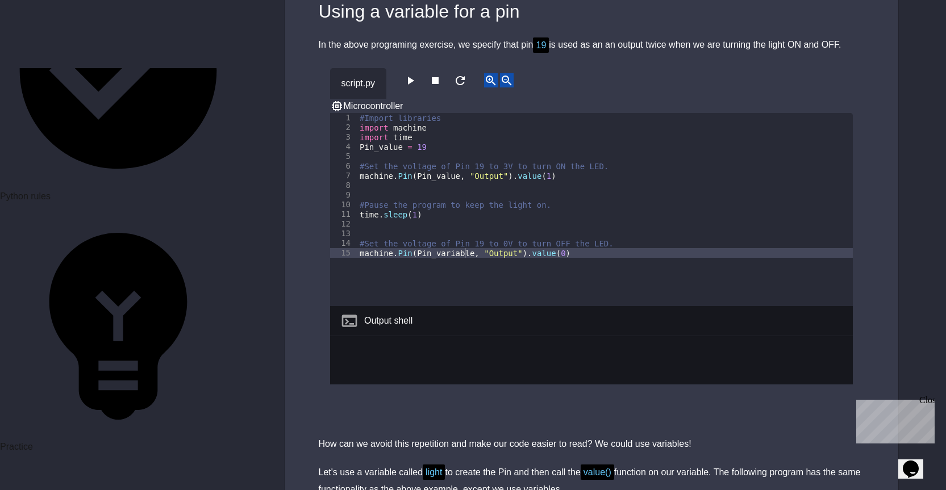
scroll to position [4601, 0]
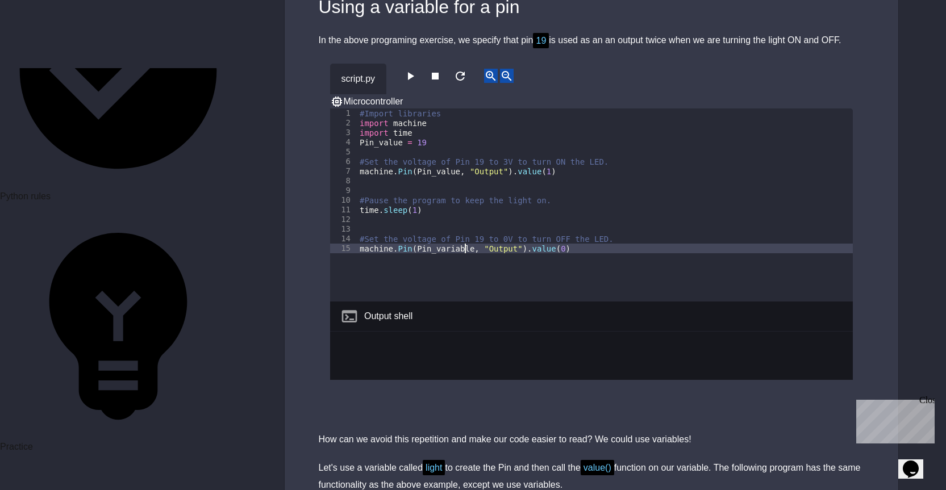
click at [464, 160] on div "#Import libraries import machine import time Pin_value = 19 #Set the voltage of…" at bounding box center [604, 214] width 495 height 212
type textarea "**********"
click at [291, 162] on div "**********" at bounding box center [591, 234] width 613 height 370
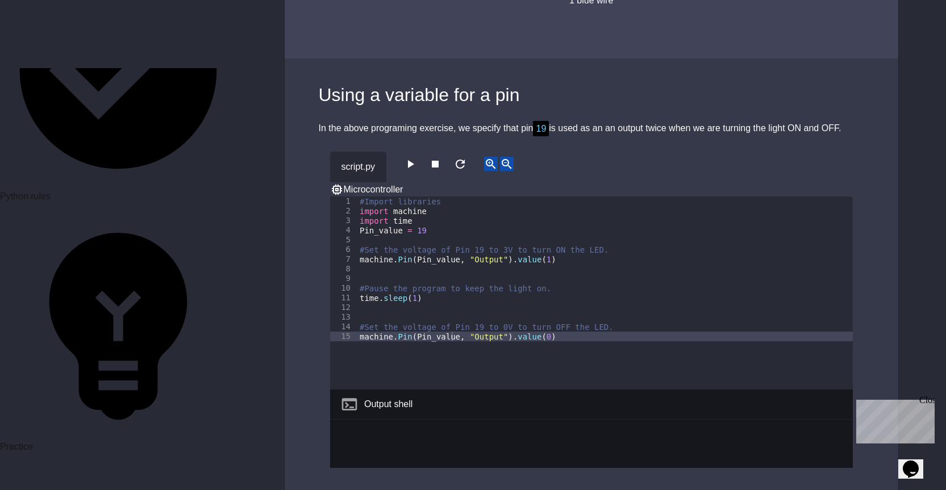
scroll to position [4487, 0]
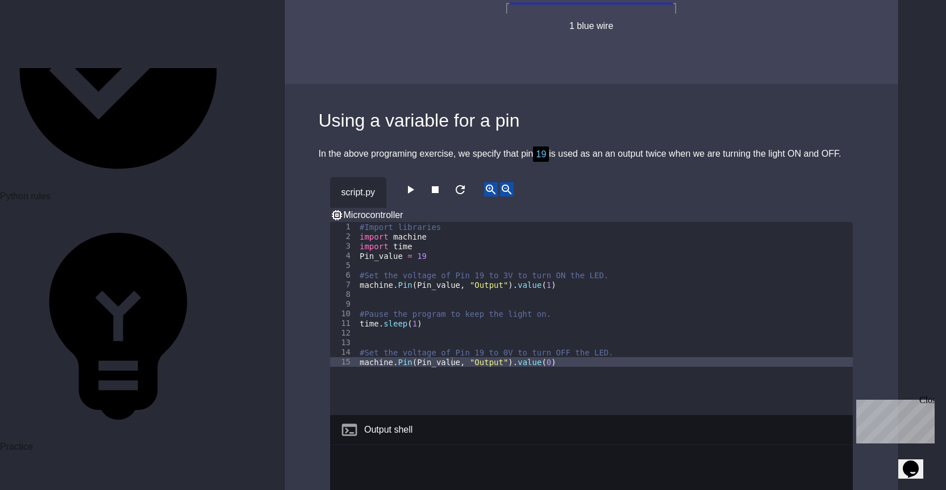
click at [408, 183] on icon "button" at bounding box center [410, 190] width 14 height 14
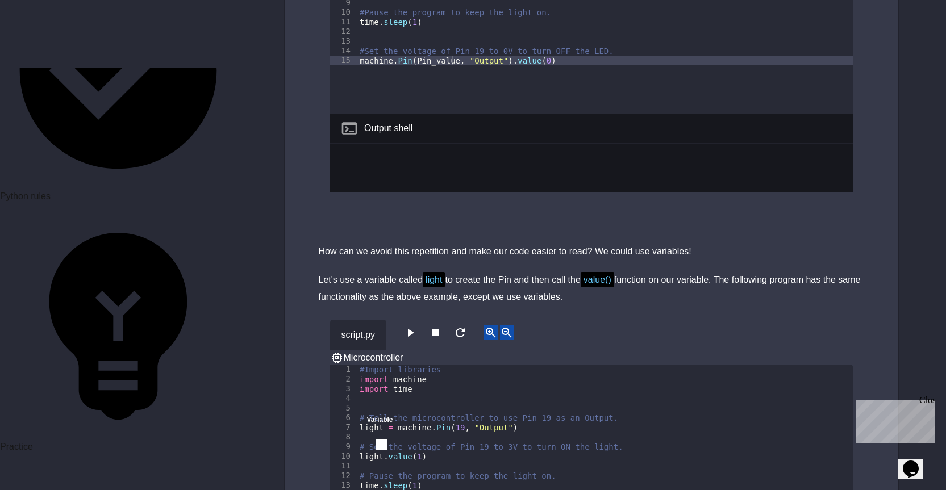
scroll to position [4828, 0]
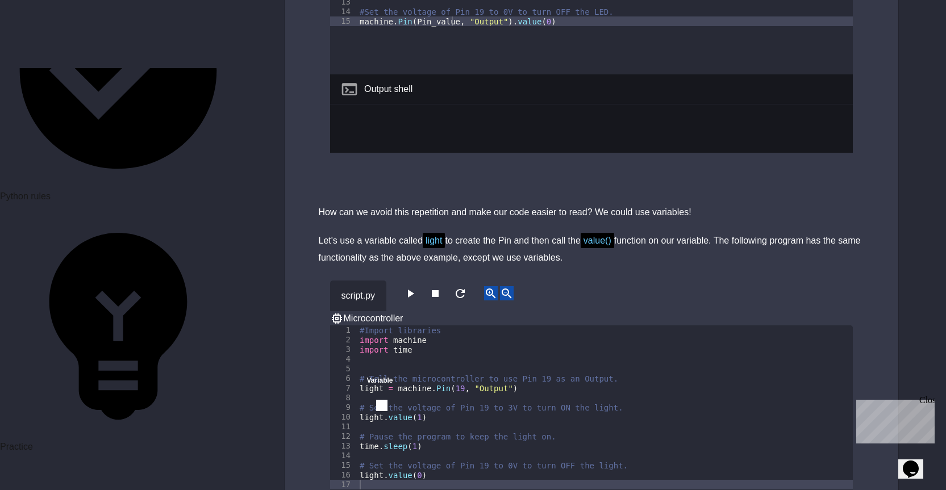
drag, startPoint x: 315, startPoint y: 210, endPoint x: 297, endPoint y: 216, distance: 19.0
drag, startPoint x: 297, startPoint y: 216, endPoint x: 271, endPoint y: 170, distance: 52.9
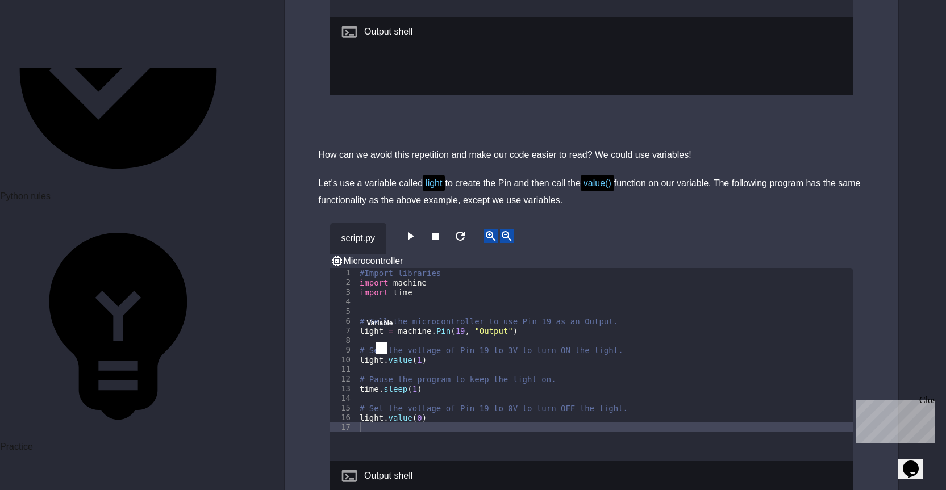
scroll to position [4885, 0]
drag, startPoint x: 409, startPoint y: 140, endPoint x: 406, endPoint y: 148, distance: 8.1
click at [406, 229] on button "button" at bounding box center [410, 236] width 14 height 14
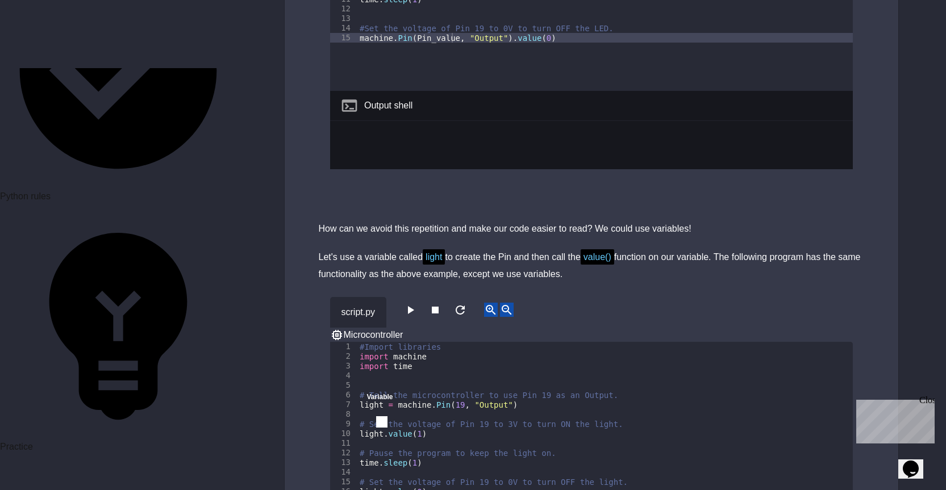
scroll to position [4791, 0]
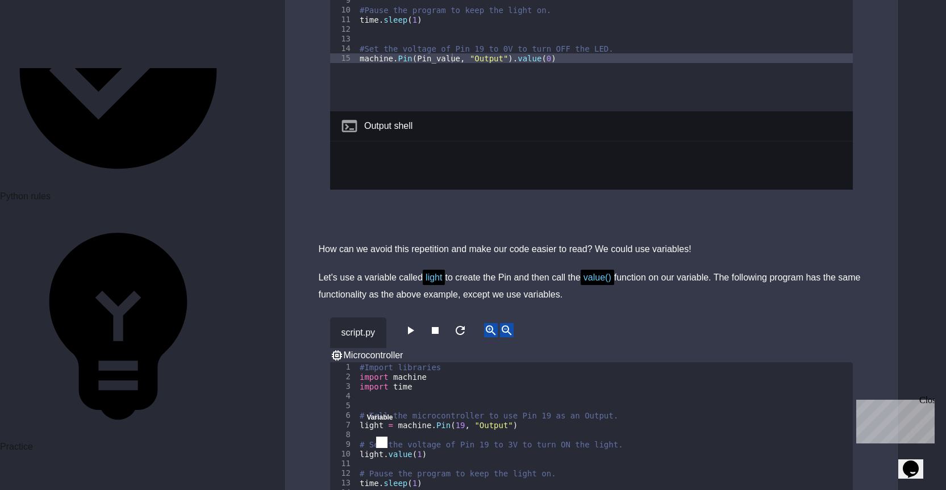
click at [417, 323] on button "button" at bounding box center [410, 330] width 14 height 14
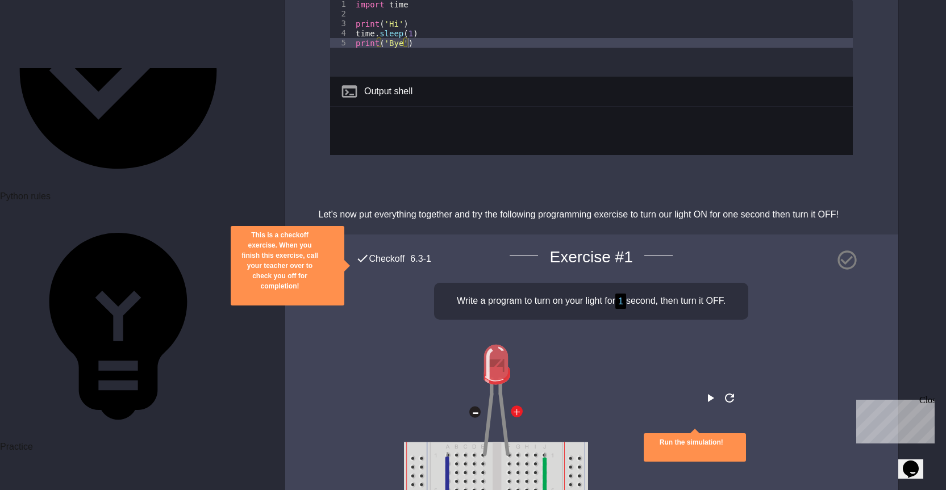
scroll to position [3030, 0]
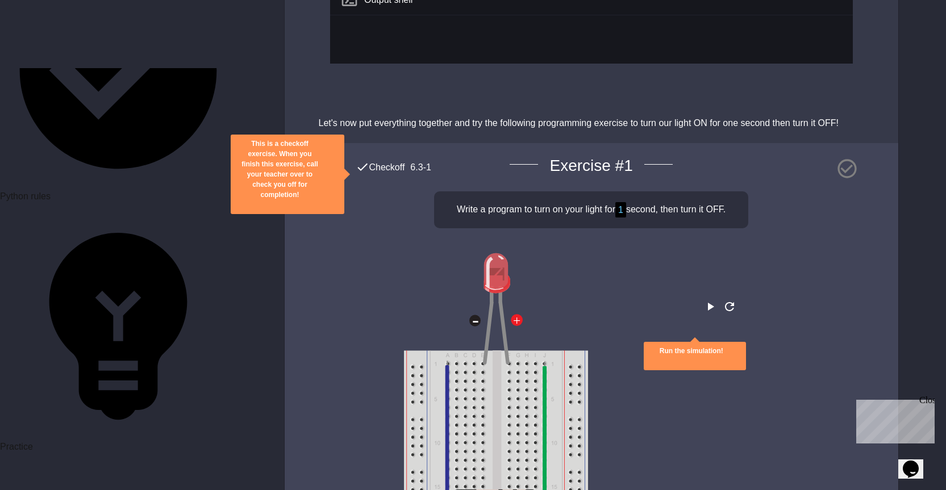
click at [703, 300] on icon "play" at bounding box center [710, 307] width 14 height 14
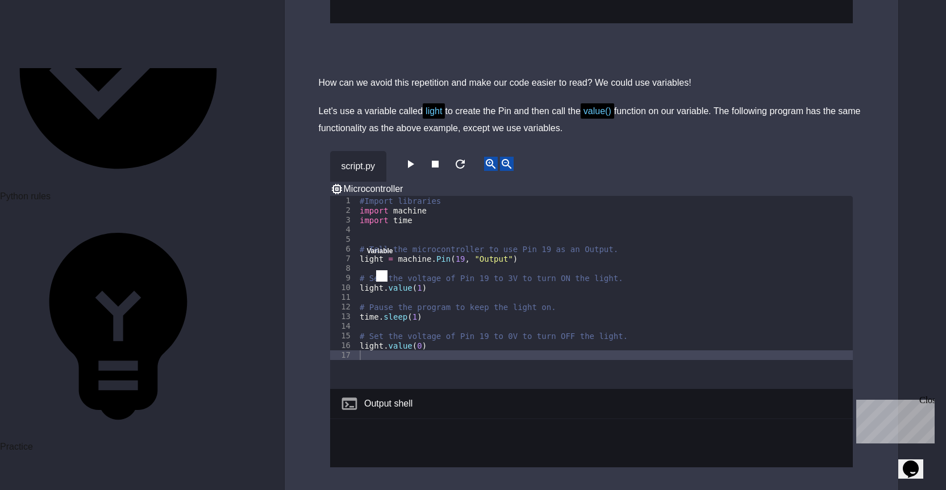
scroll to position [4962, 0]
